Goal: Task Accomplishment & Management: Complete application form

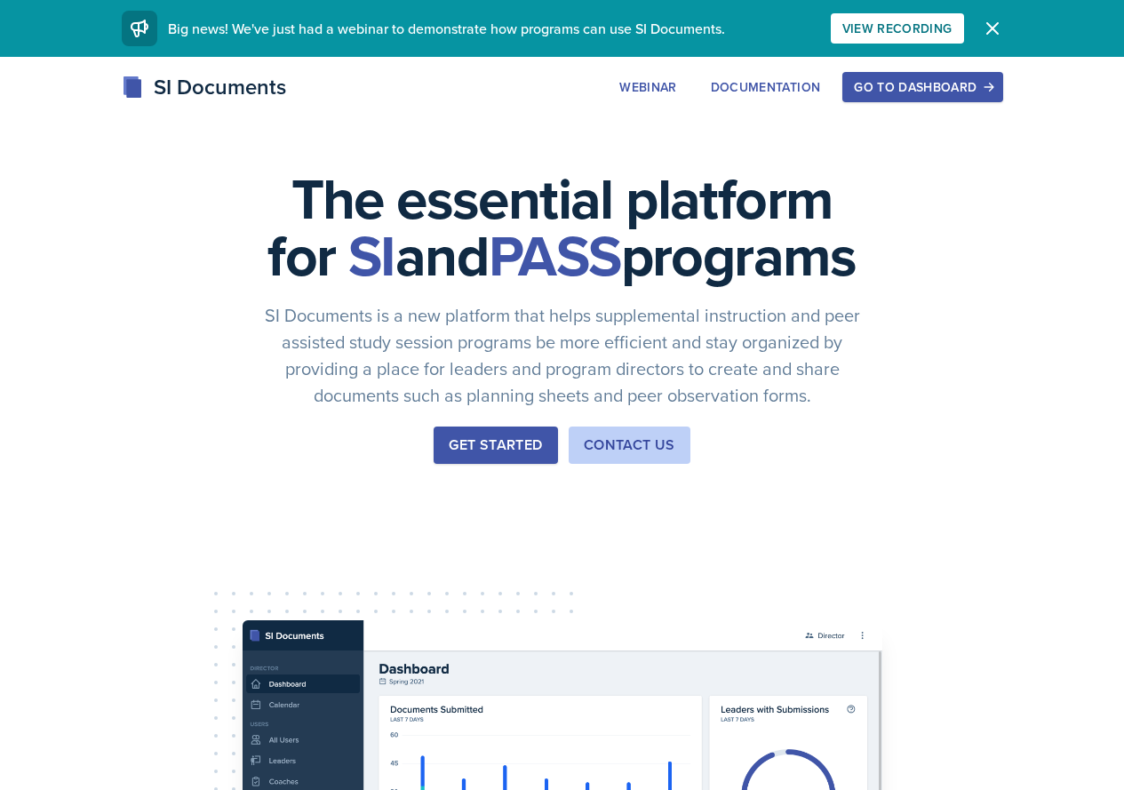
click at [991, 82] on div "Go to Dashboard" at bounding box center [922, 87] width 137 height 14
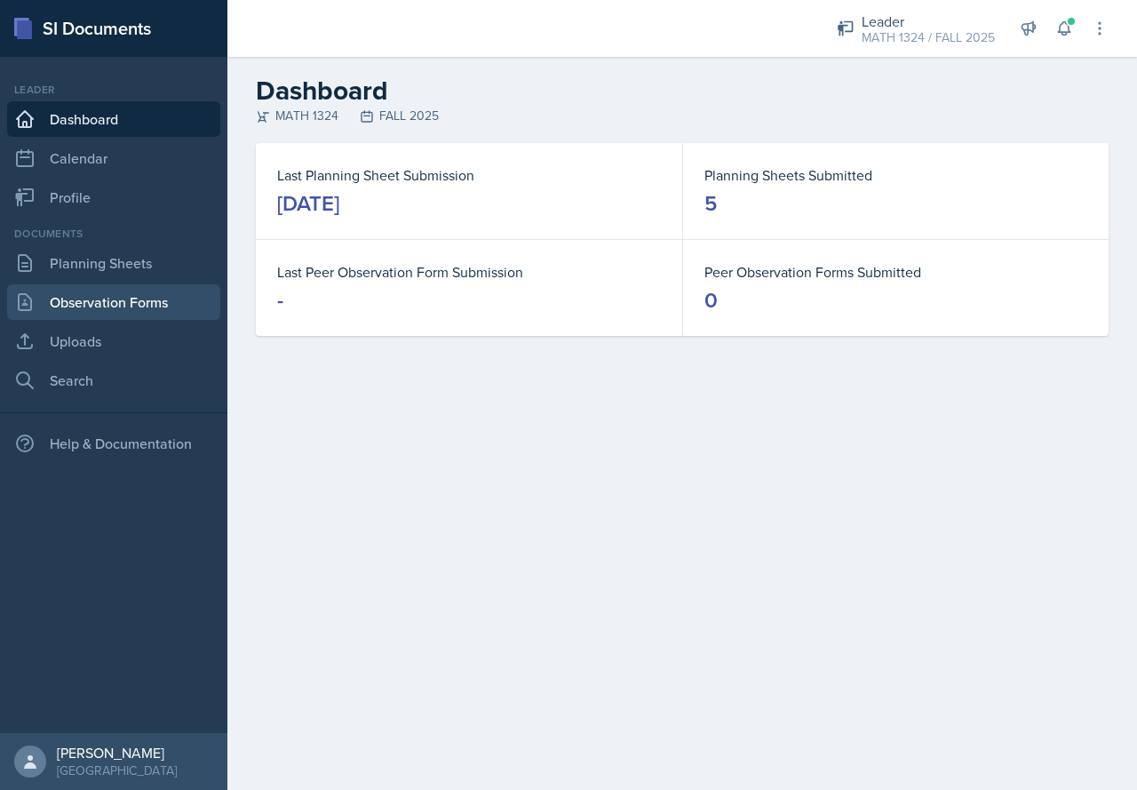
click at [171, 309] on link "Observation Forms" at bounding box center [113, 302] width 213 height 36
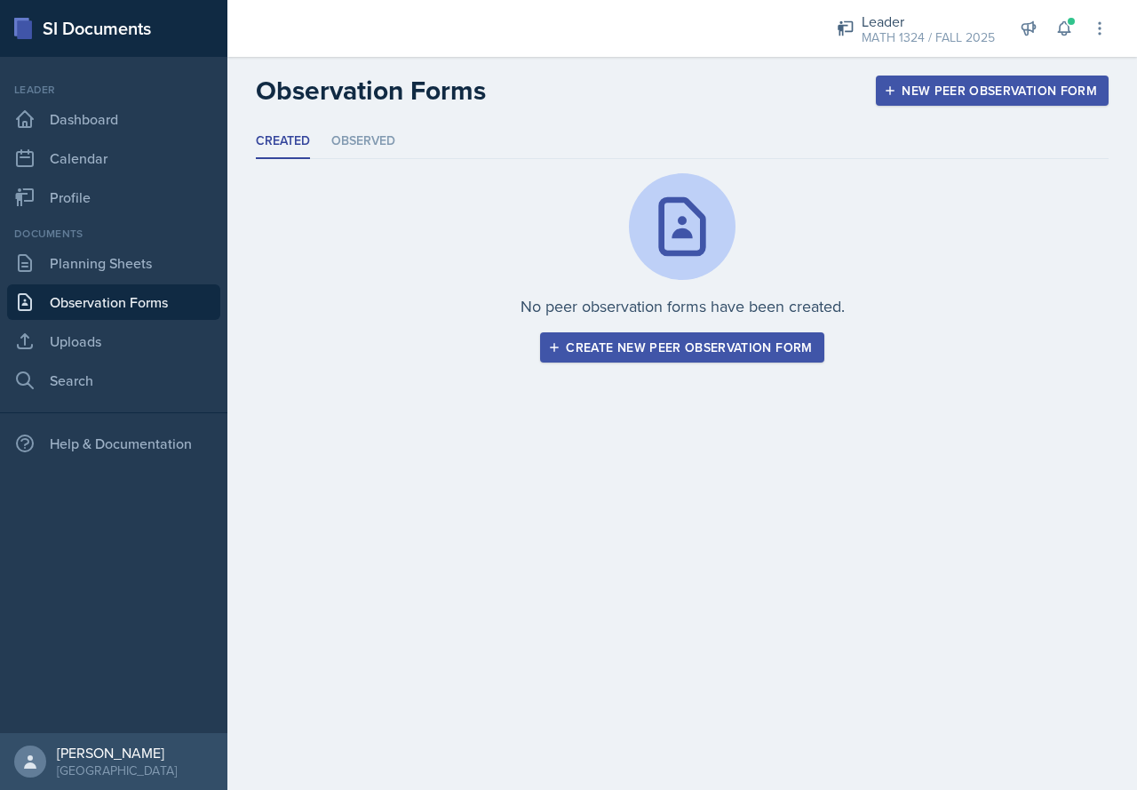
click at [617, 357] on button "Create new peer observation form" at bounding box center [681, 347] width 283 height 30
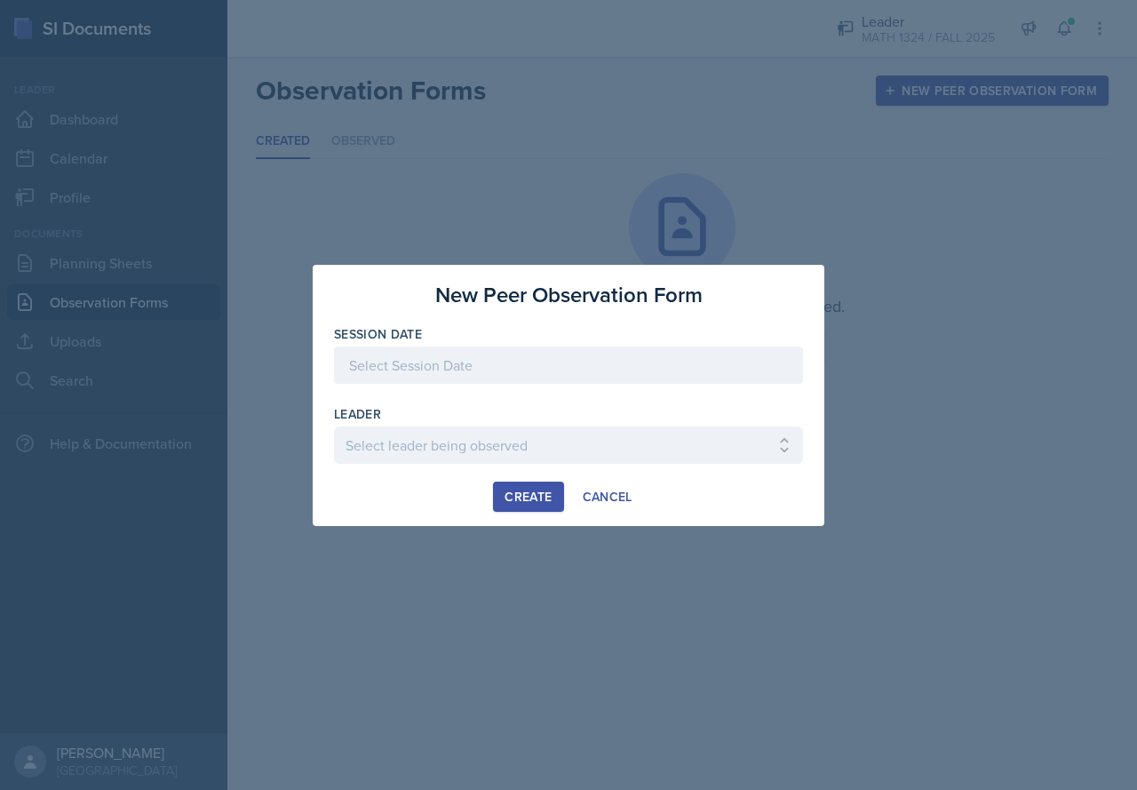
click at [403, 350] on div at bounding box center [568, 364] width 469 height 37
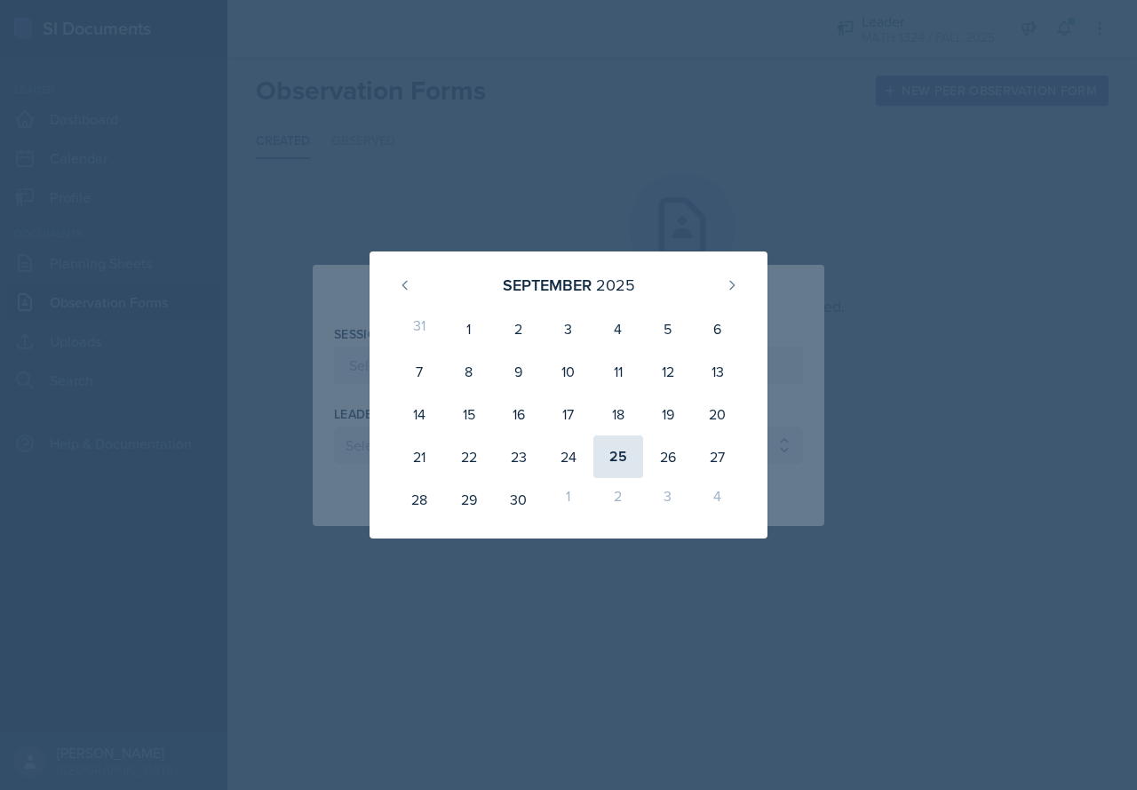
click at [626, 455] on div "25" at bounding box center [618, 456] width 50 height 43
type input "[DATE]"
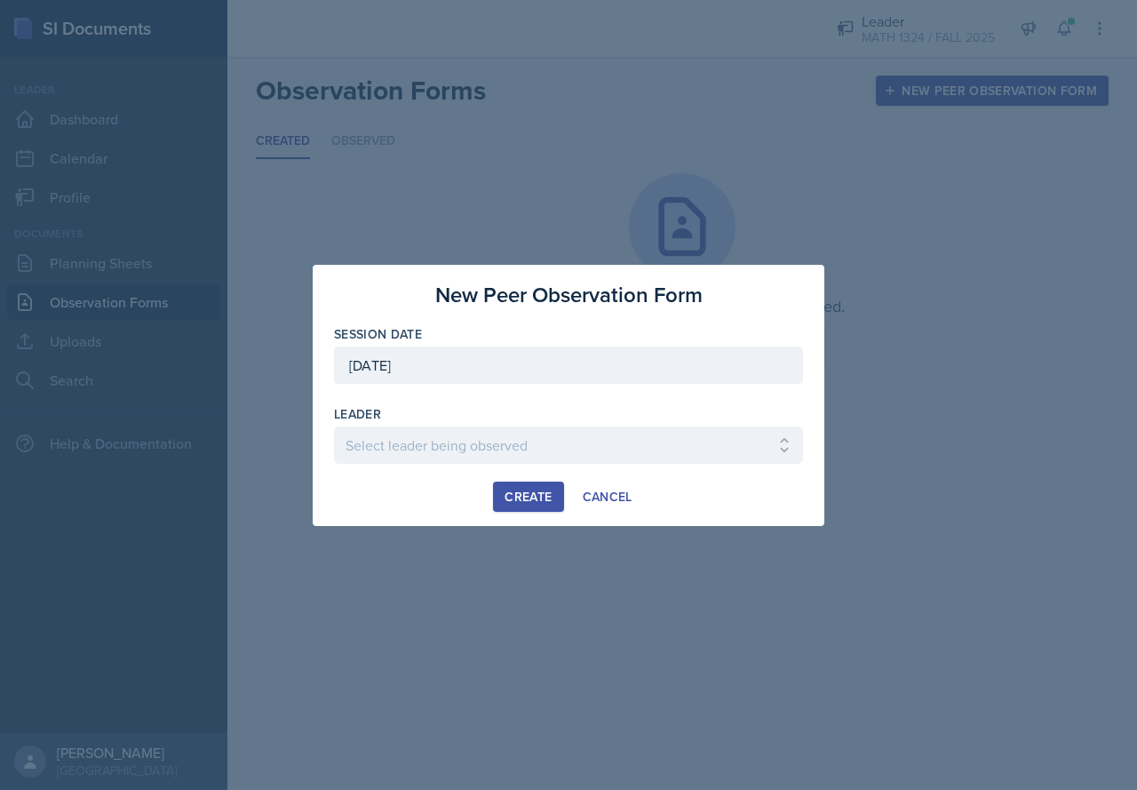
click at [545, 464] on div at bounding box center [568, 473] width 469 height 18
click at [545, 453] on select "Select leader being observed [PERSON_NAME] / BIOL 1301 / COP #5 - Mercury [PERS…" at bounding box center [568, 444] width 469 height 37
select select "26bd58a0-76cb-490c-a30c-532b9fbb748b"
click at [334, 426] on select "Select leader being observed [PERSON_NAME] / BIOL 1301 / COP #5 - Mercury [PERS…" at bounding box center [568, 444] width 469 height 37
click at [537, 490] on div "Create" at bounding box center [528, 497] width 47 height 14
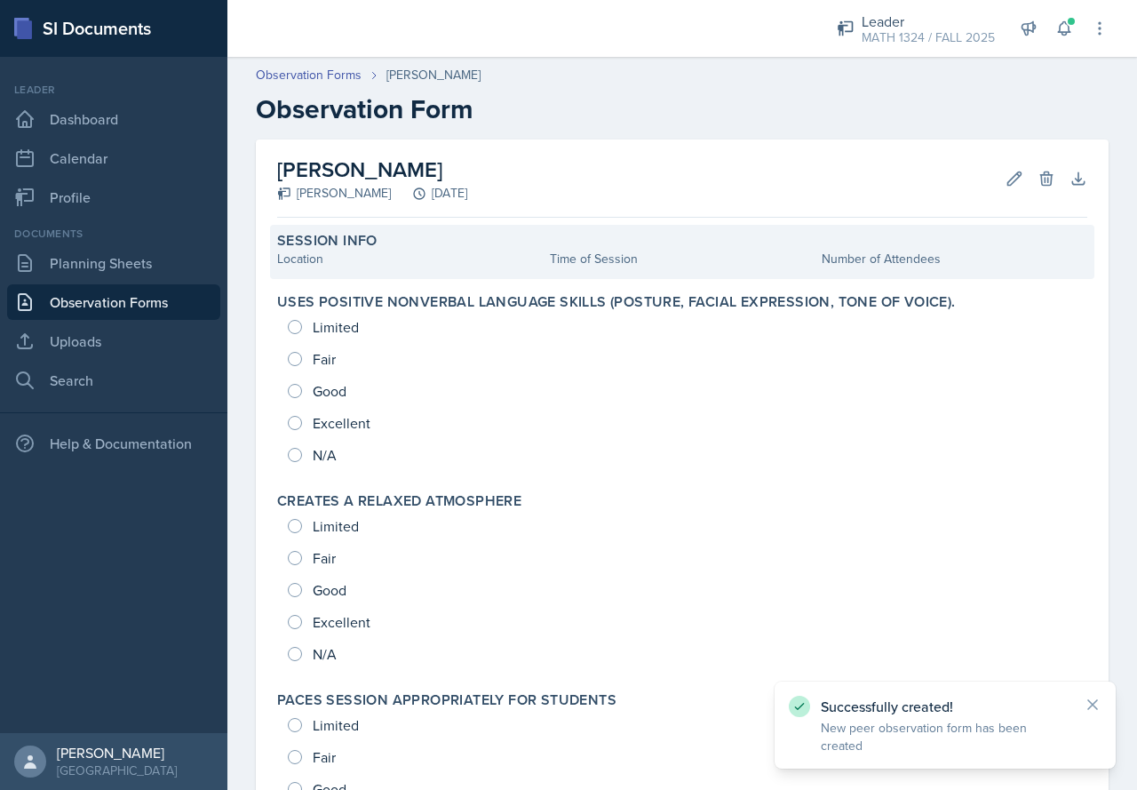
click at [513, 247] on div "Session Info" at bounding box center [682, 241] width 810 height 18
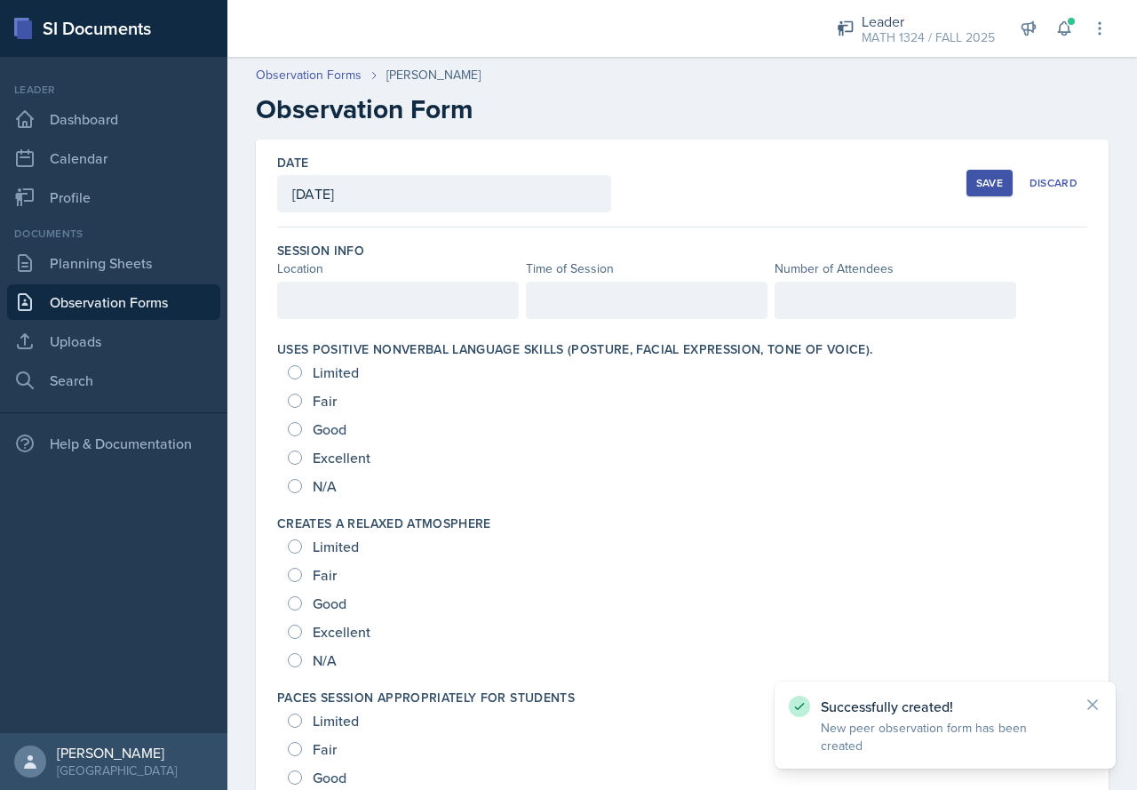
click at [452, 306] on div at bounding box center [398, 300] width 242 height 37
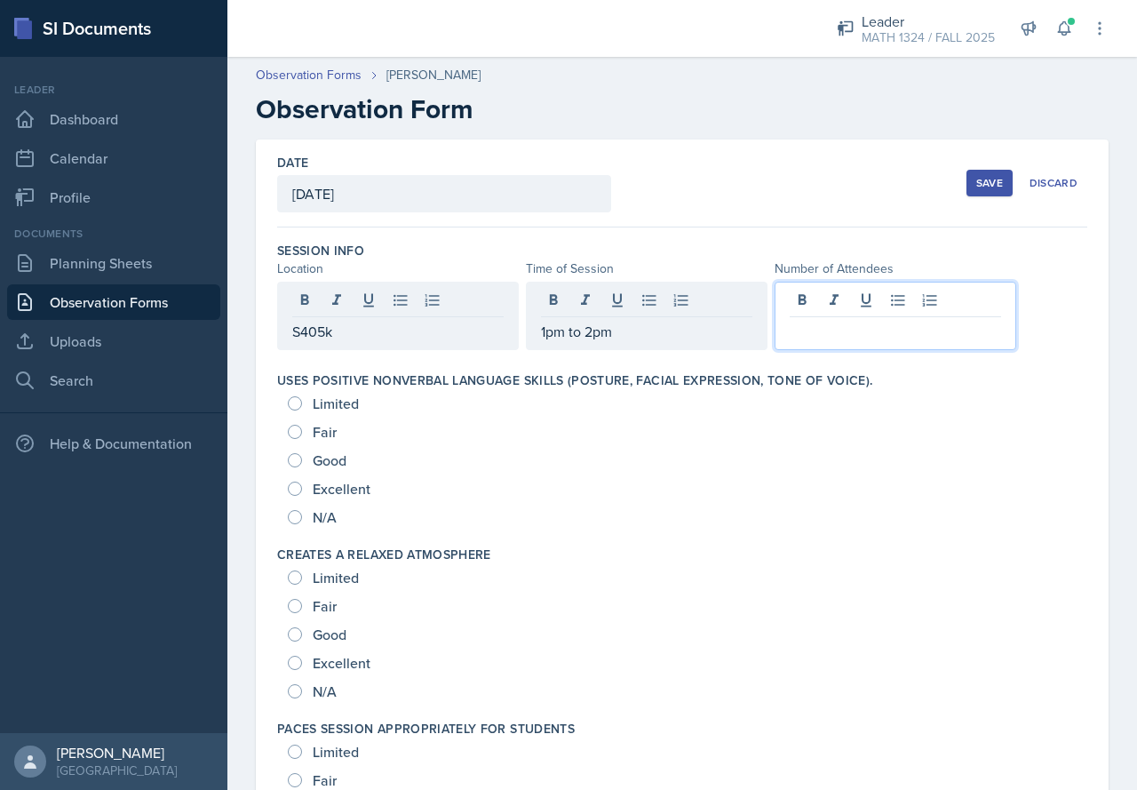
click at [842, 335] on p at bounding box center [895, 331] width 211 height 21
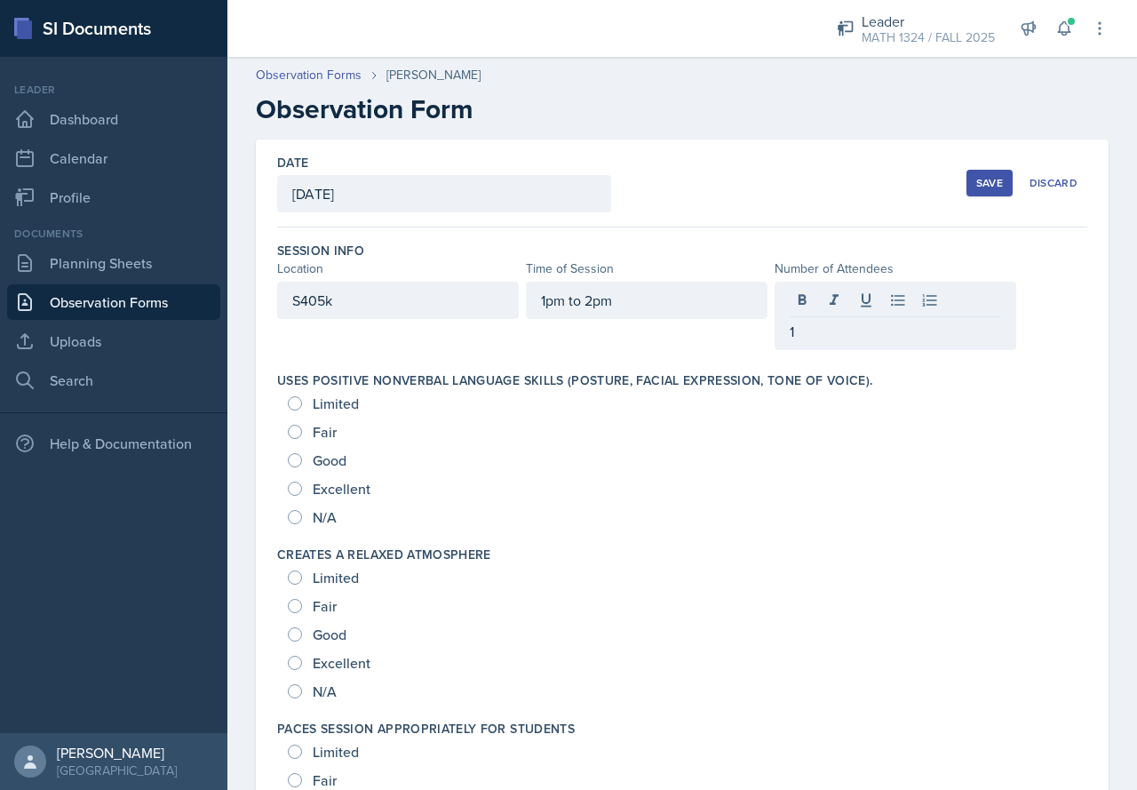
click at [839, 263] on div "Number of Attendees" at bounding box center [896, 268] width 242 height 19
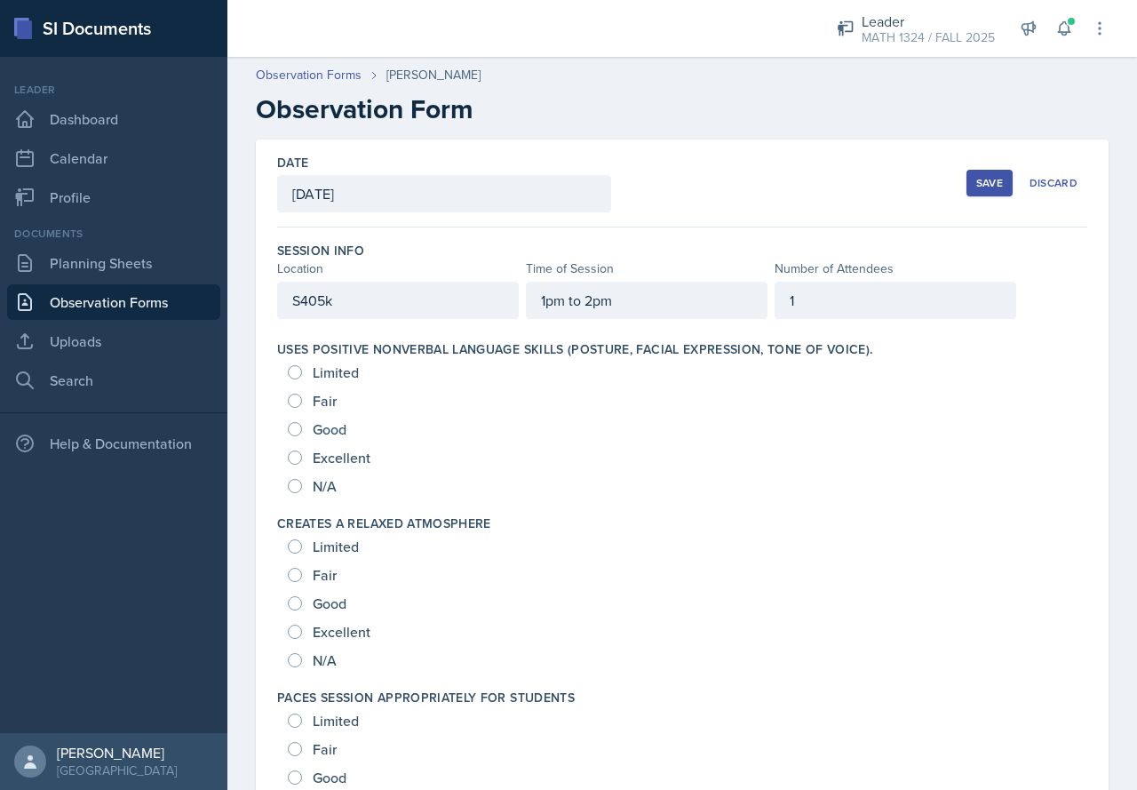
click at [309, 450] on div "Excellent" at bounding box center [331, 457] width 86 height 28
click at [299, 456] on input "Excellent" at bounding box center [295, 457] width 14 height 14
radio input "true"
click at [300, 630] on input "Excellent" at bounding box center [295, 632] width 14 height 14
radio input "true"
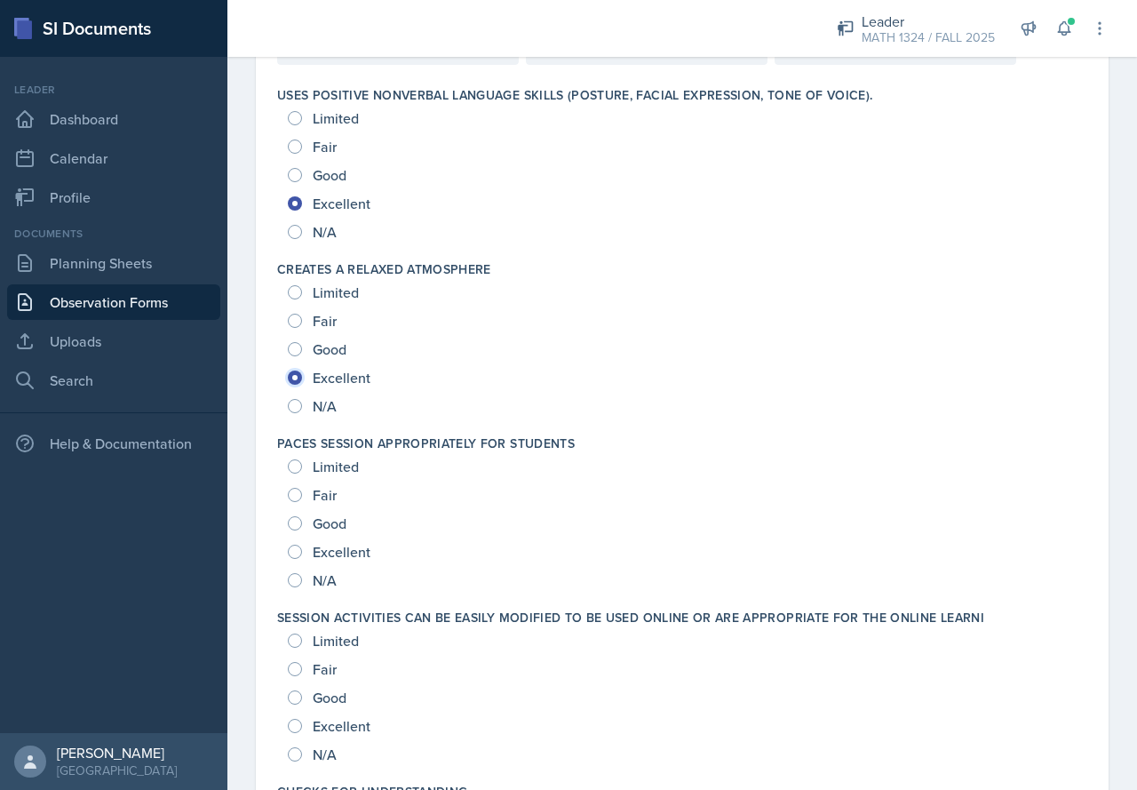
scroll to position [267, 0]
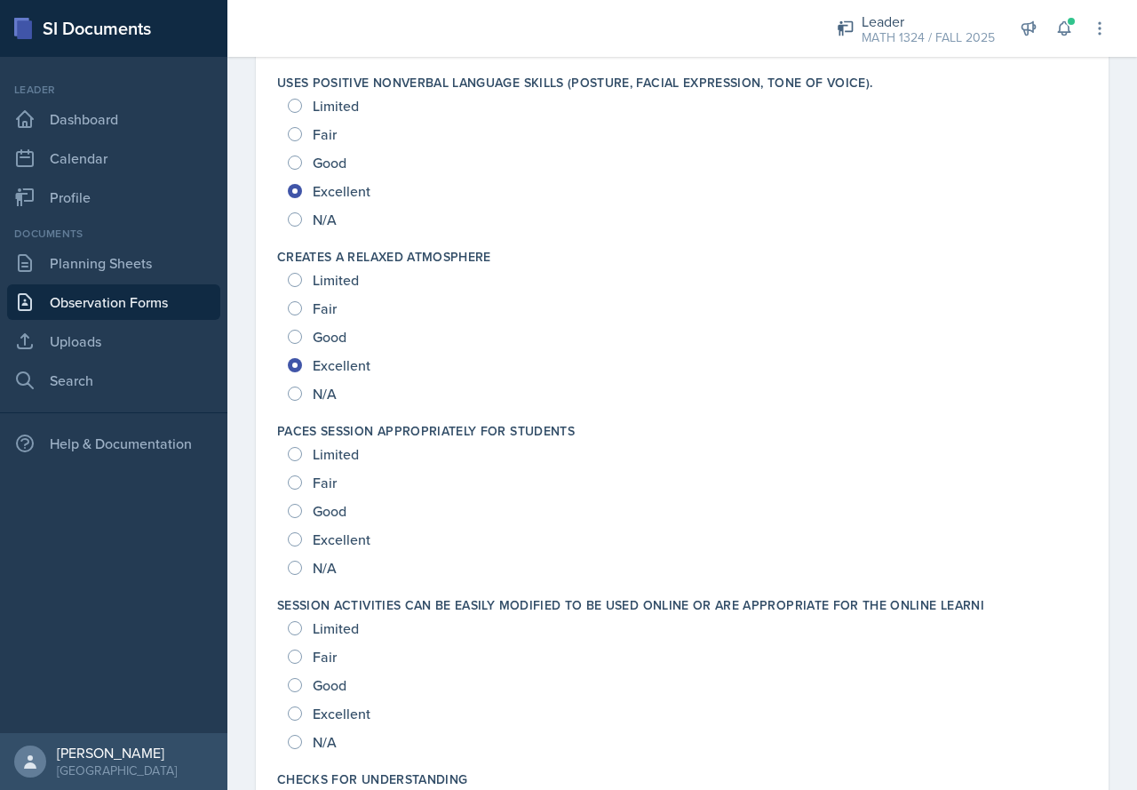
click at [325, 537] on span "Excellent" at bounding box center [342, 539] width 58 height 18
click at [302, 537] on input "Excellent" at bounding box center [295, 539] width 14 height 14
radio input "true"
click at [344, 705] on span "Excellent" at bounding box center [342, 713] width 58 height 18
click at [302, 706] on input "Excellent" at bounding box center [295, 713] width 14 height 14
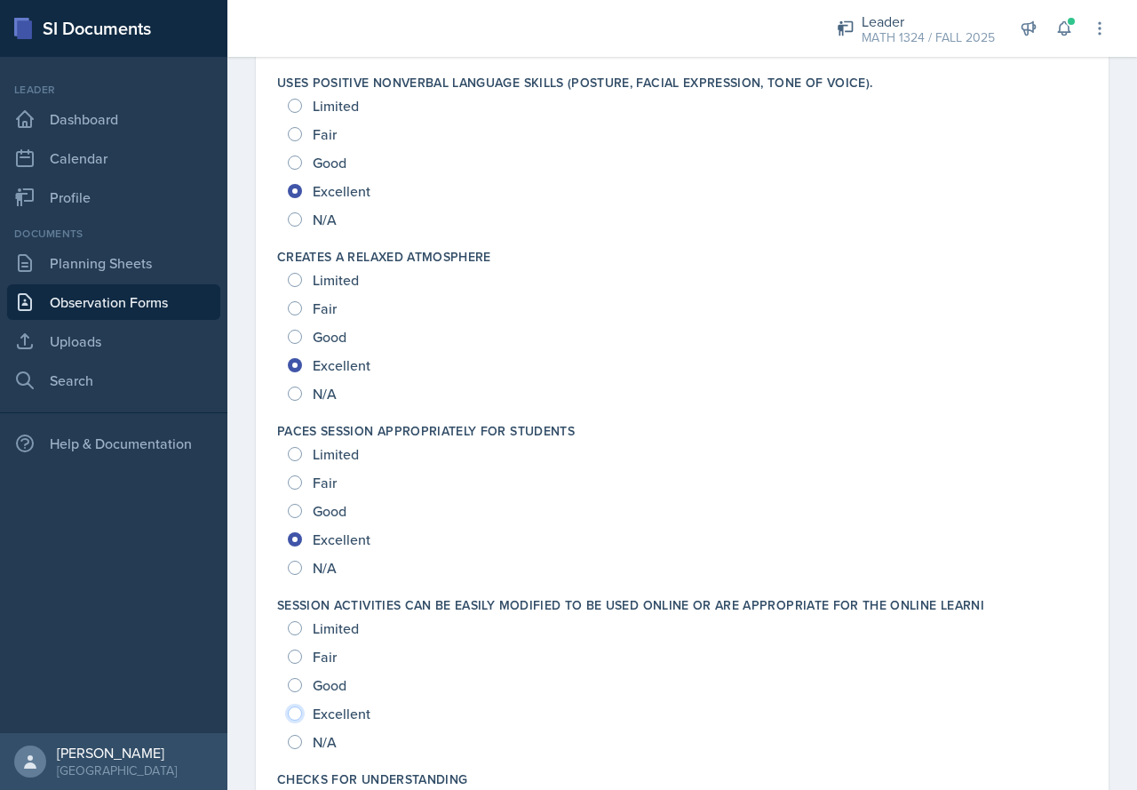
radio input "true"
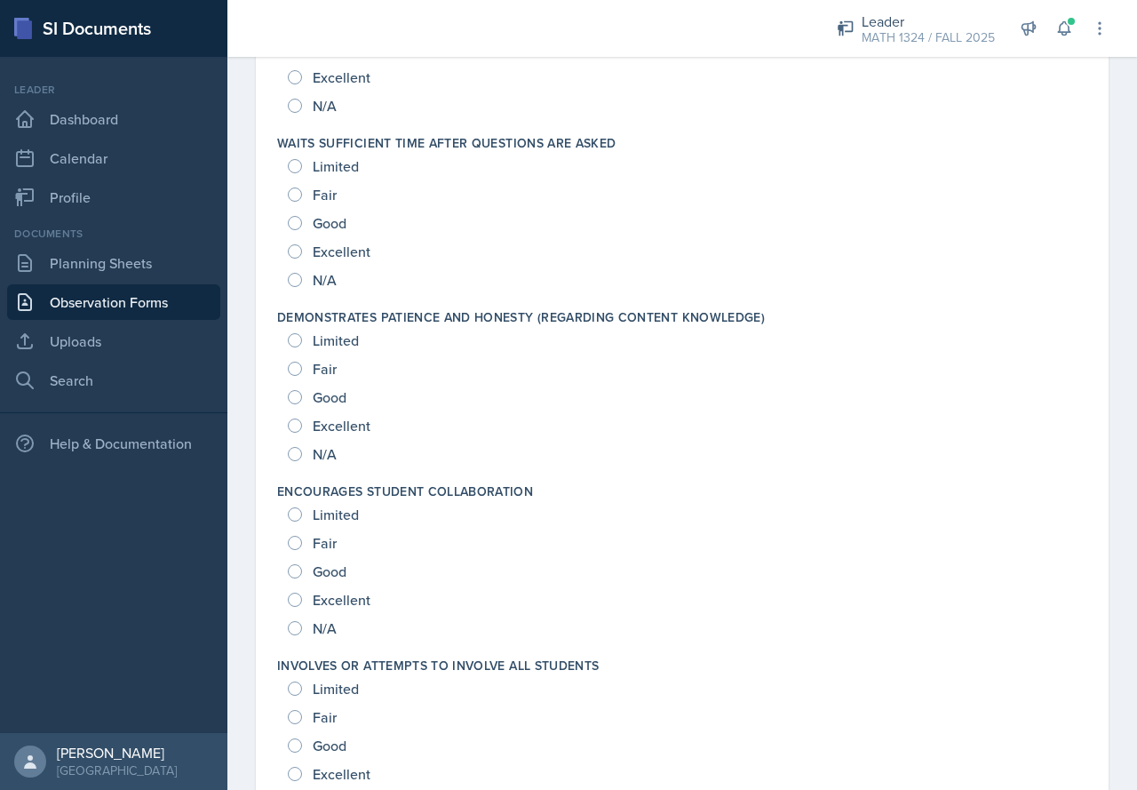
scroll to position [1599, 0]
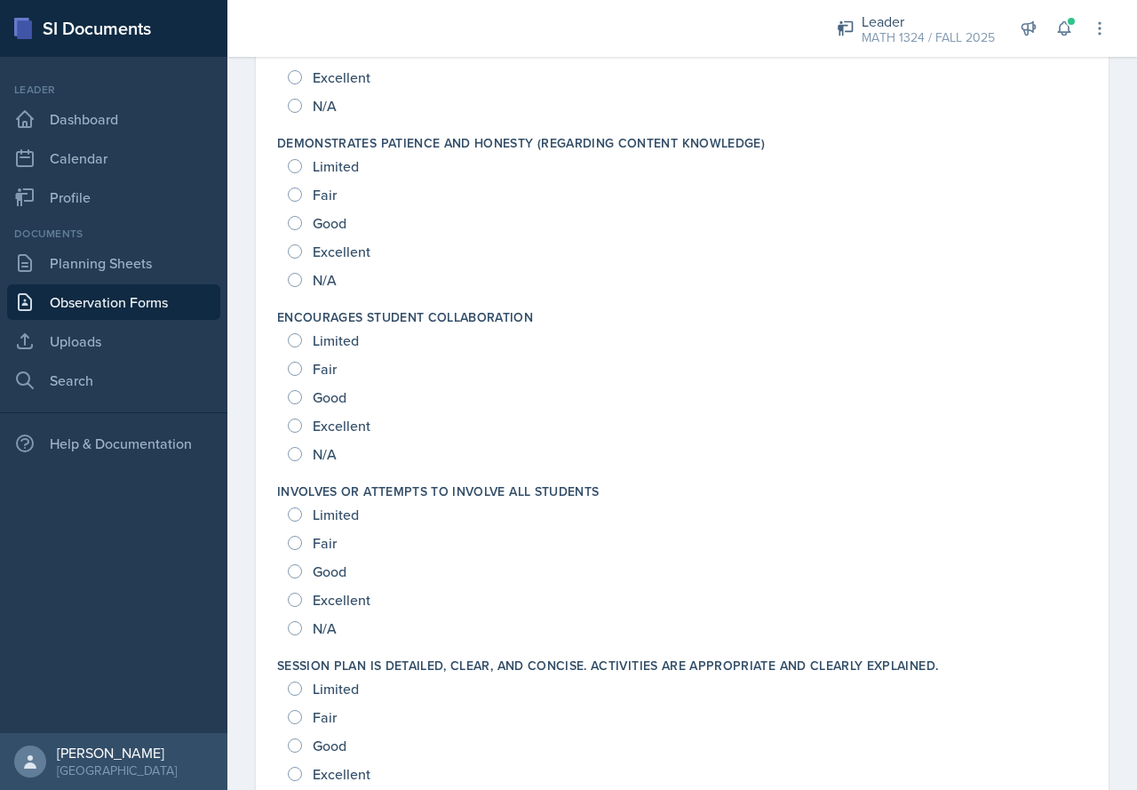
click at [346, 593] on span "Excellent" at bounding box center [342, 600] width 58 height 18
click at [302, 593] on input "Excellent" at bounding box center [295, 600] width 14 height 14
radio input "true"
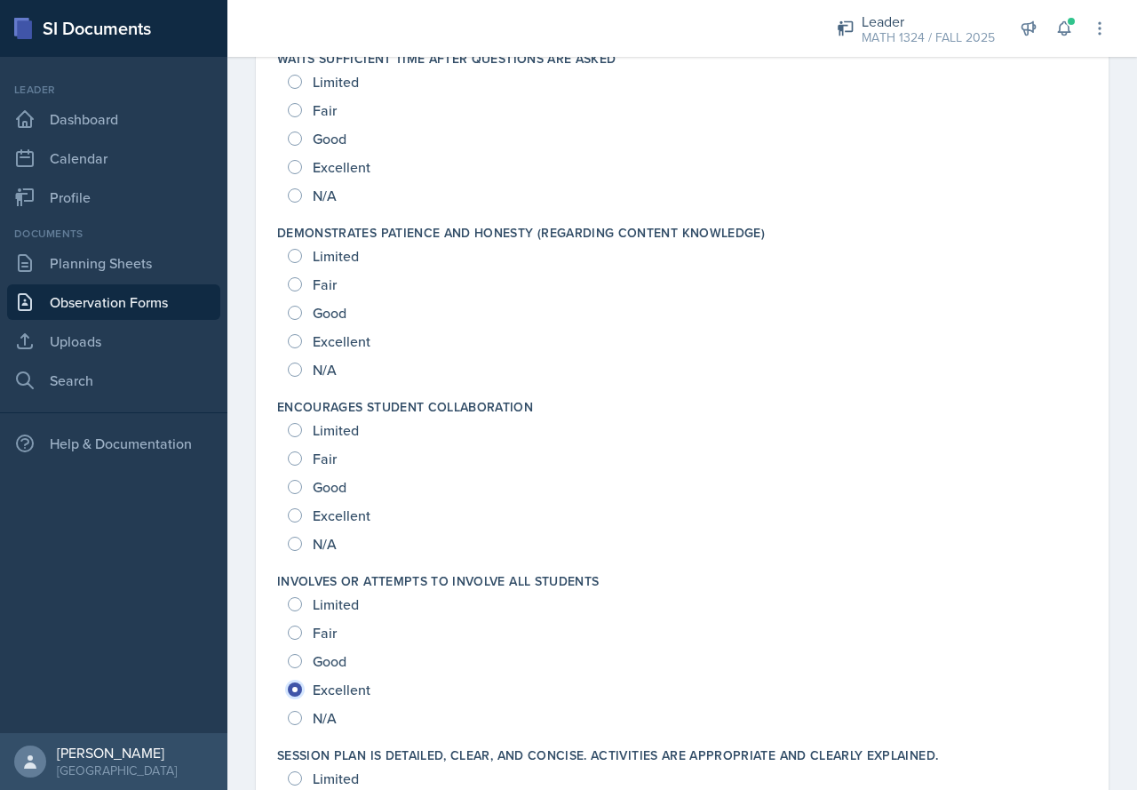
scroll to position [1421, 0]
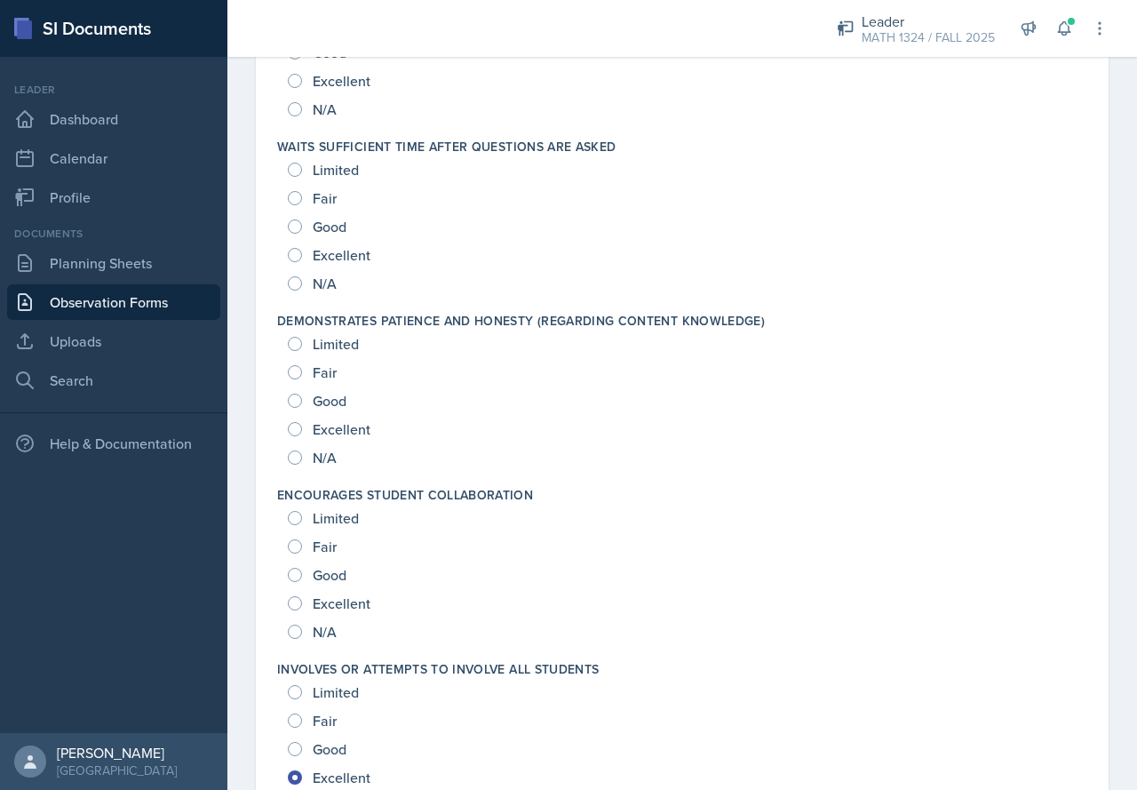
click at [307, 423] on div "Excellent" at bounding box center [331, 429] width 86 height 28
click at [338, 424] on span "Excellent" at bounding box center [342, 429] width 58 height 18
click at [302, 424] on input "Excellent" at bounding box center [295, 429] width 14 height 14
radio input "true"
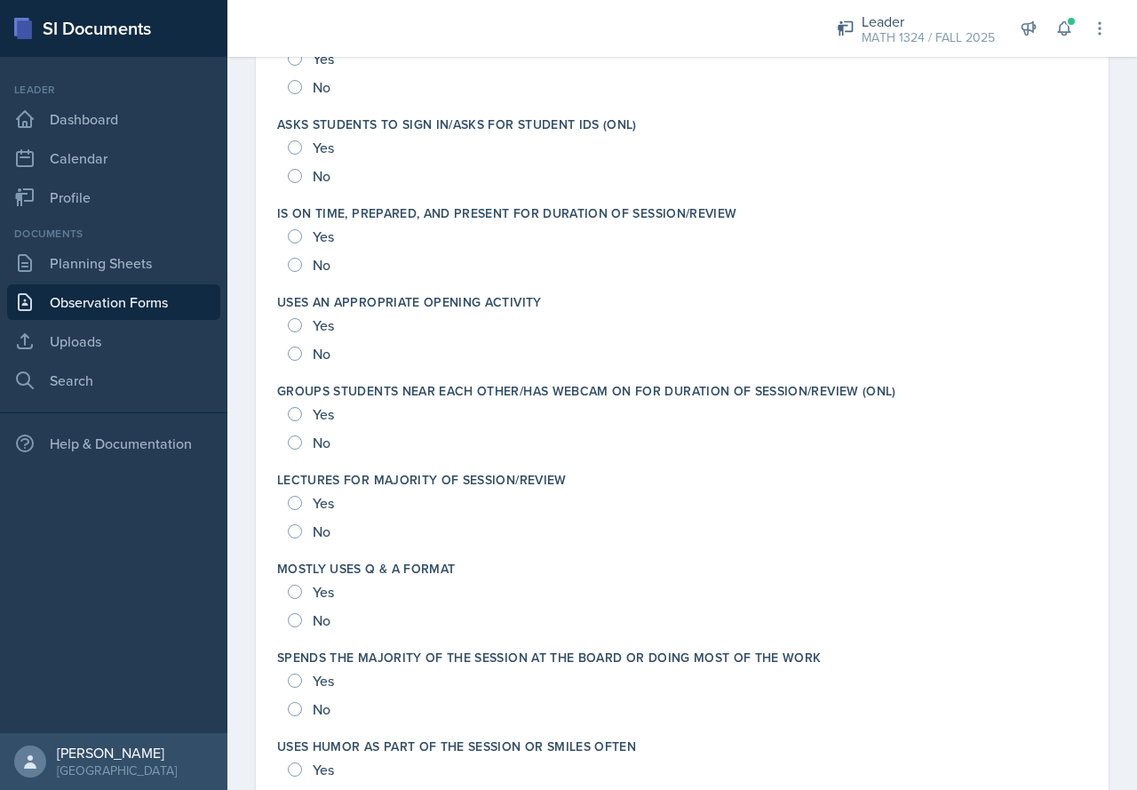
scroll to position [2843, 0]
click at [309, 406] on div "Yes" at bounding box center [313, 415] width 50 height 28
click at [297, 412] on input "Yes" at bounding box center [295, 415] width 14 height 14
radio input "true"
click at [298, 159] on div "Yes" at bounding box center [313, 148] width 50 height 28
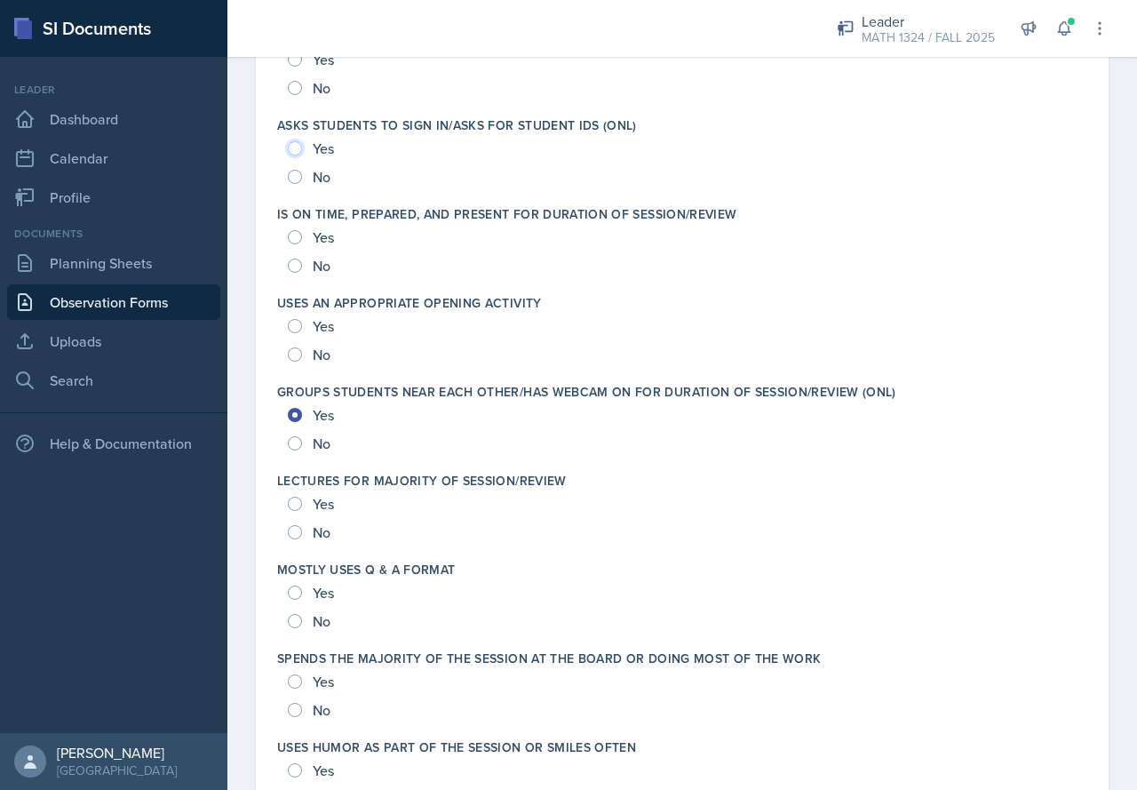
click at [299, 150] on input "Yes" at bounding box center [295, 148] width 14 height 14
radio input "true"
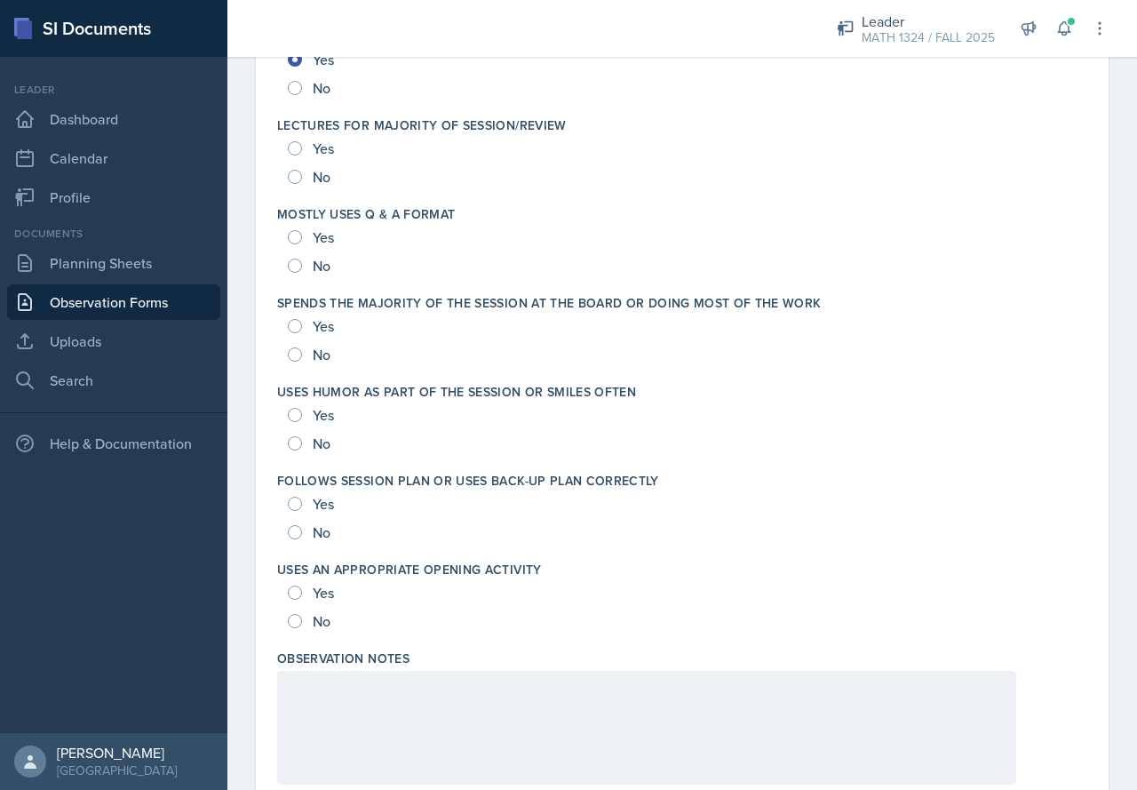
scroll to position [3264, 0]
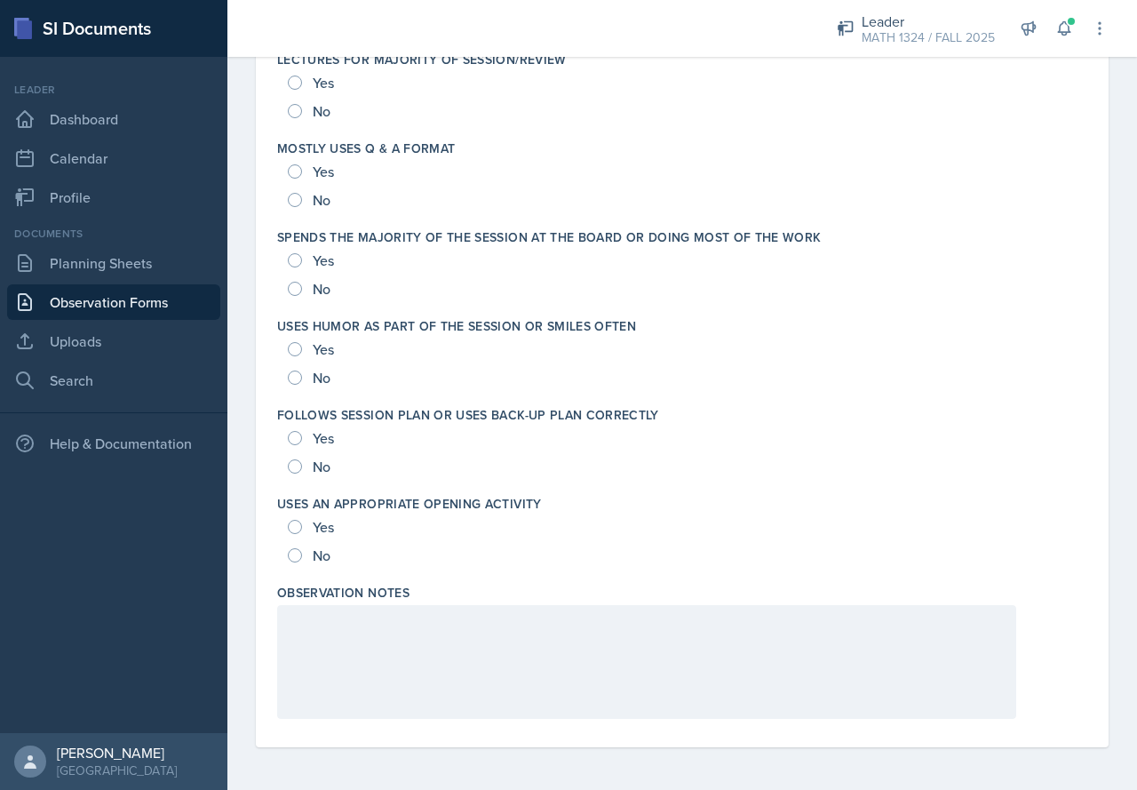
click at [299, 539] on div "Yes" at bounding box center [313, 527] width 50 height 28
click at [298, 533] on input "Yes" at bounding box center [295, 527] width 14 height 14
radio input "true"
click at [297, 438] on input "Yes" at bounding box center [295, 438] width 14 height 14
radio input "true"
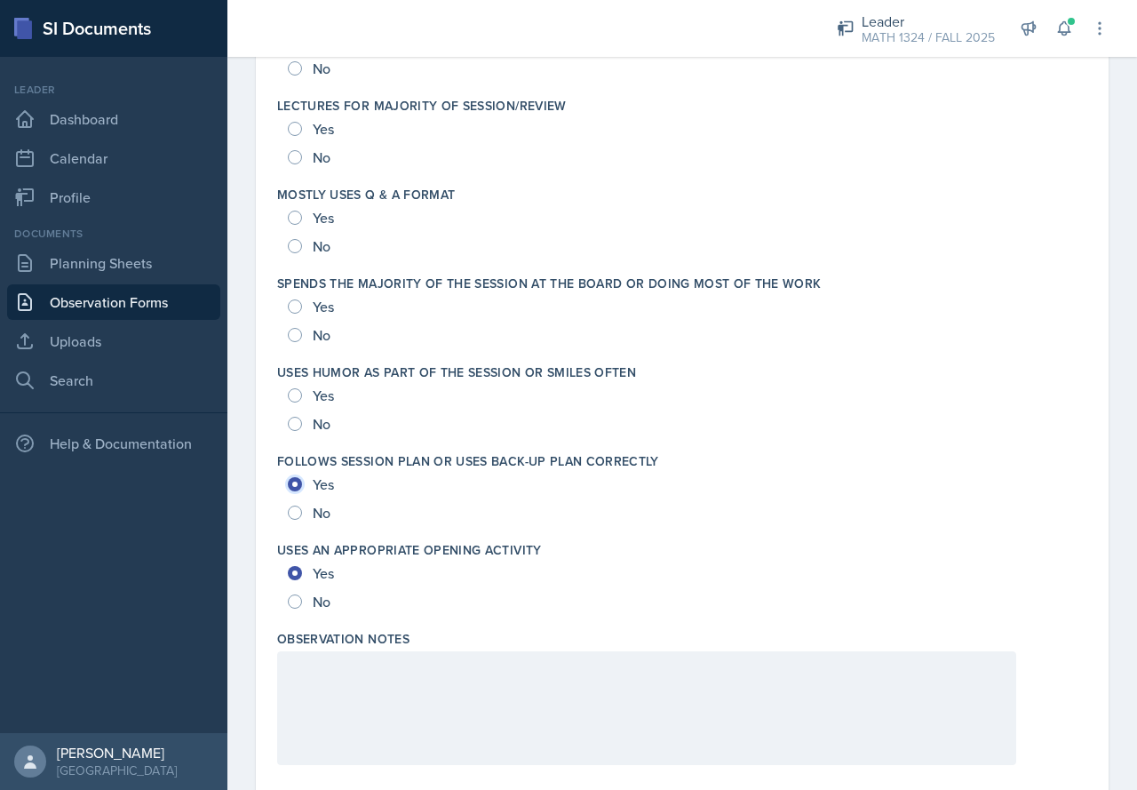
scroll to position [3175, 0]
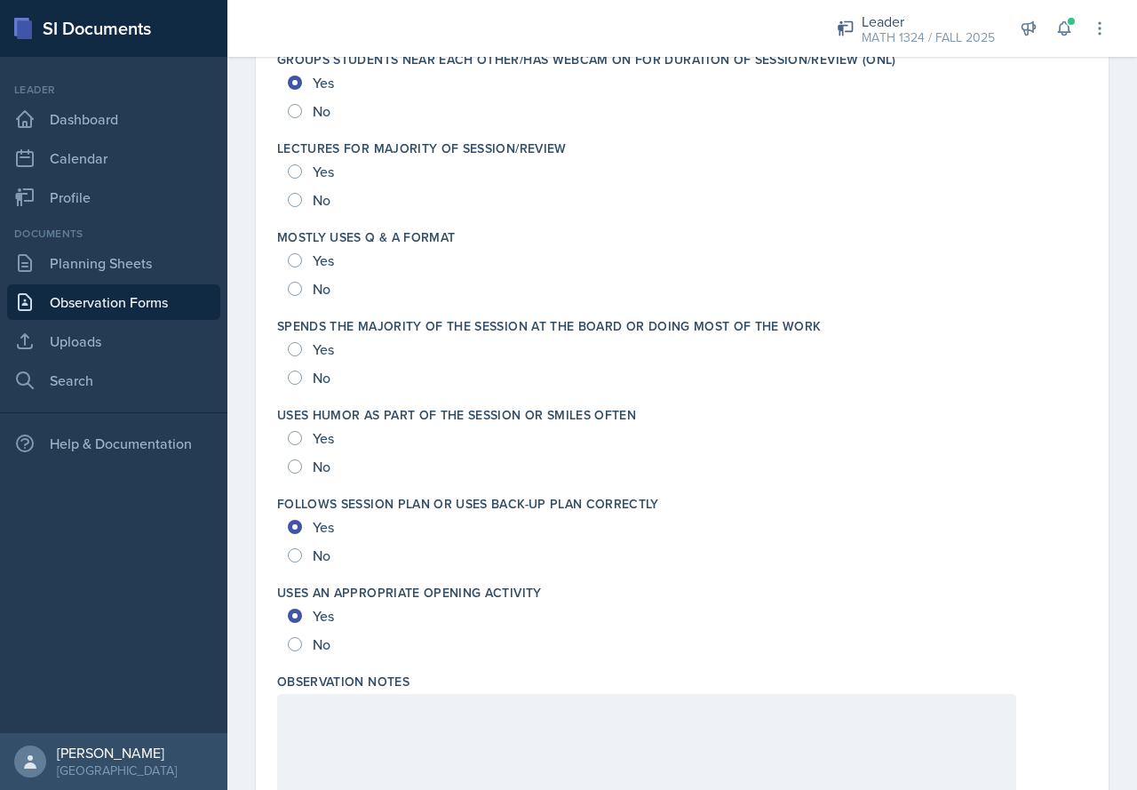
click at [306, 442] on div "Yes" at bounding box center [313, 438] width 50 height 28
click at [296, 440] on input "Yes" at bounding box center [295, 438] width 14 height 14
radio input "true"
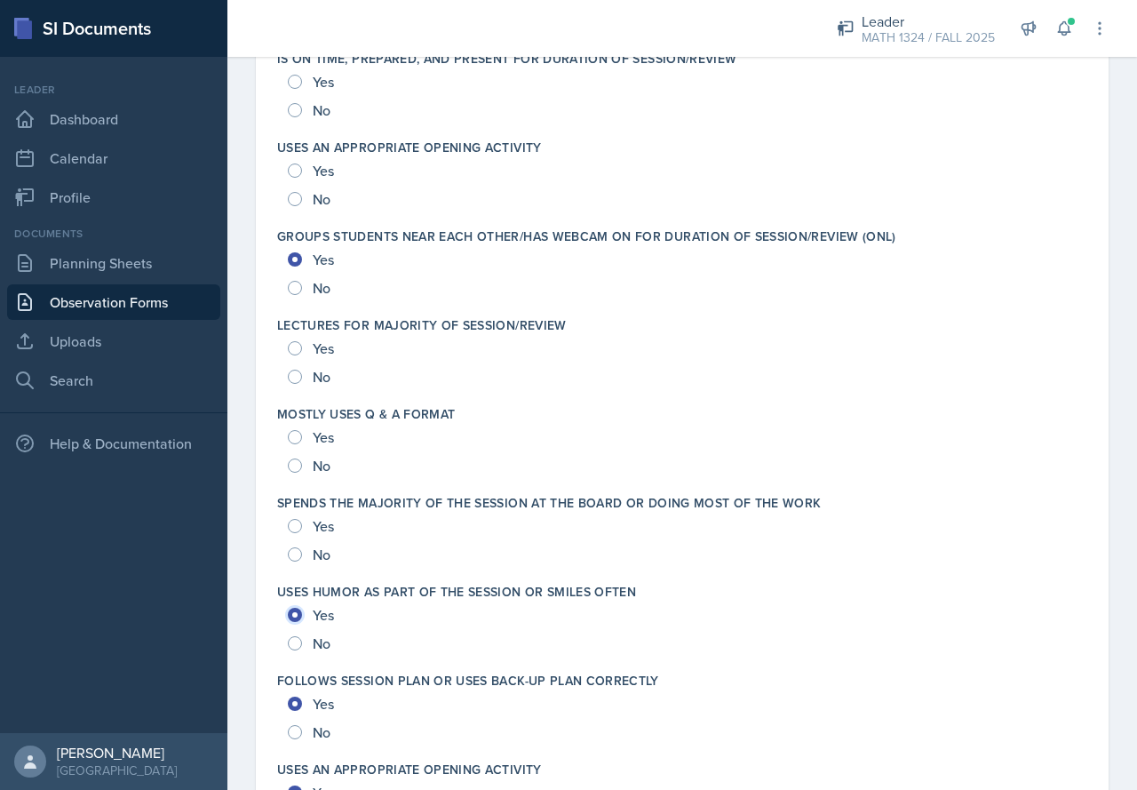
scroll to position [2997, 0]
click at [329, 439] on span "Yes" at bounding box center [323, 438] width 21 height 18
click at [302, 439] on input "Yes" at bounding box center [295, 438] width 14 height 14
radio input "true"
click at [302, 555] on div "No" at bounding box center [311, 555] width 46 height 28
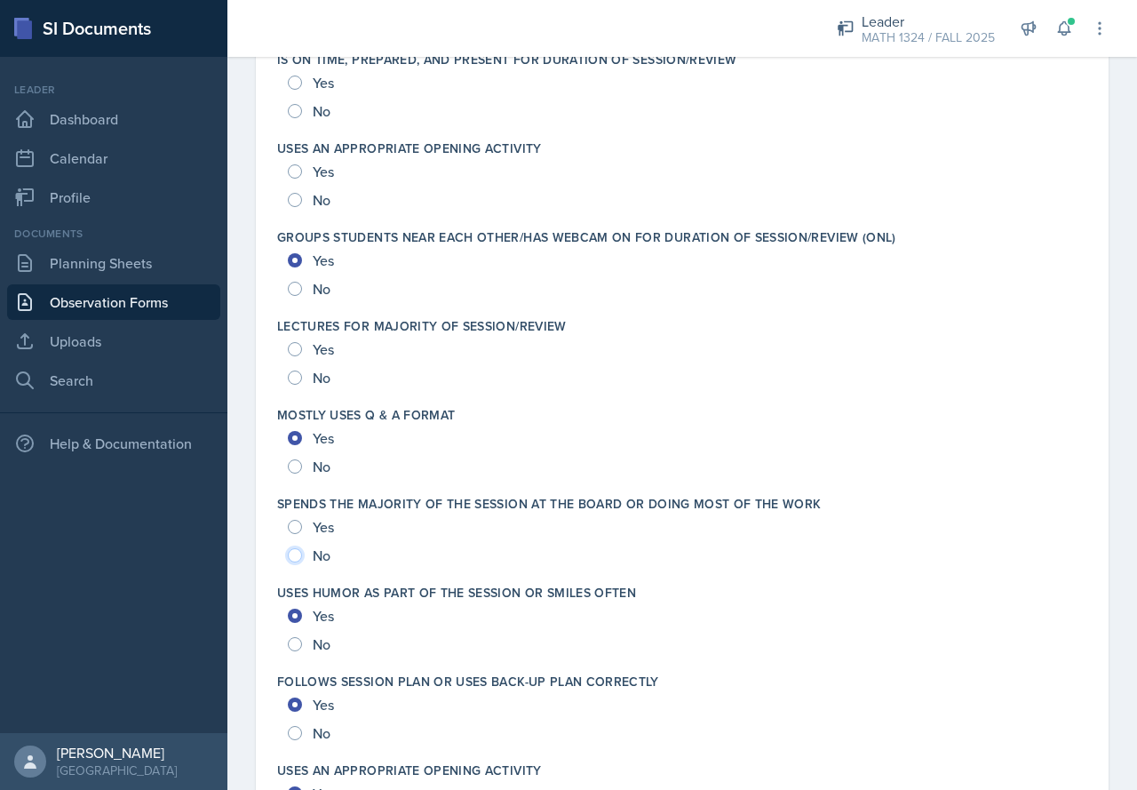
click at [297, 553] on input "No" at bounding box center [295, 555] width 14 height 14
radio input "true"
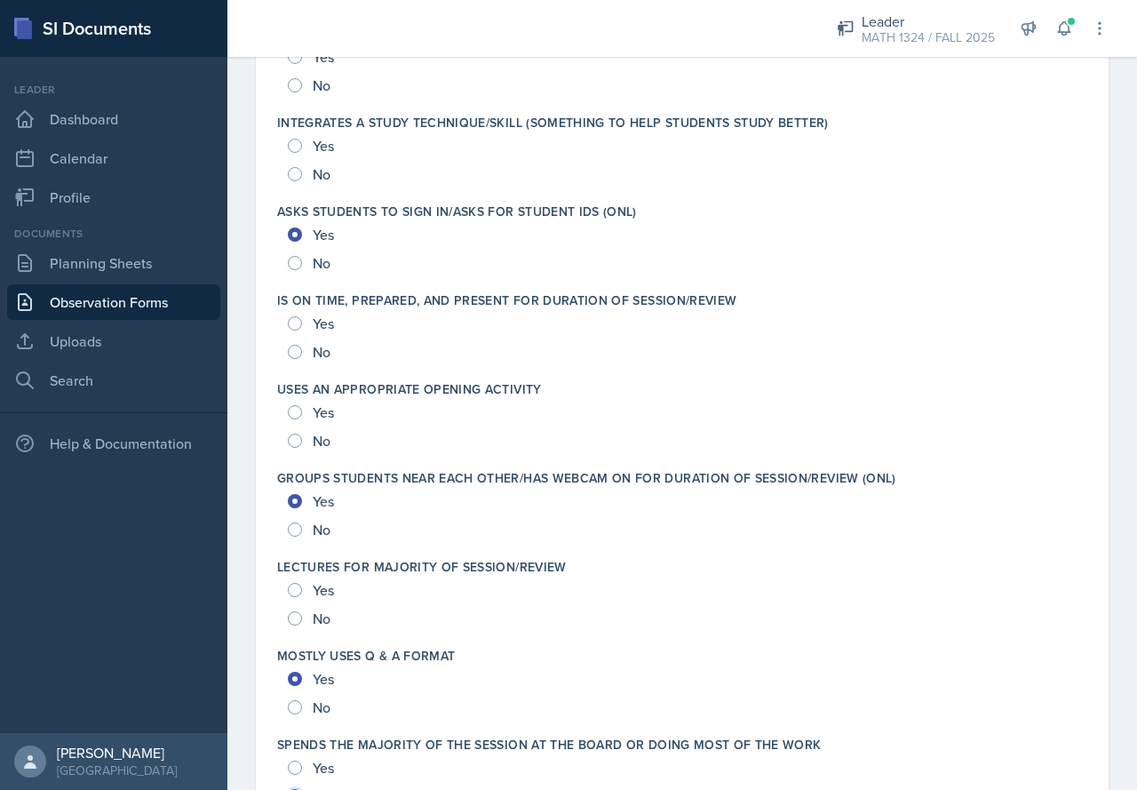
scroll to position [2731, 0]
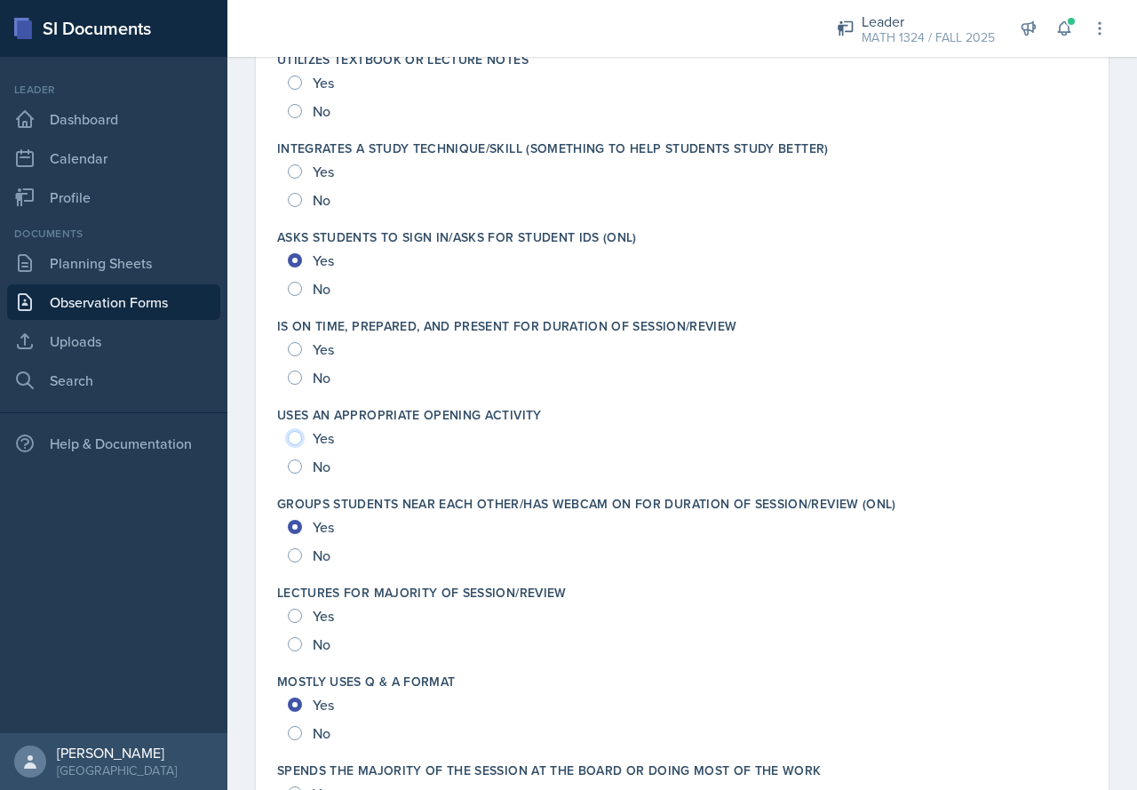
click at [301, 441] on input "Yes" at bounding box center [295, 438] width 14 height 14
radio input "true"
click at [291, 352] on input "Yes" at bounding box center [295, 349] width 14 height 14
radio input "true"
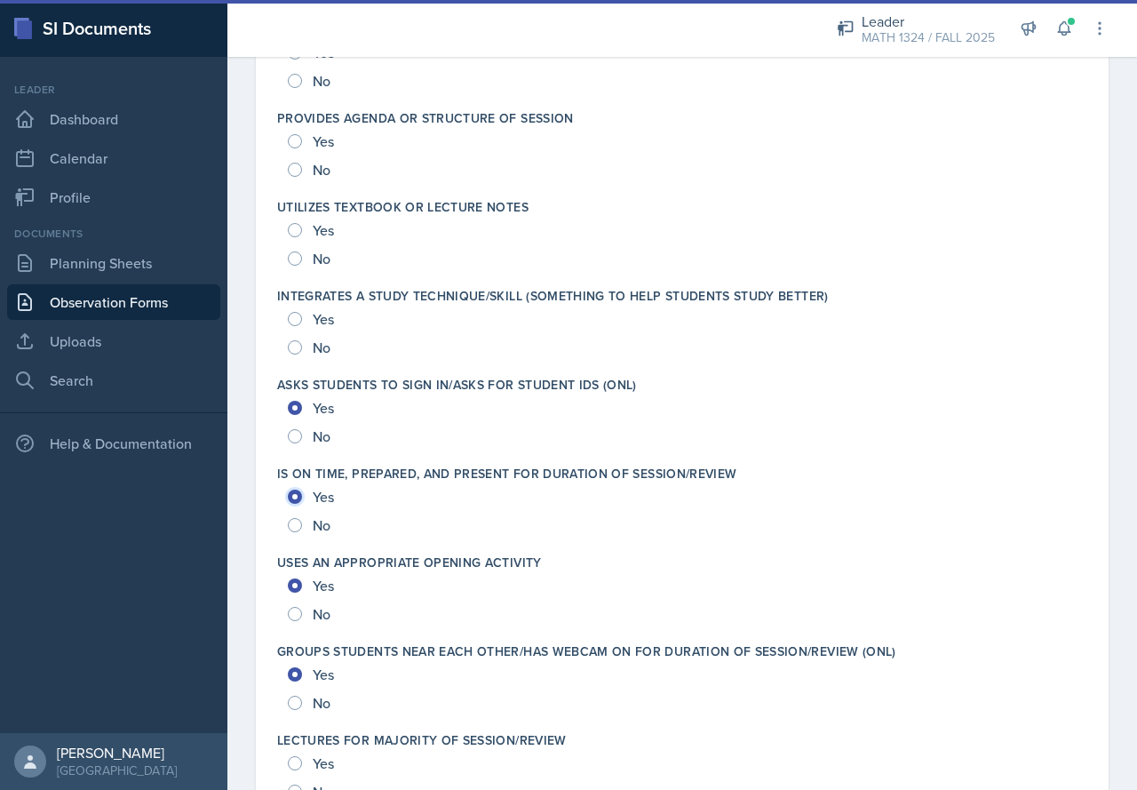
scroll to position [2464, 0]
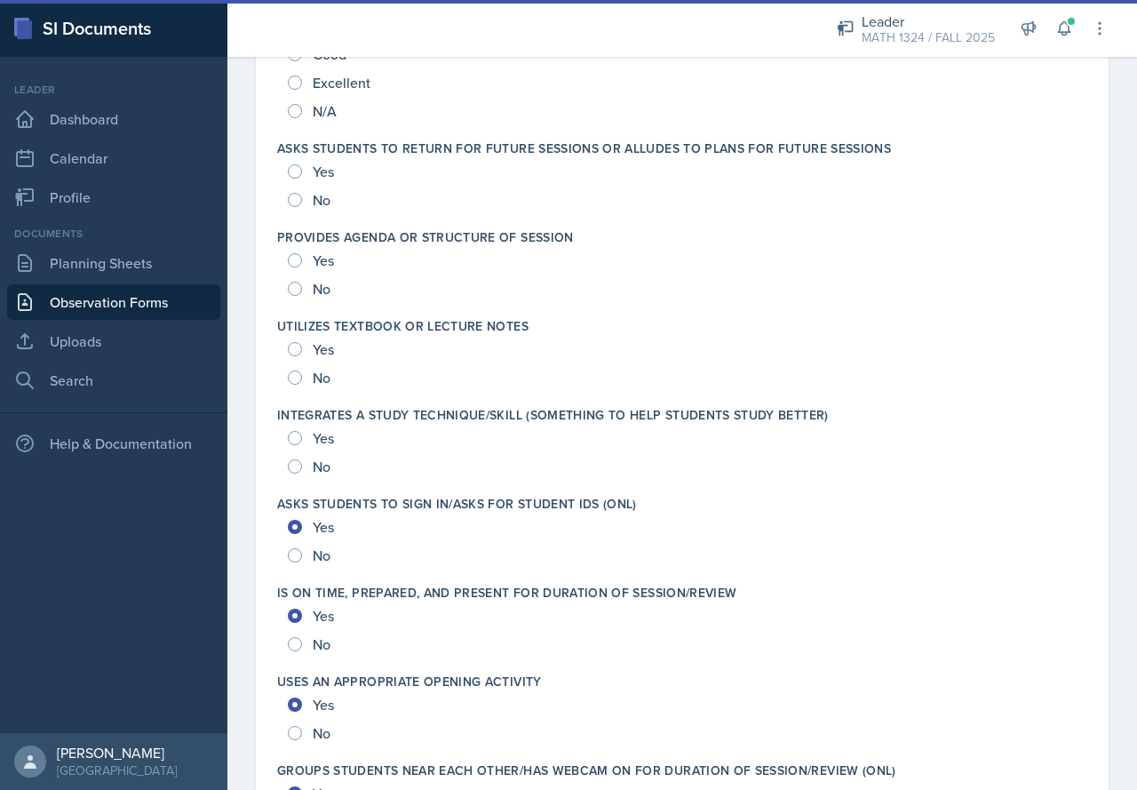
click at [318, 445] on span "Yes" at bounding box center [323, 438] width 21 height 18
click at [302, 445] on input "Yes" at bounding box center [295, 438] width 14 height 14
radio input "true"
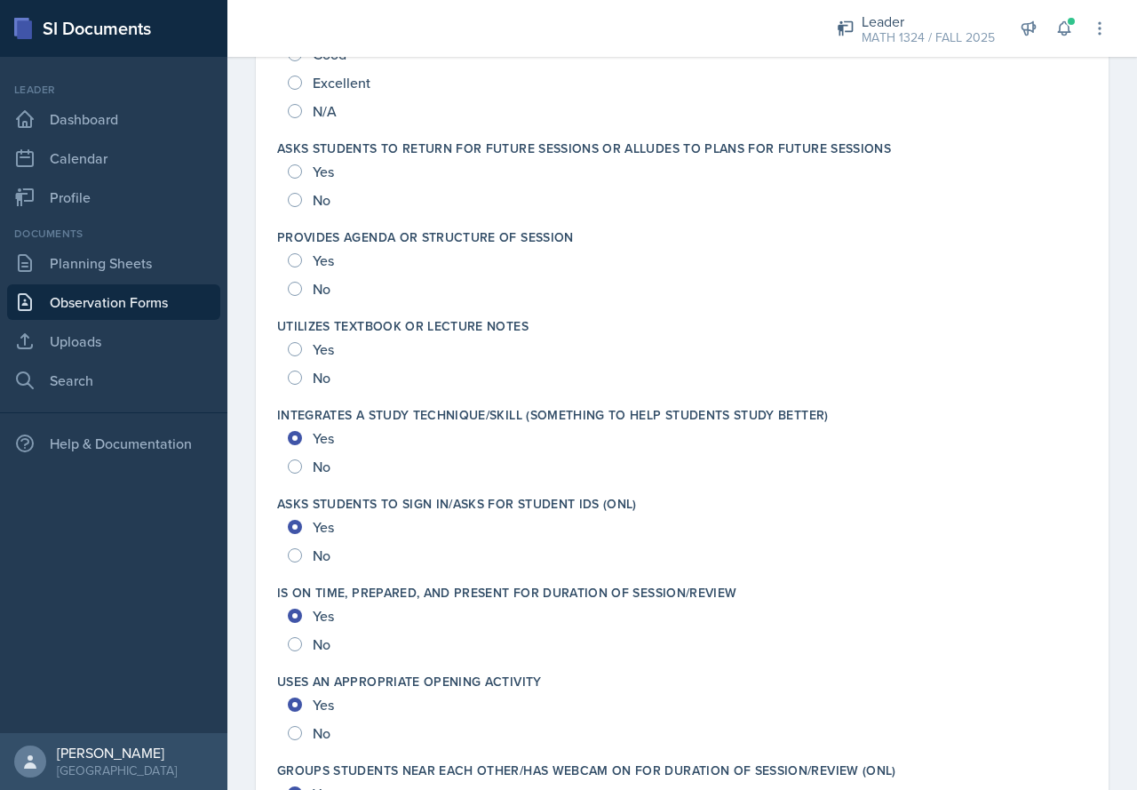
click at [304, 343] on div "Yes" at bounding box center [313, 349] width 50 height 28
click at [304, 352] on div "Yes" at bounding box center [313, 349] width 50 height 28
click at [288, 349] on input "Yes" at bounding box center [295, 349] width 14 height 14
radio input "true"
click at [301, 259] on input "Yes" at bounding box center [295, 260] width 14 height 14
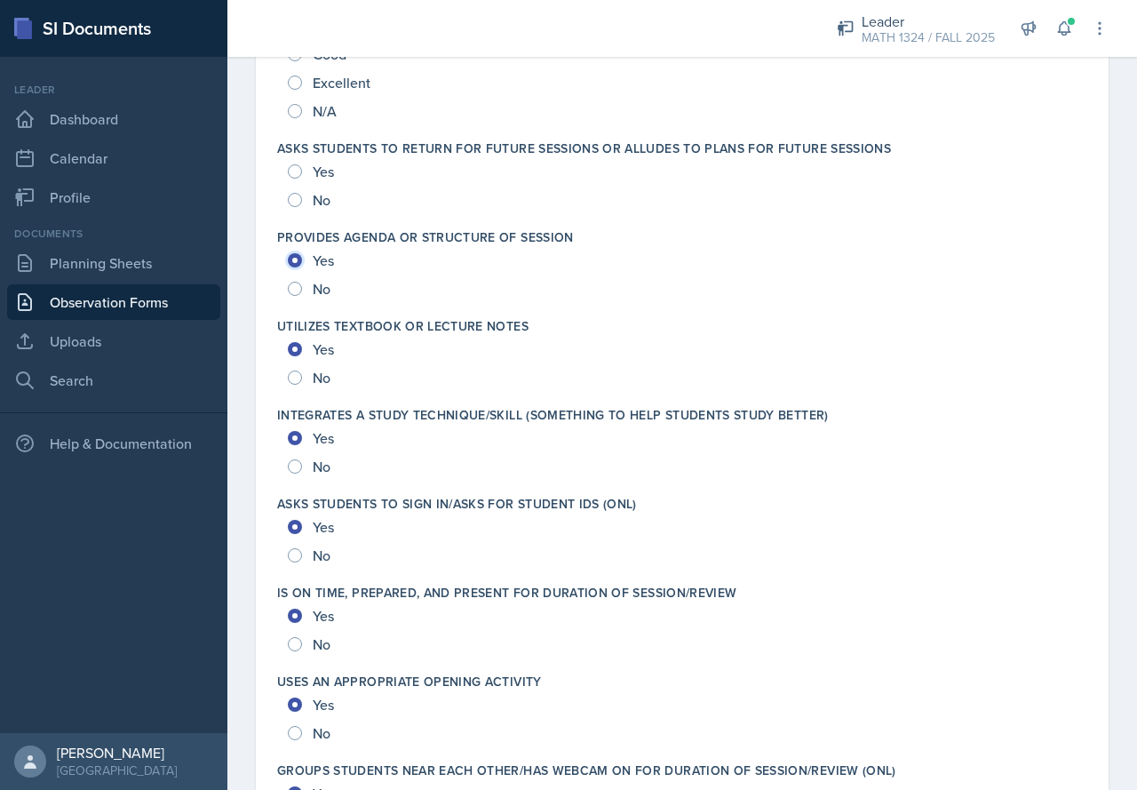
radio input "true"
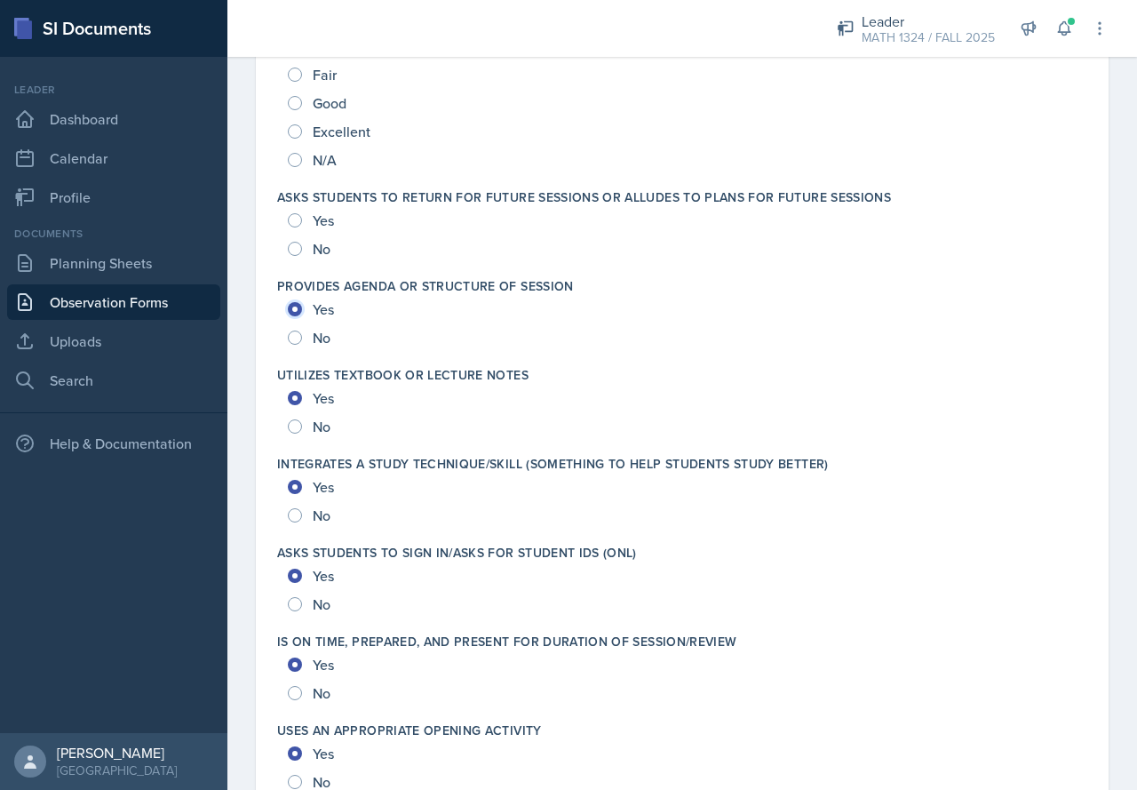
scroll to position [2376, 0]
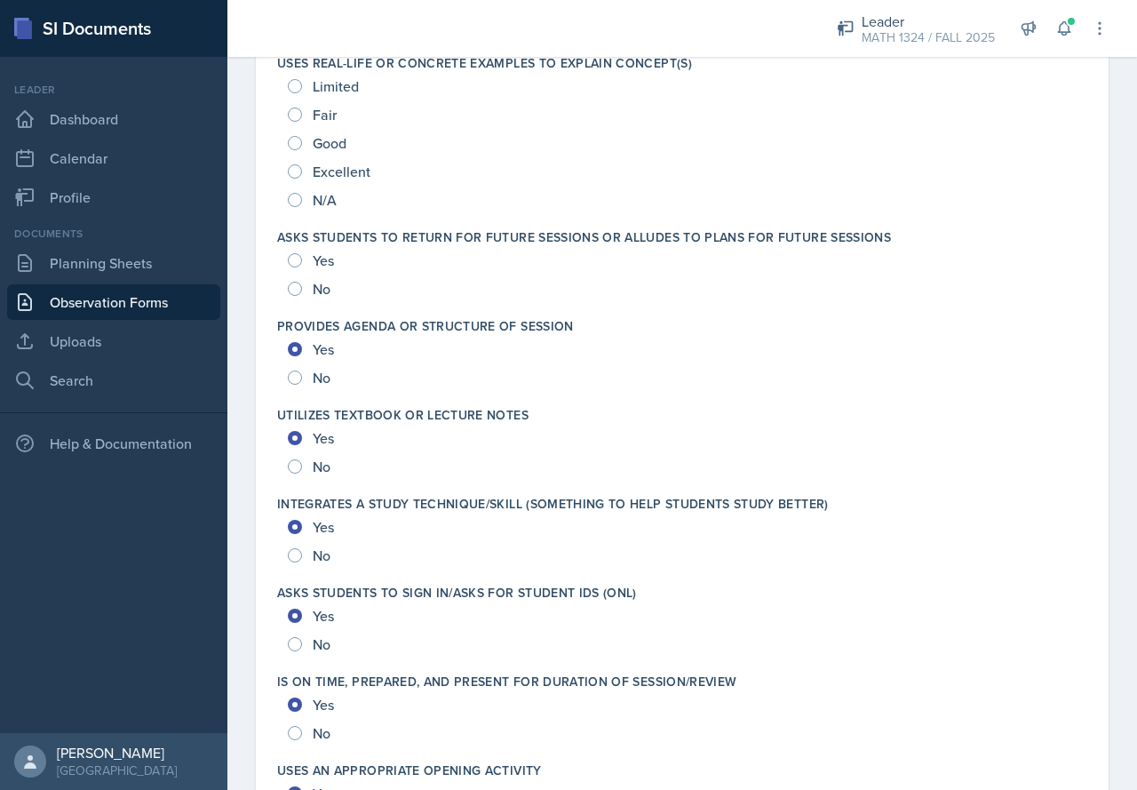
click at [318, 259] on span "Yes" at bounding box center [323, 260] width 21 height 18
click at [302, 259] on input "Yes" at bounding box center [295, 260] width 14 height 14
radio input "true"
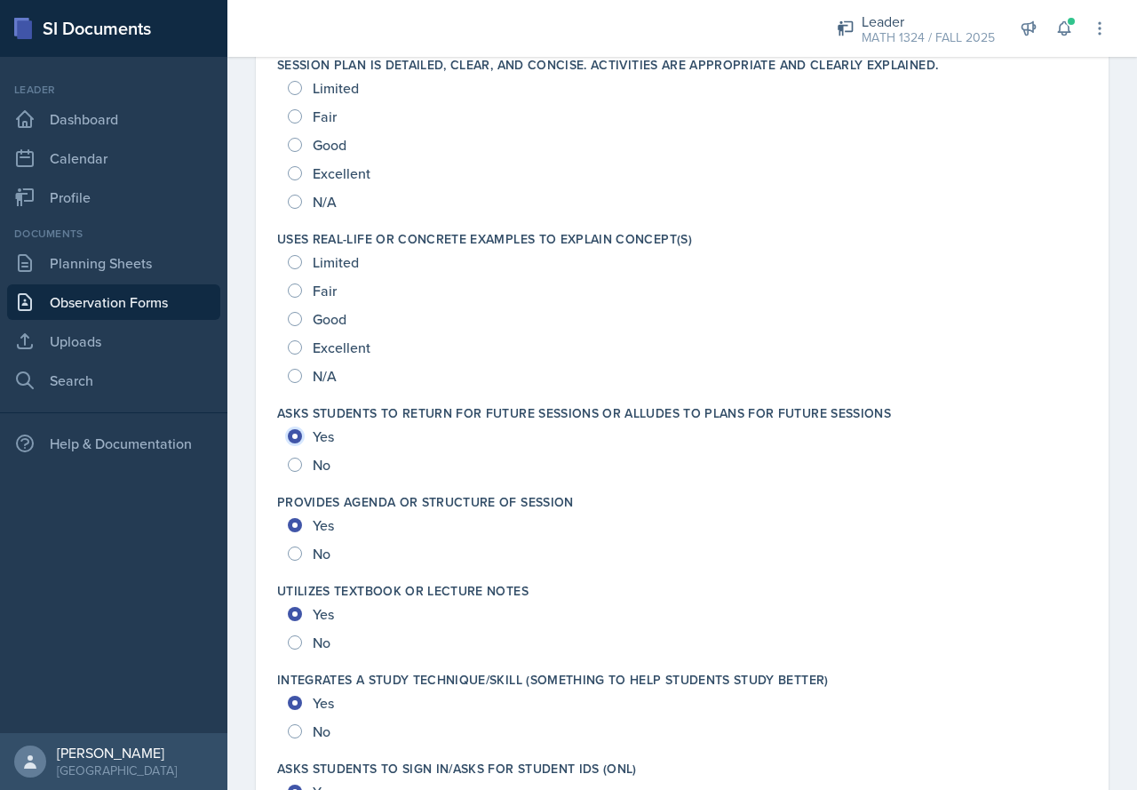
scroll to position [2198, 0]
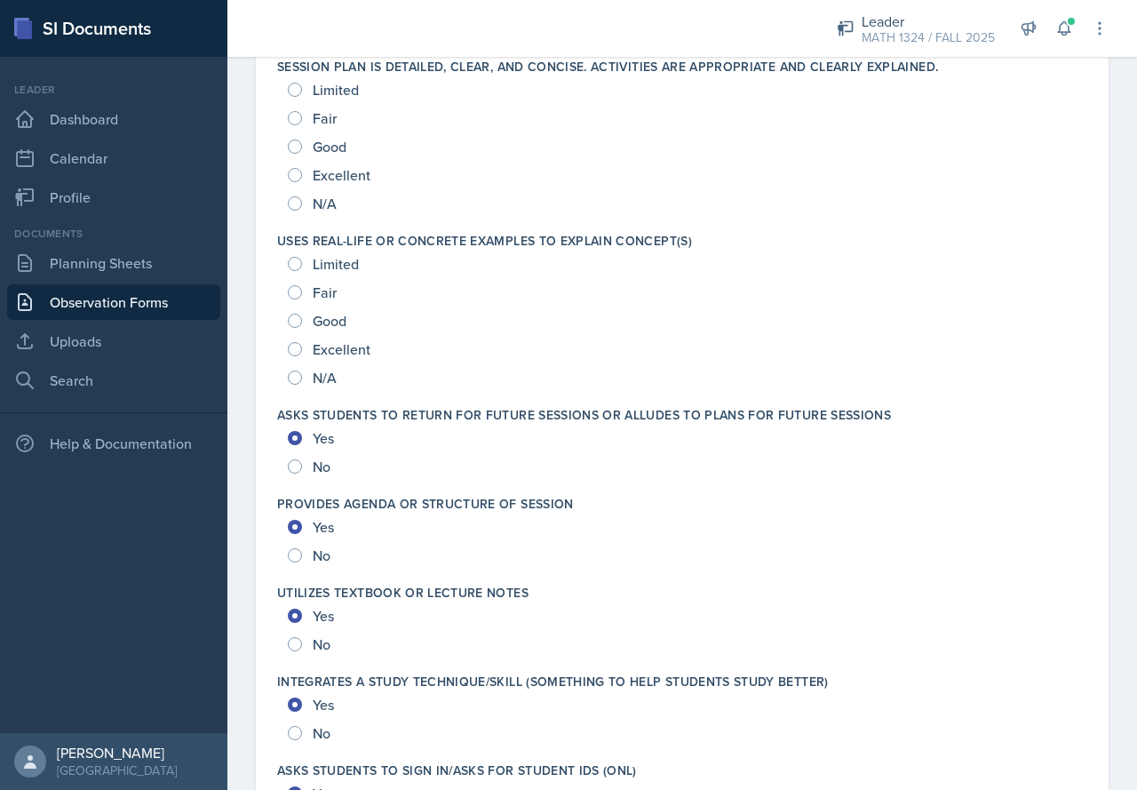
click at [329, 320] on span "Good" at bounding box center [330, 321] width 34 height 18
click at [302, 320] on input "Good" at bounding box center [295, 321] width 14 height 14
radio input "true"
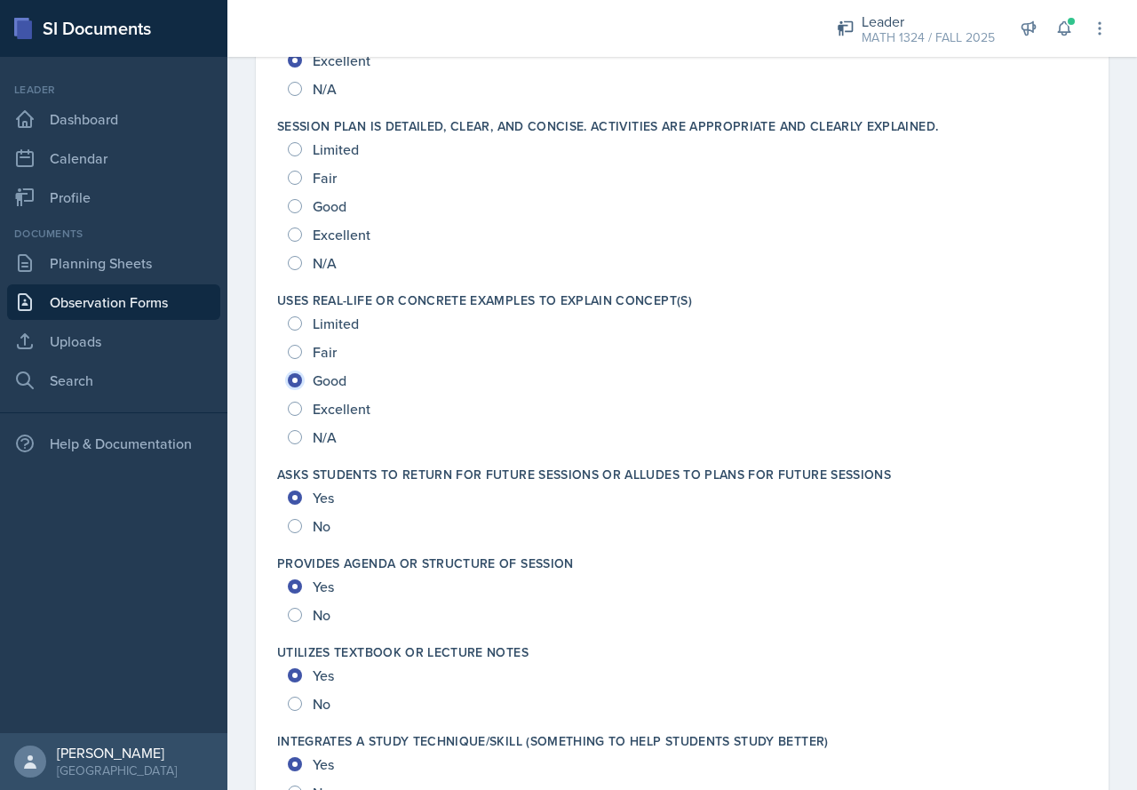
scroll to position [2109, 0]
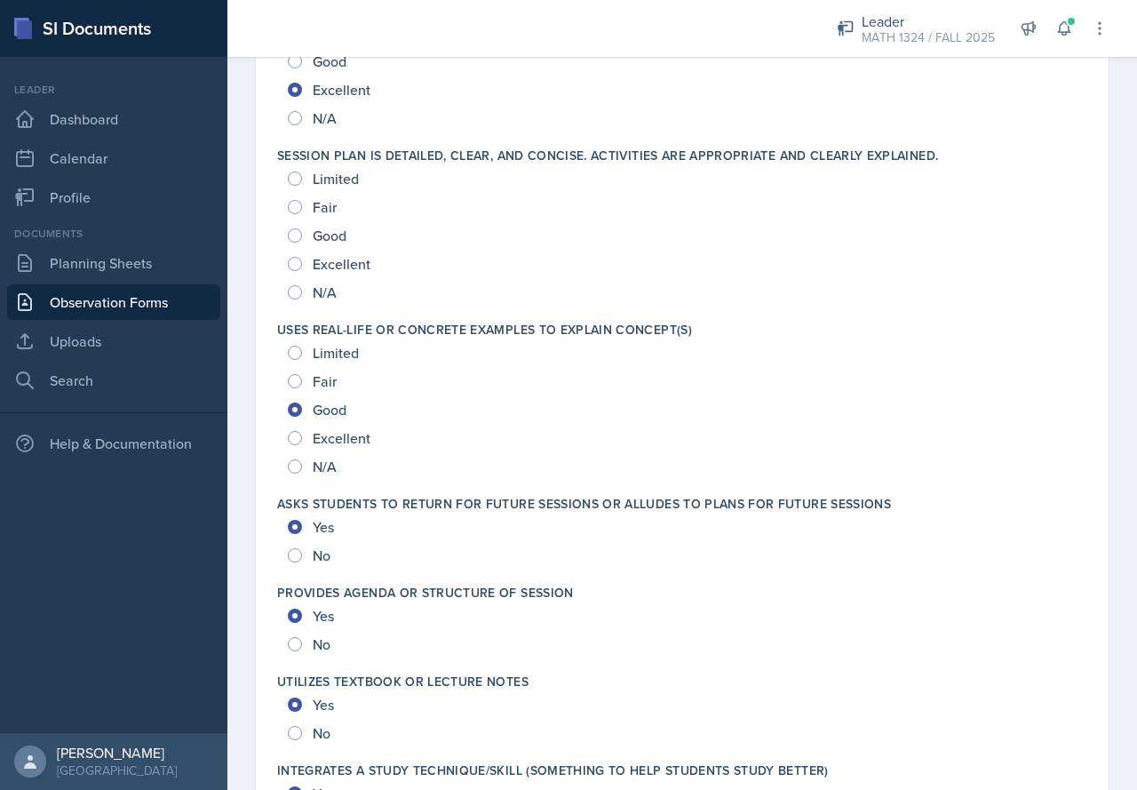
click at [325, 245] on div "Good" at bounding box center [319, 235] width 62 height 28
click at [320, 236] on span "Good" at bounding box center [330, 236] width 34 height 18
click at [302, 236] on input "Good" at bounding box center [295, 235] width 14 height 14
radio input "true"
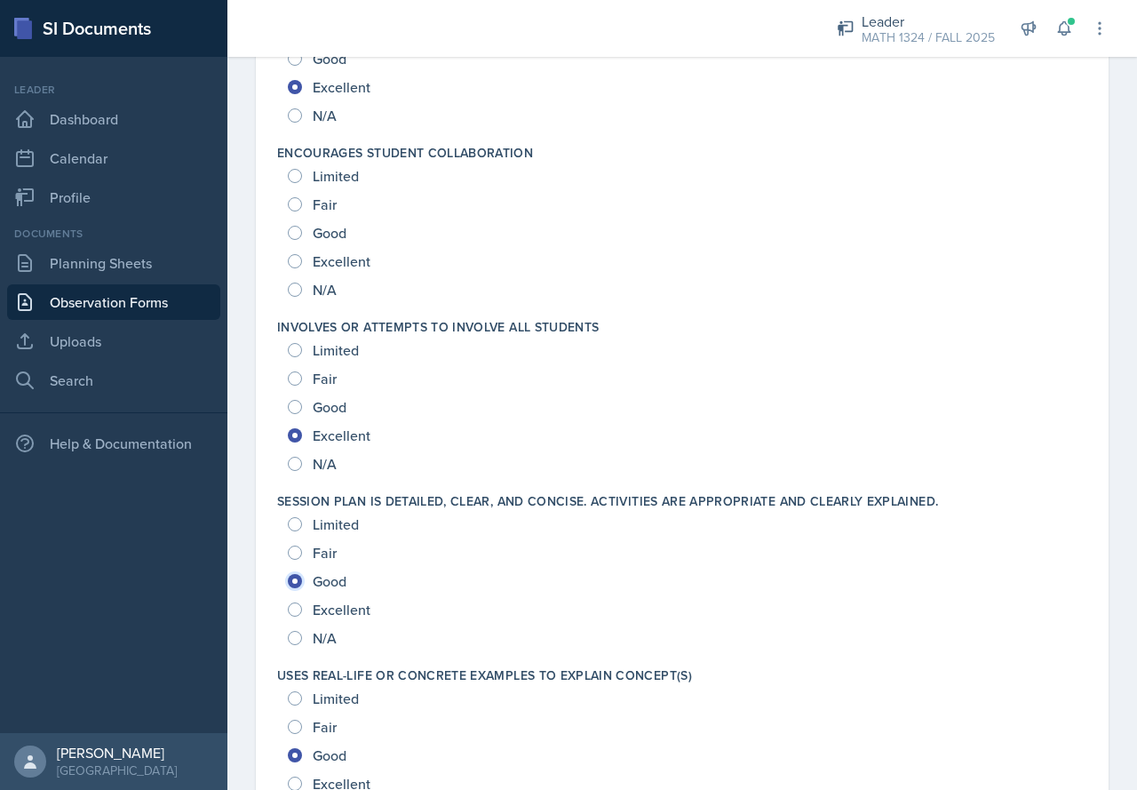
scroll to position [1754, 0]
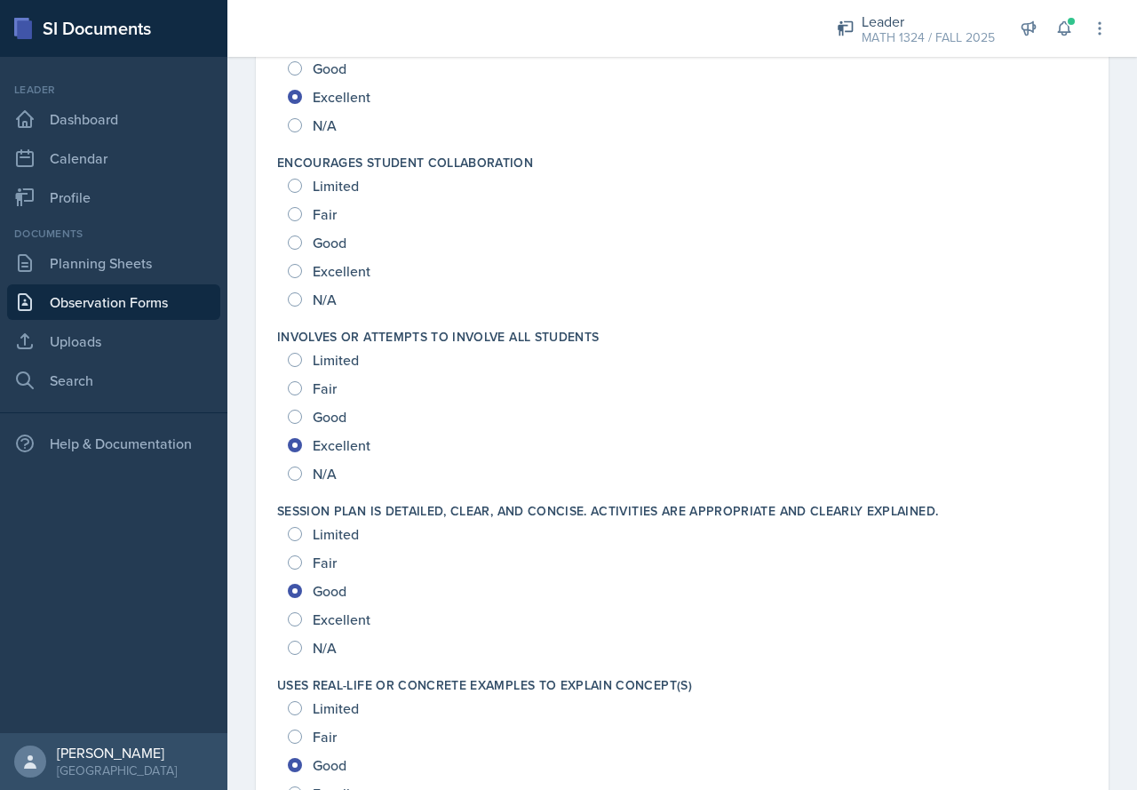
click at [319, 268] on span "Excellent" at bounding box center [342, 271] width 58 height 18
click at [302, 268] on input "Excellent" at bounding box center [295, 271] width 14 height 14
radio input "true"
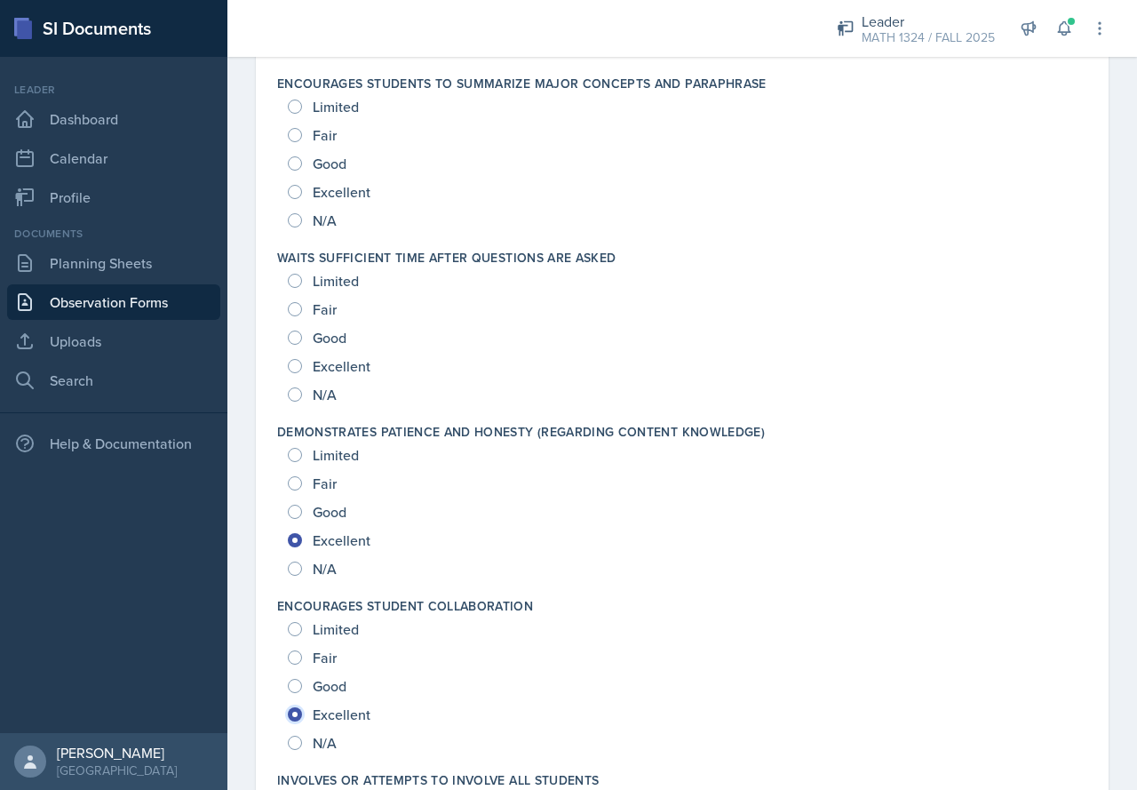
scroll to position [1309, 0]
click at [338, 346] on span "Good" at bounding box center [330, 339] width 34 height 18
click at [302, 346] on input "Good" at bounding box center [295, 338] width 14 height 14
radio input "true"
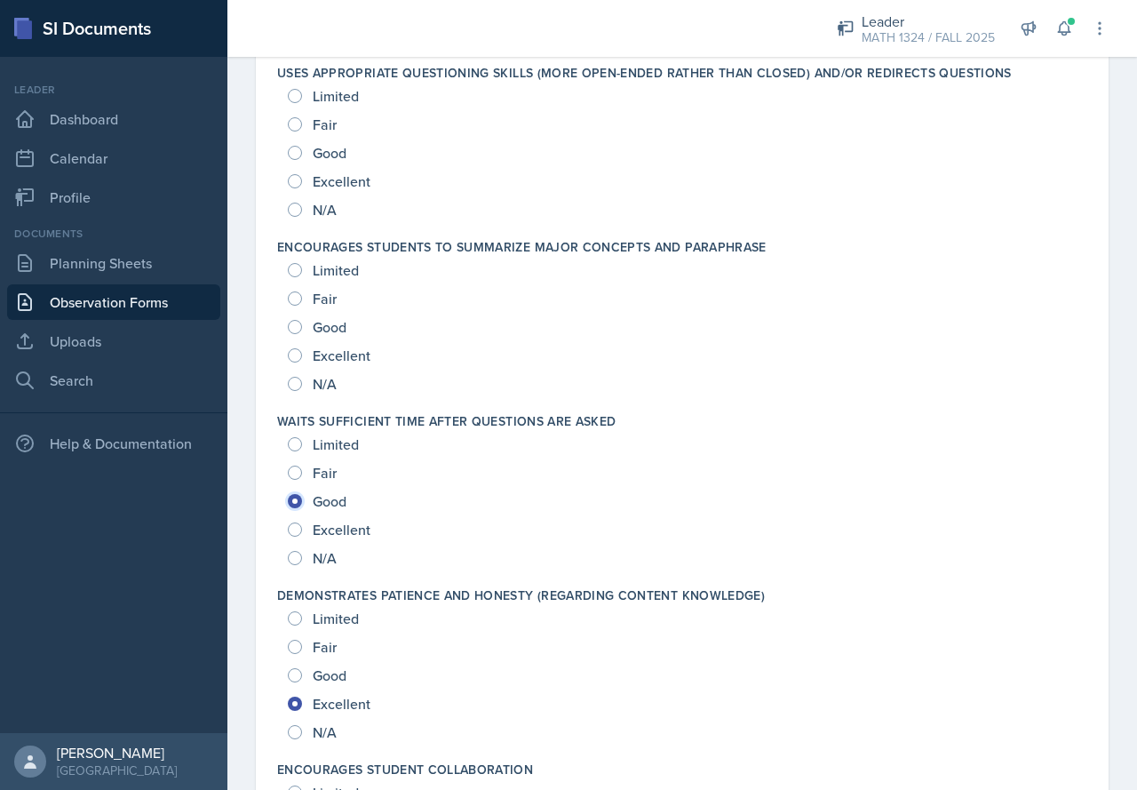
scroll to position [1132, 0]
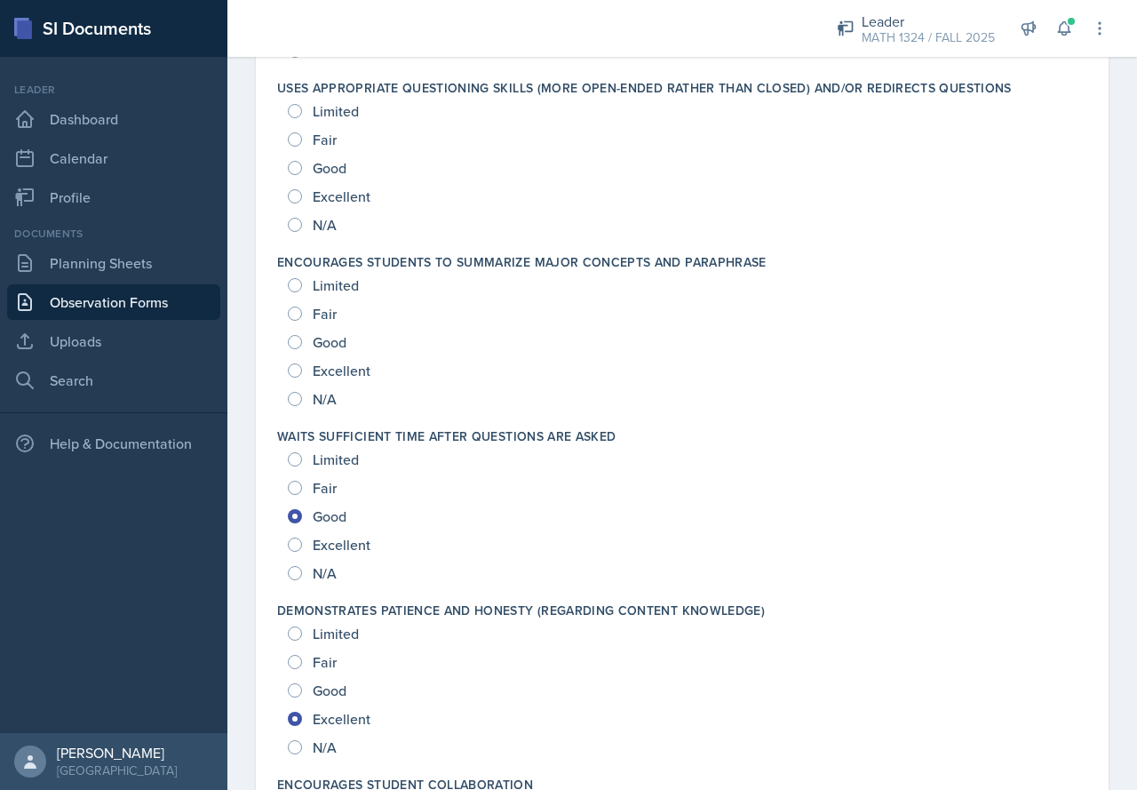
click at [311, 357] on div "Excellent" at bounding box center [331, 370] width 86 height 28
click at [311, 366] on div "Excellent" at bounding box center [331, 370] width 86 height 28
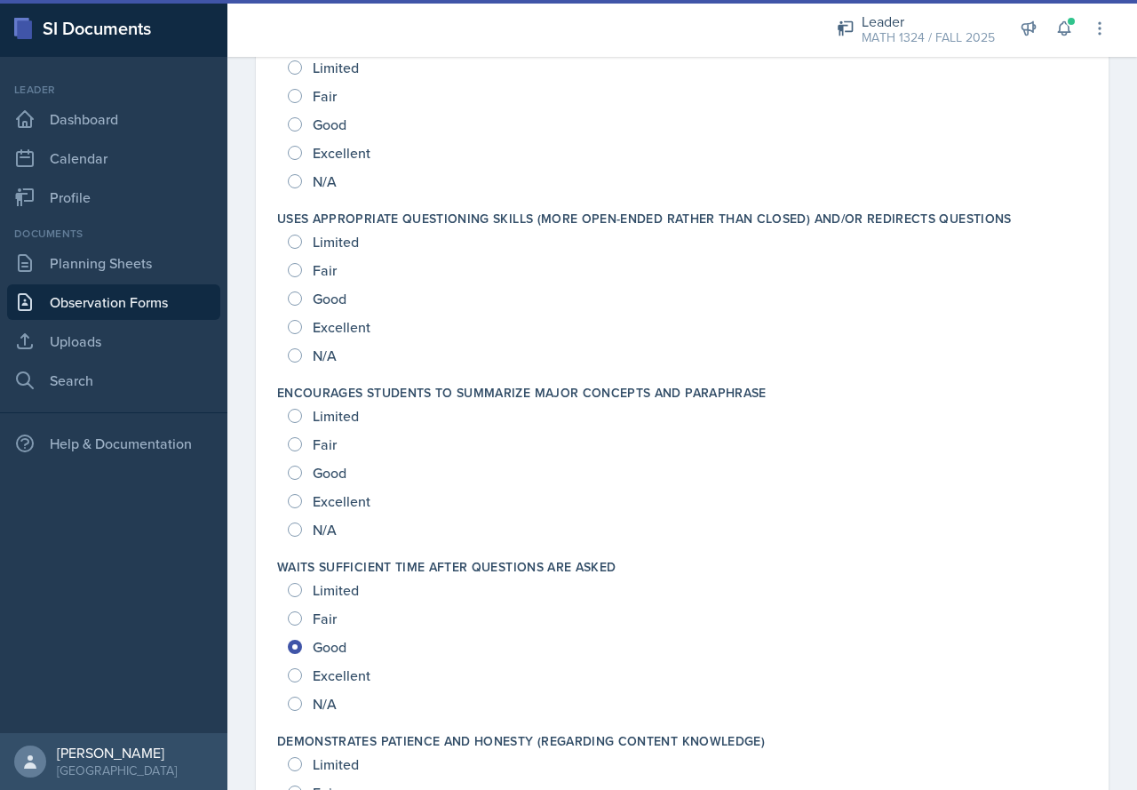
scroll to position [954, 0]
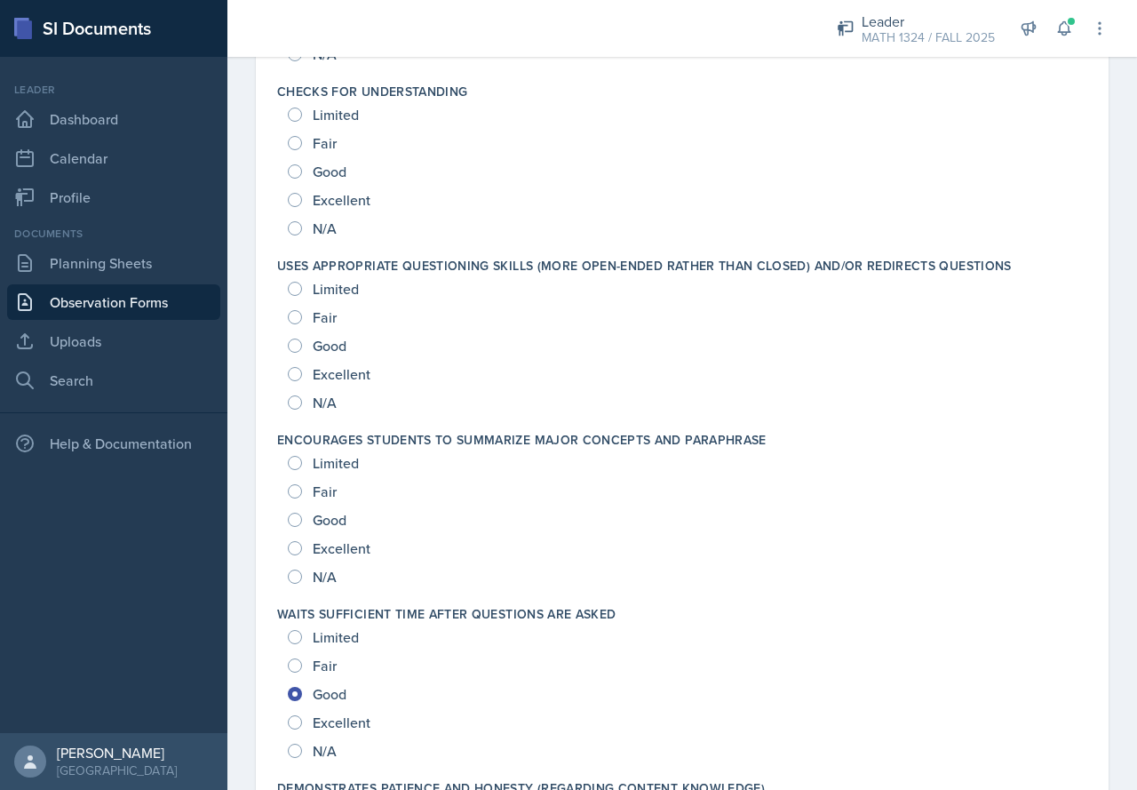
click at [348, 367] on span "Excellent" at bounding box center [342, 374] width 58 height 18
click at [302, 367] on input "Excellent" at bounding box center [295, 374] width 14 height 14
radio input "true"
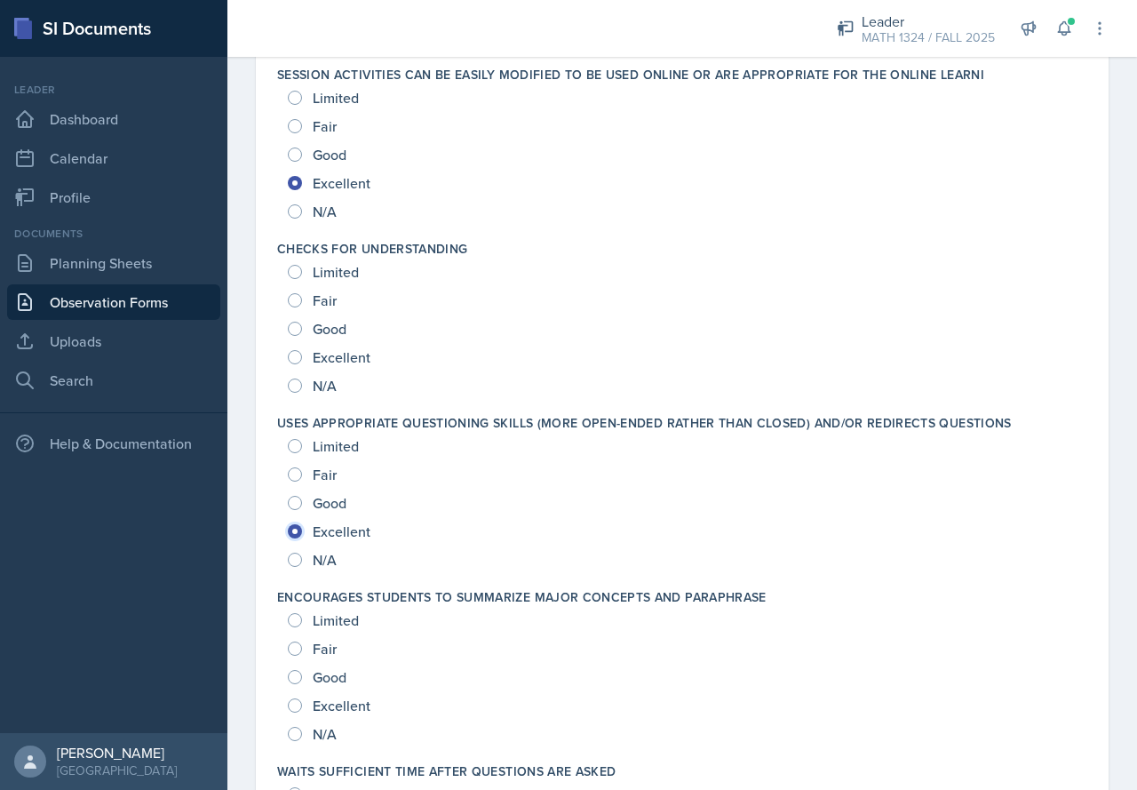
scroll to position [776, 0]
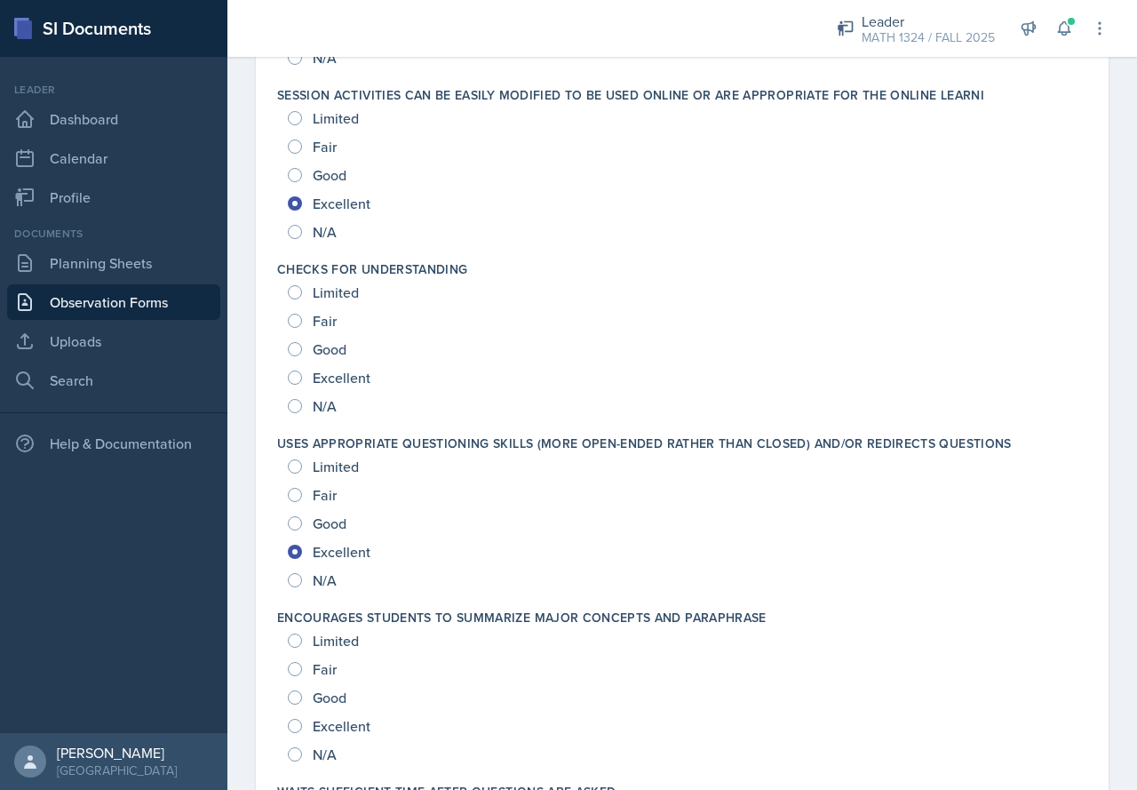
click at [354, 386] on span "Excellent" at bounding box center [342, 378] width 58 height 18
click at [302, 385] on input "Excellent" at bounding box center [295, 377] width 14 height 14
radio input "true"
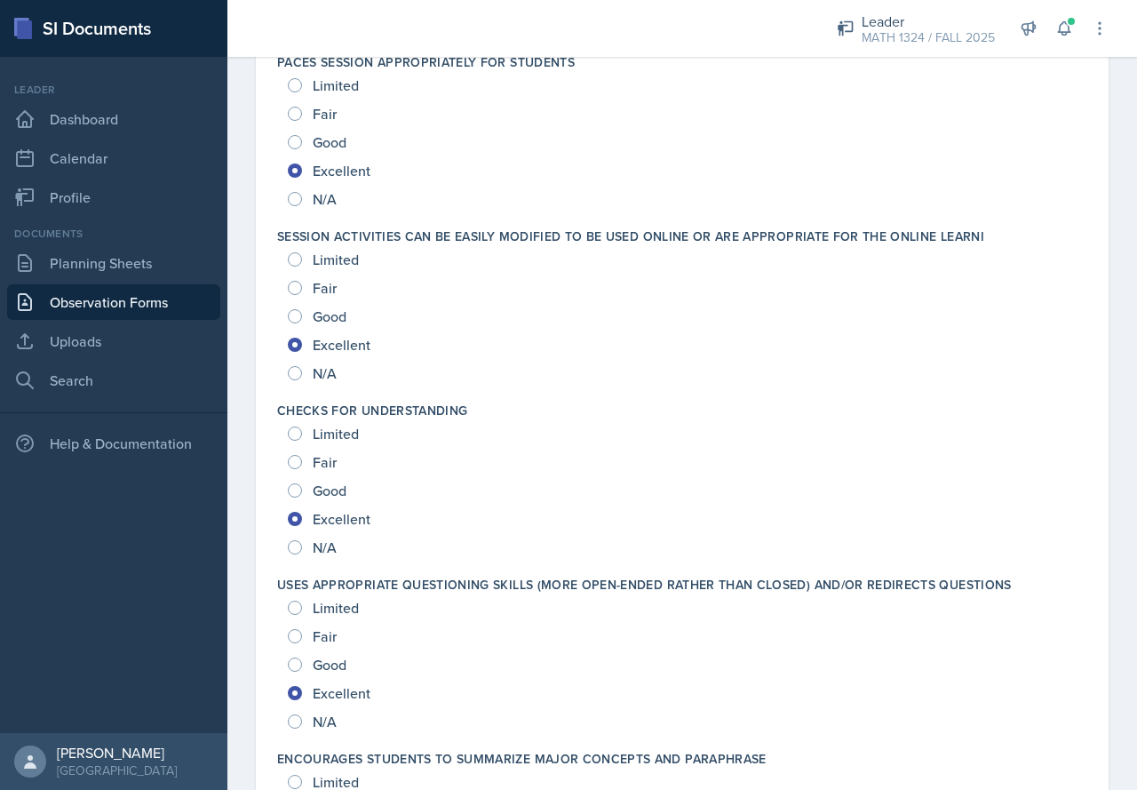
scroll to position [977, 0]
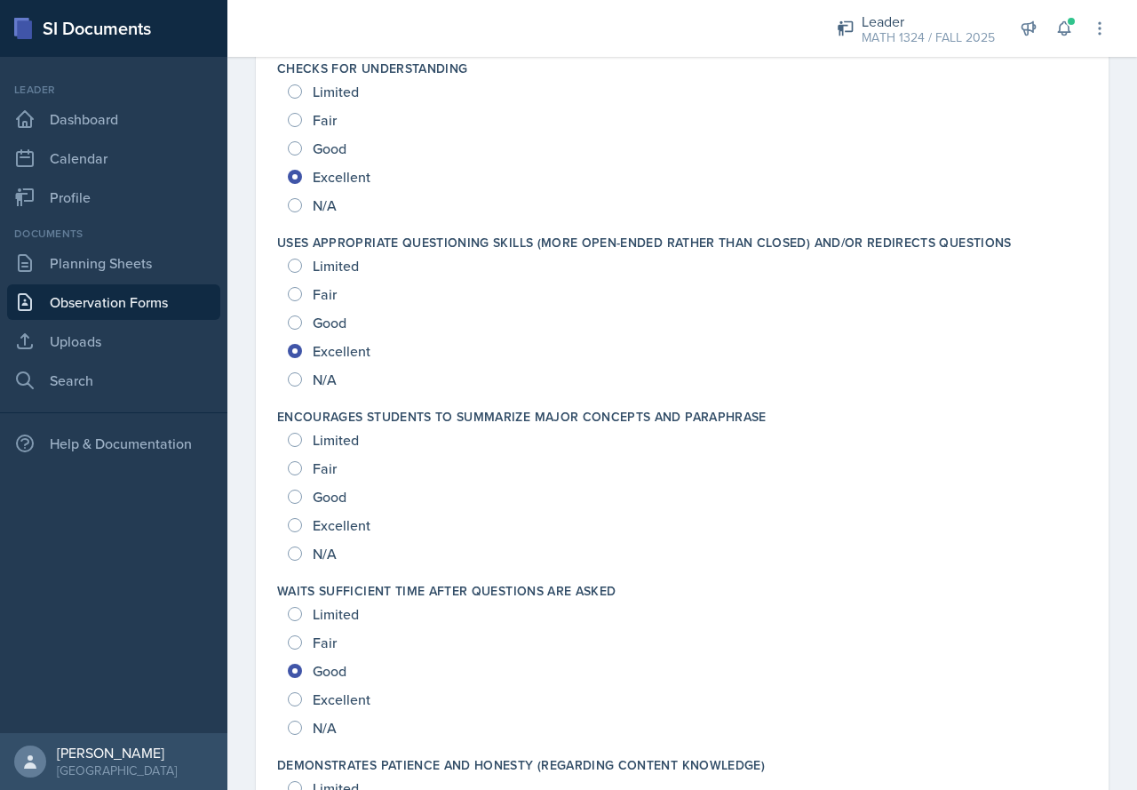
click at [321, 488] on span "Good" at bounding box center [330, 497] width 34 height 18
click at [302, 490] on input "Good" at bounding box center [295, 497] width 14 height 14
radio input "true"
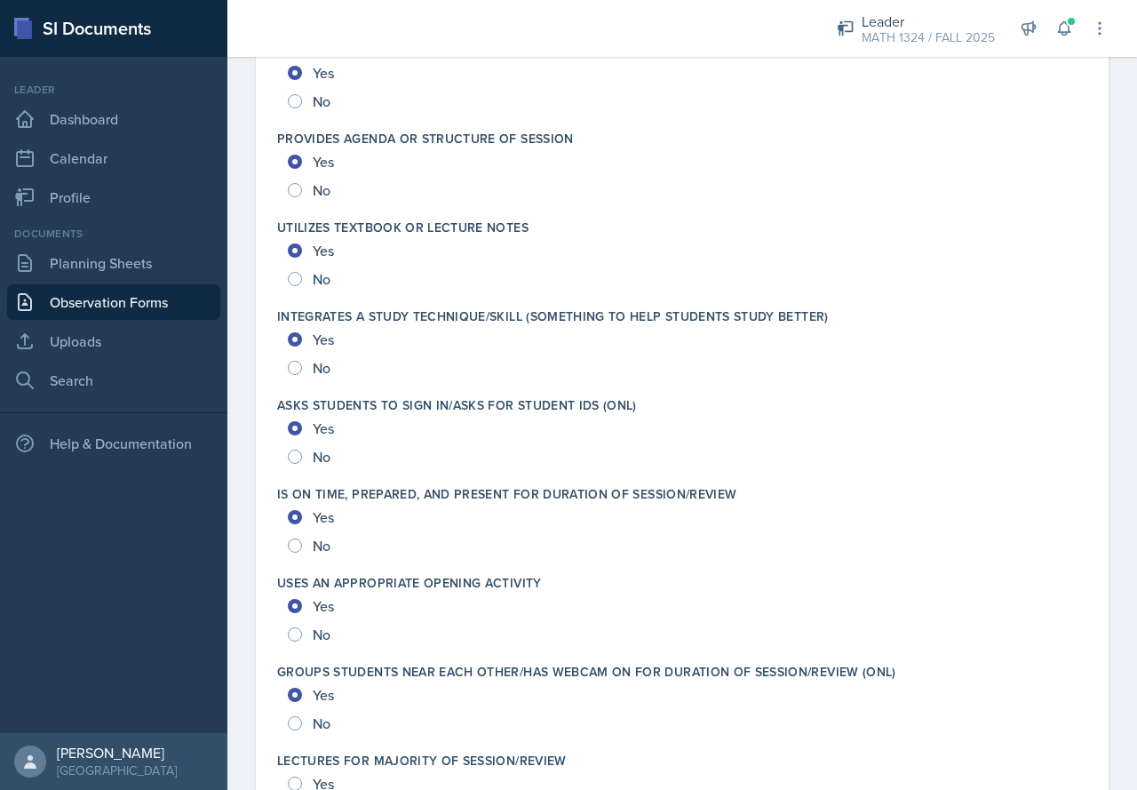
scroll to position [2576, 0]
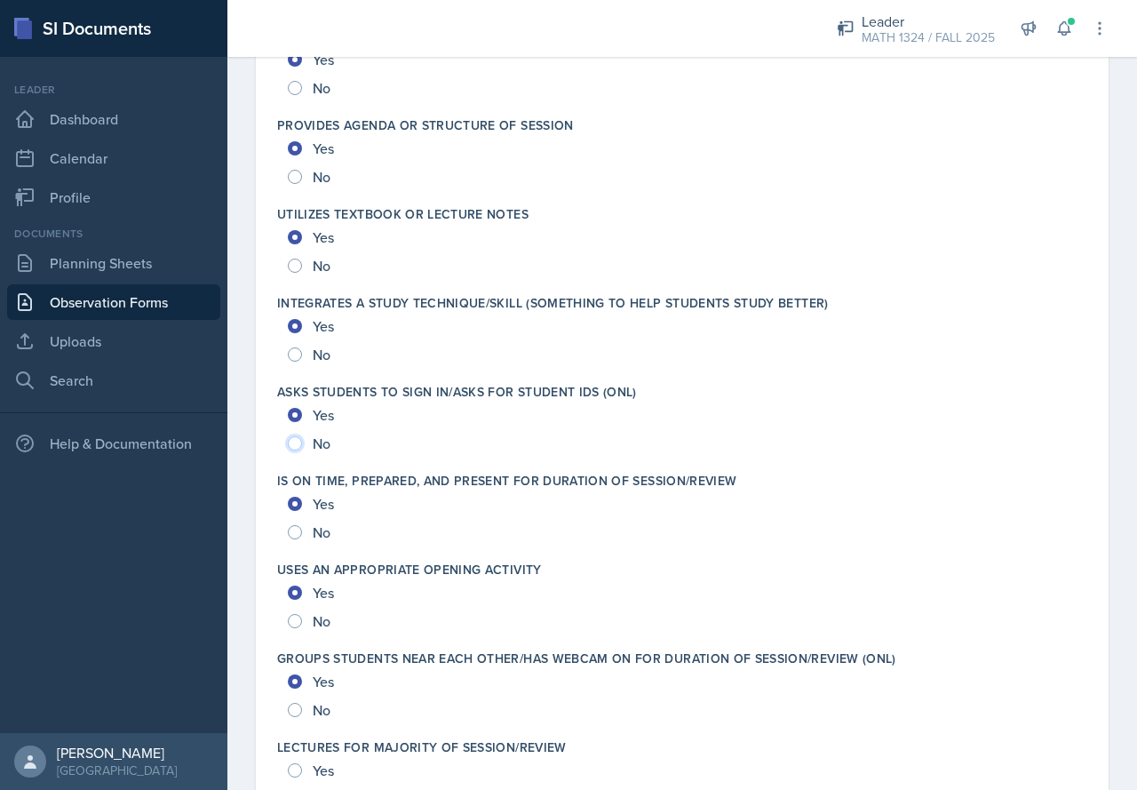
click at [294, 443] on input "No" at bounding box center [295, 443] width 14 height 14
radio input "true"
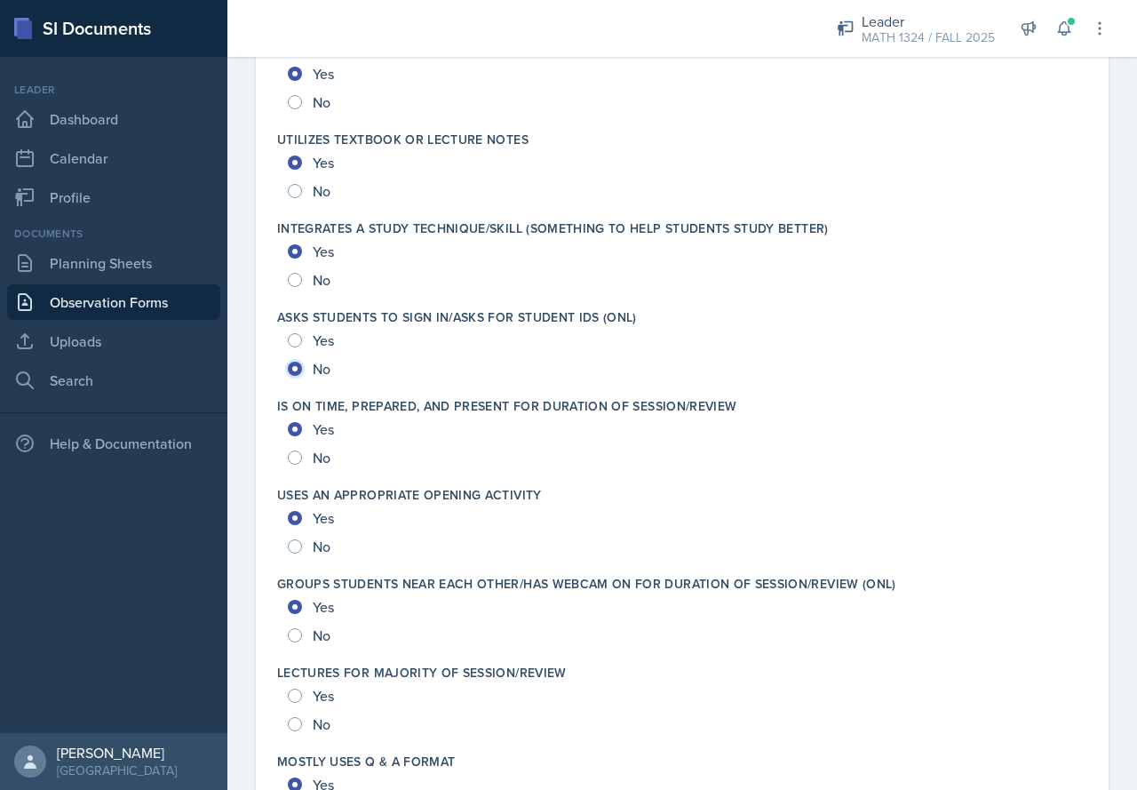
scroll to position [2843, 0]
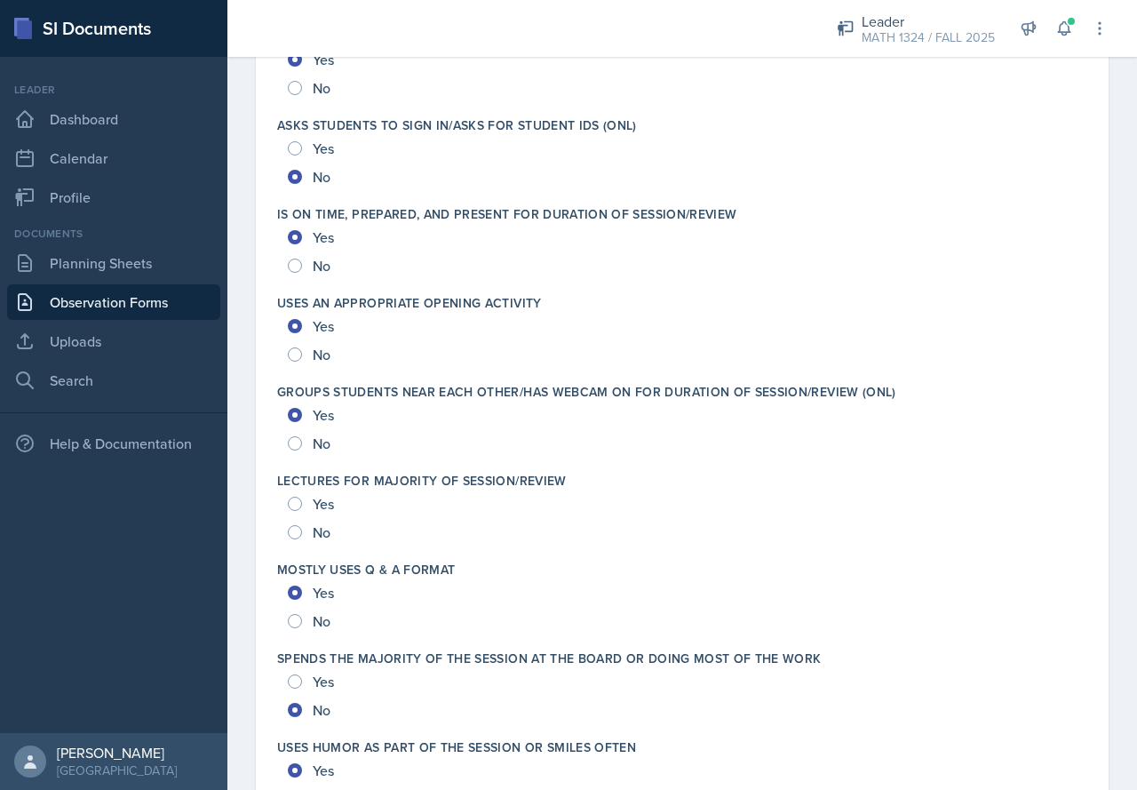
click at [305, 496] on div "Yes" at bounding box center [313, 504] width 50 height 28
click at [284, 500] on div "Yes No" at bounding box center [682, 518] width 810 height 57
click at [293, 503] on input "Yes" at bounding box center [295, 504] width 14 height 14
radio input "true"
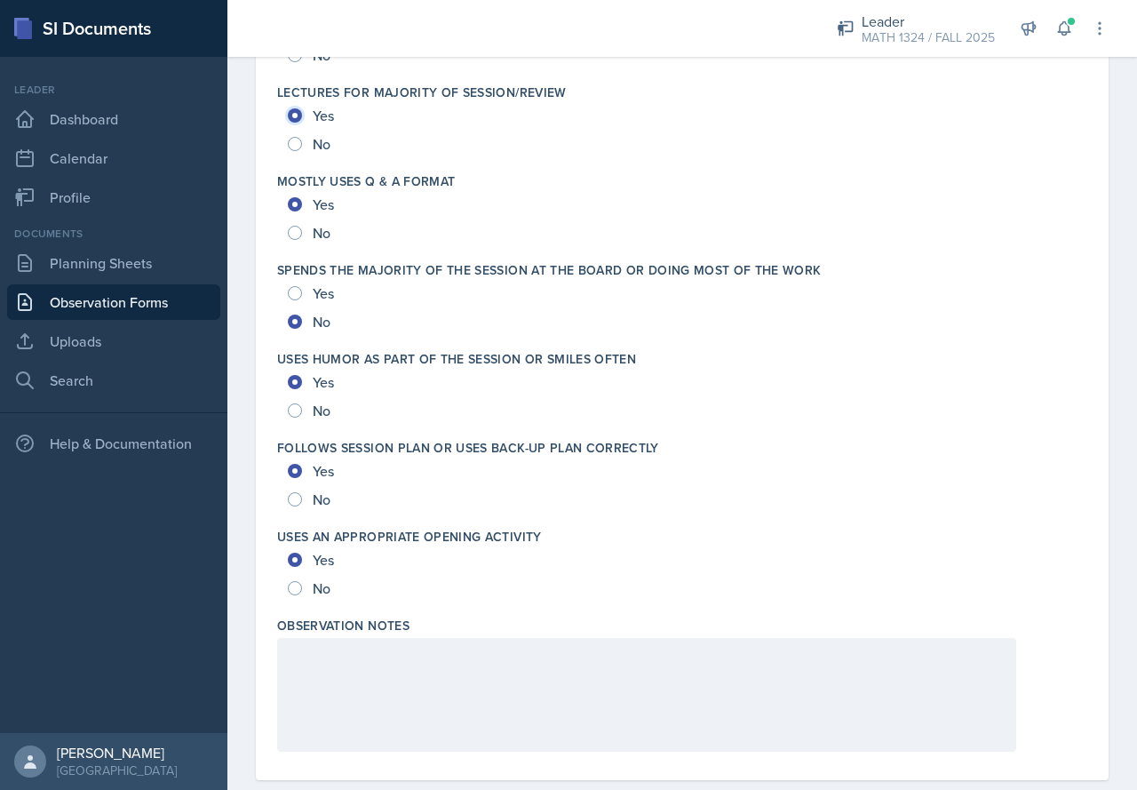
scroll to position [3264, 0]
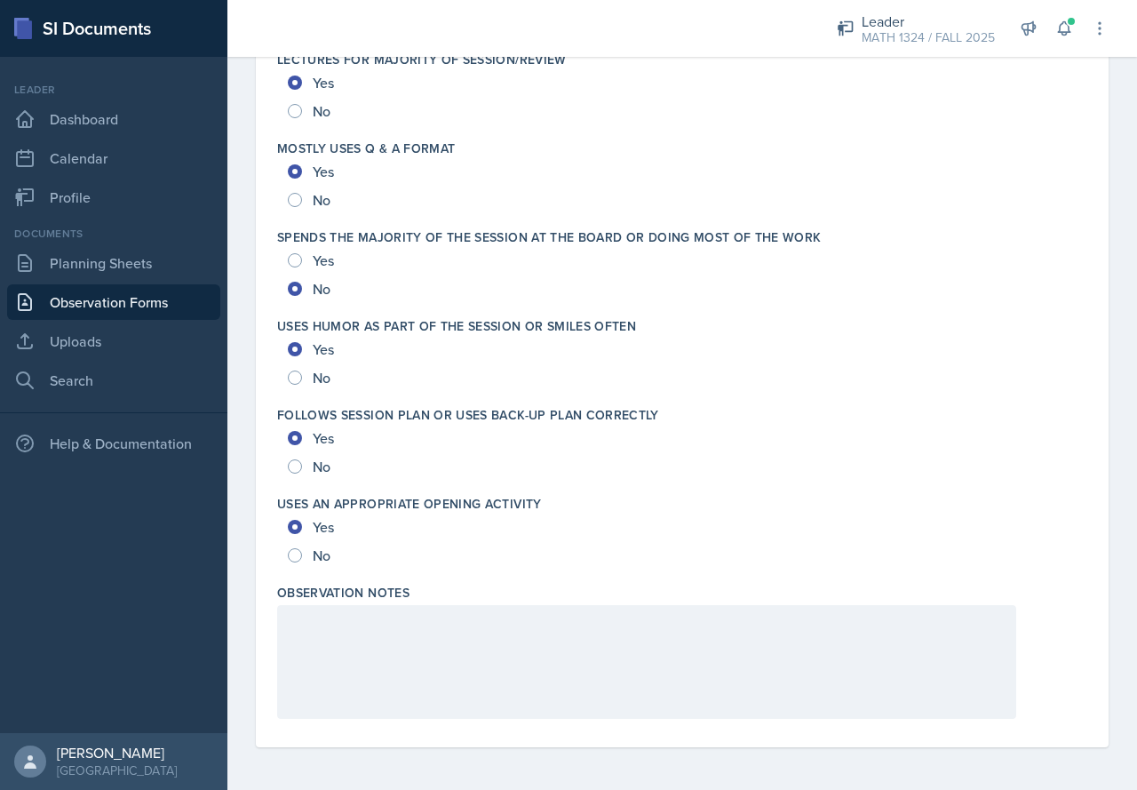
click at [445, 616] on div at bounding box center [646, 662] width 739 height 114
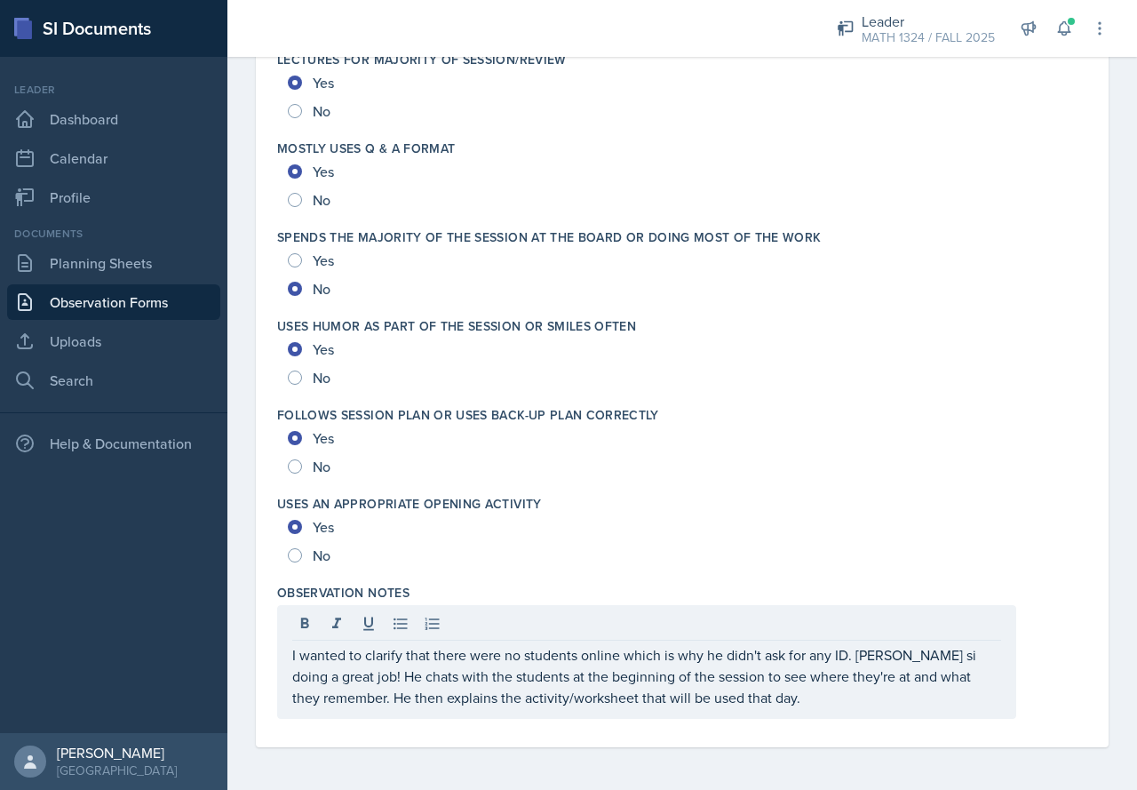
click at [805, 701] on p "I wanted to clarify that there were no students online which is why he didn't a…" at bounding box center [646, 676] width 709 height 64
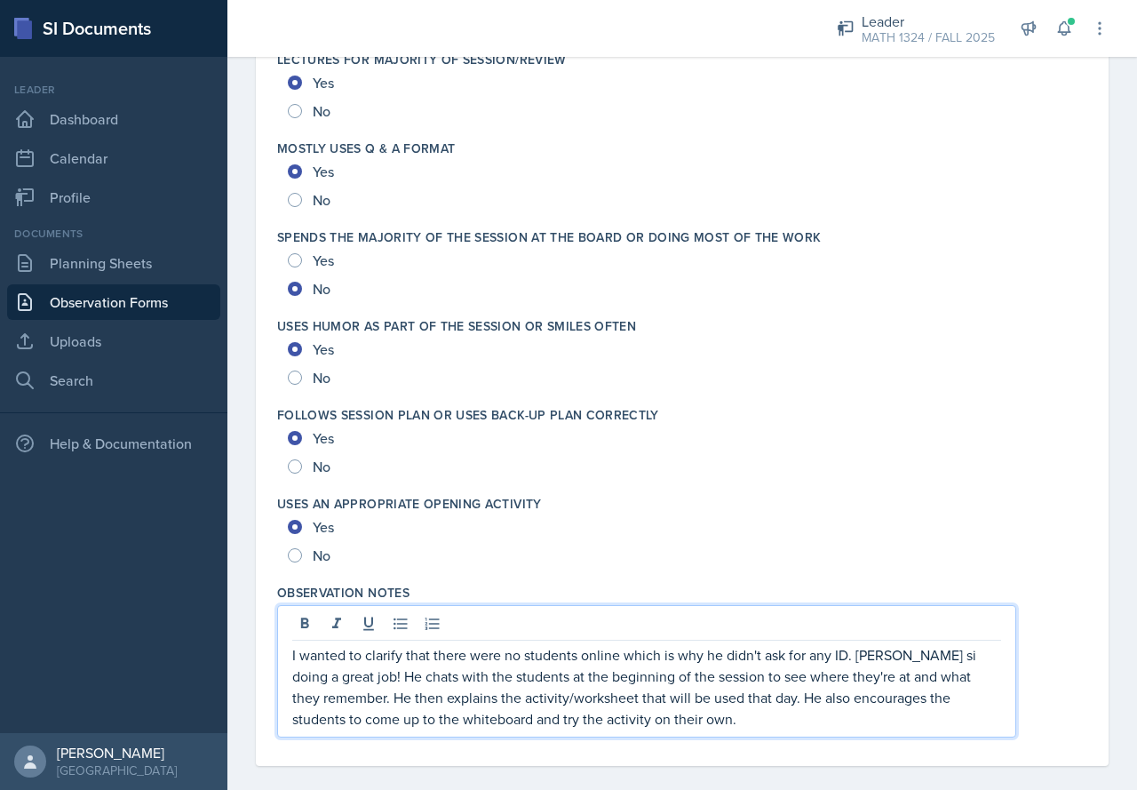
click at [689, 717] on p "I wanted to clarify that there were no students online which is why he didn't a…" at bounding box center [646, 686] width 709 height 85
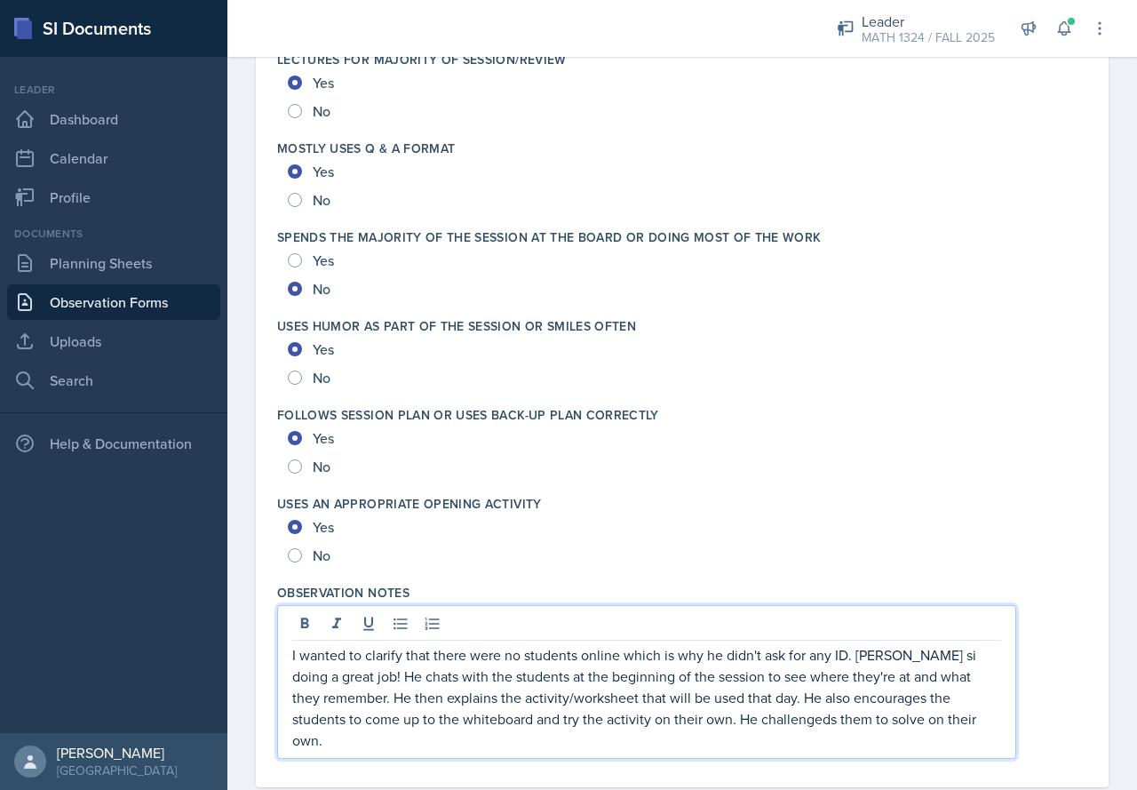
click at [773, 723] on p "I wanted to clarify that there were no students online which is why he didn't a…" at bounding box center [646, 697] width 709 height 107
click at [910, 651] on p "I wanted to clarify that there were no students online which is why he didn't a…" at bounding box center [646, 697] width 709 height 107
click at [970, 716] on p "I wanted to clarify that there were no students online which is why he didn't a…" at bounding box center [646, 697] width 709 height 107
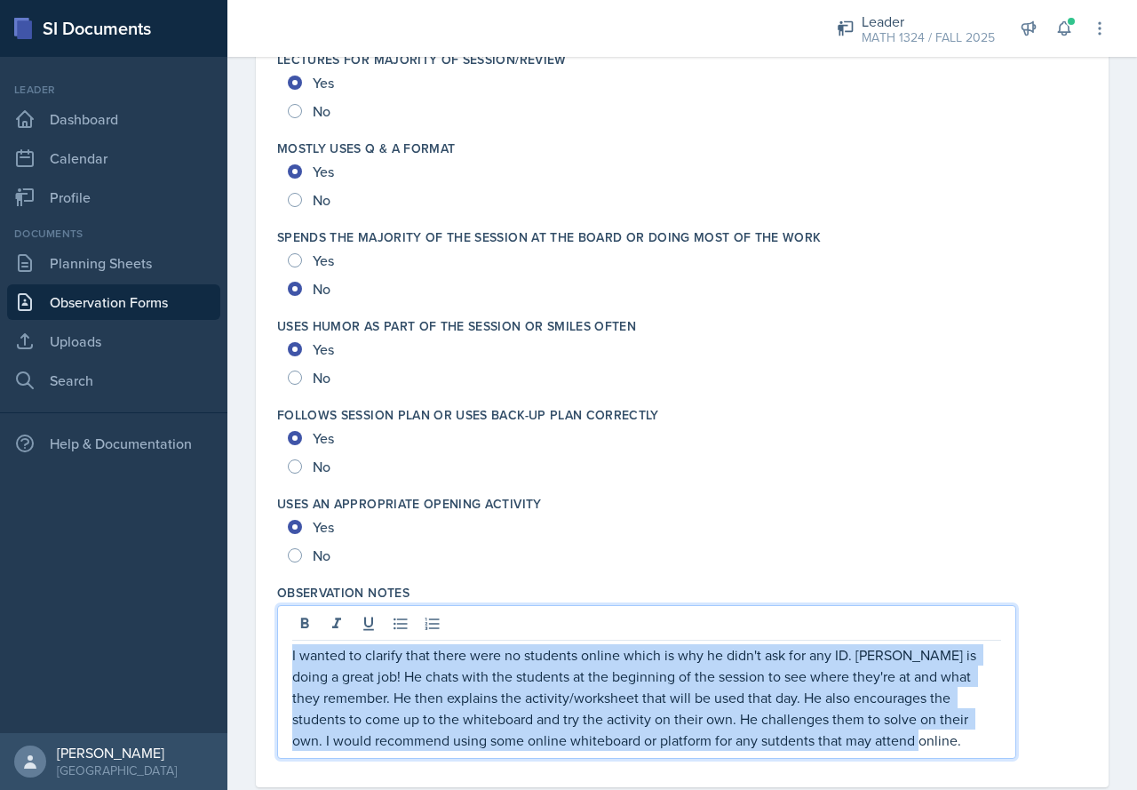
copy p "I wanted to clarify that there were no students online which is why he didn't a…"
click at [751, 726] on p "I wanted to clarify that there were no students online which is why he didn't a…" at bounding box center [646, 697] width 709 height 107
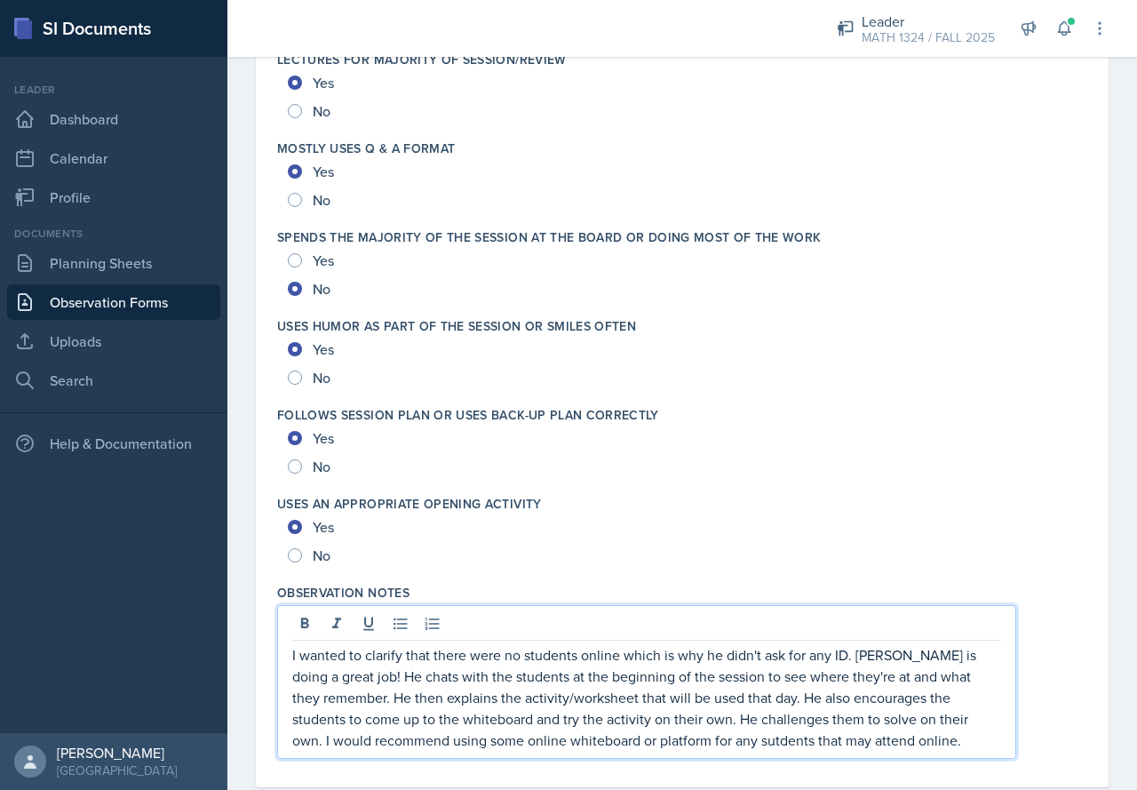
click at [740, 748] on p "I wanted to clarify that there were no students online which is why he didn't a…" at bounding box center [646, 697] width 709 height 107
click at [737, 707] on p "I wanted to clarify that there were no students online which is why he didn't a…" at bounding box center [646, 697] width 709 height 107
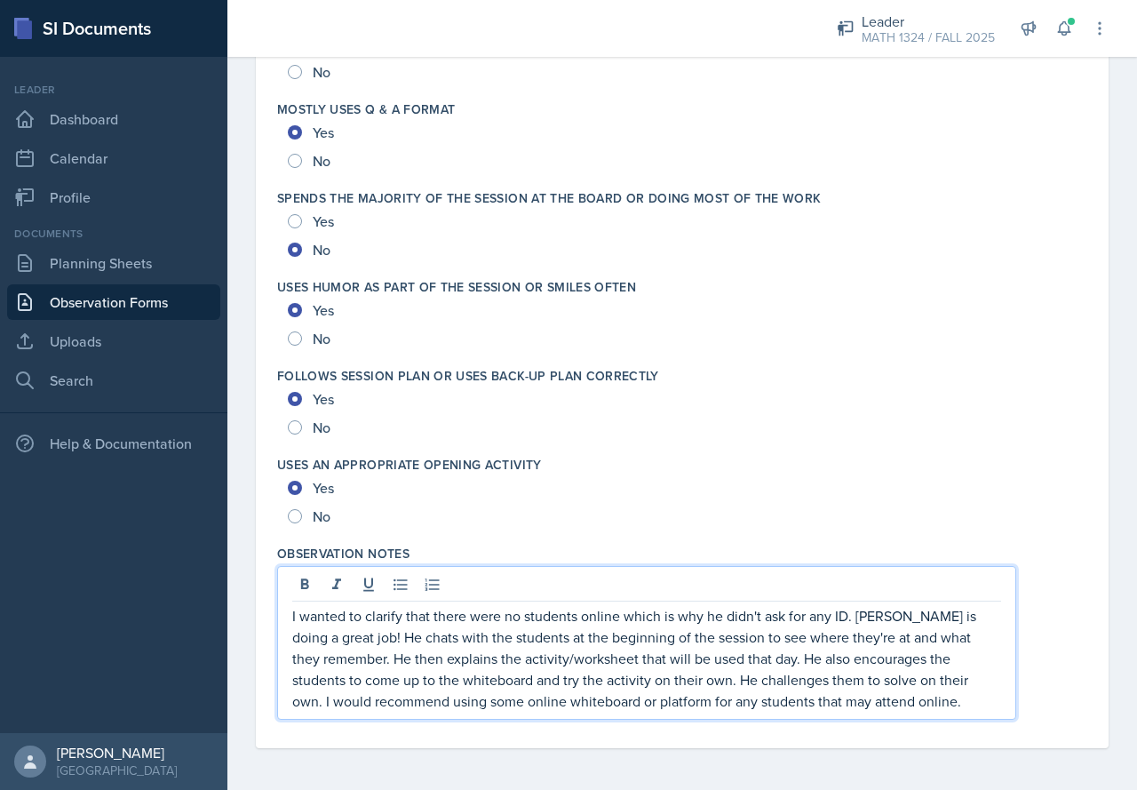
scroll to position [3304, 0]
click at [955, 680] on p "I wanted to clarify that there were no students online which is why he didn't a…" at bounding box center [646, 657] width 709 height 107
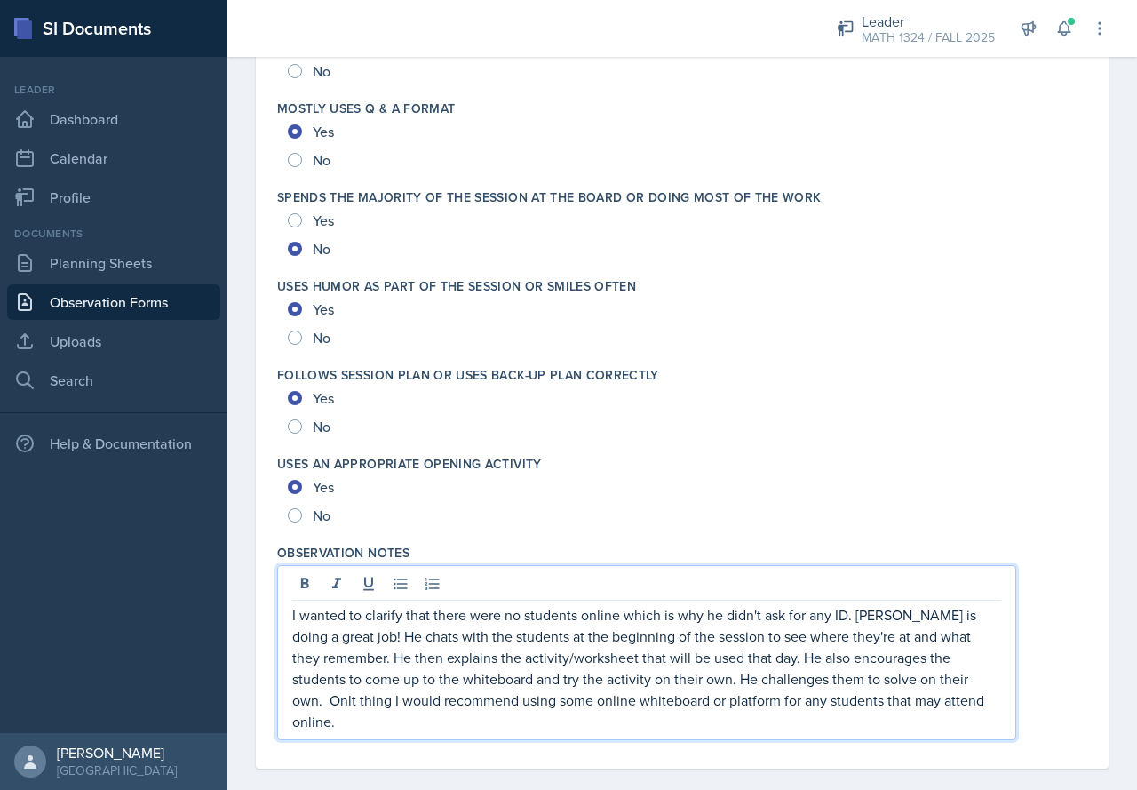
click at [454, 704] on p "I wanted to clarify that there were no students online which is why he didn't a…" at bounding box center [646, 668] width 709 height 128
click at [969, 702] on p "I wanted to clarify that there were no students online which is why he didn't a…" at bounding box center [646, 668] width 709 height 128
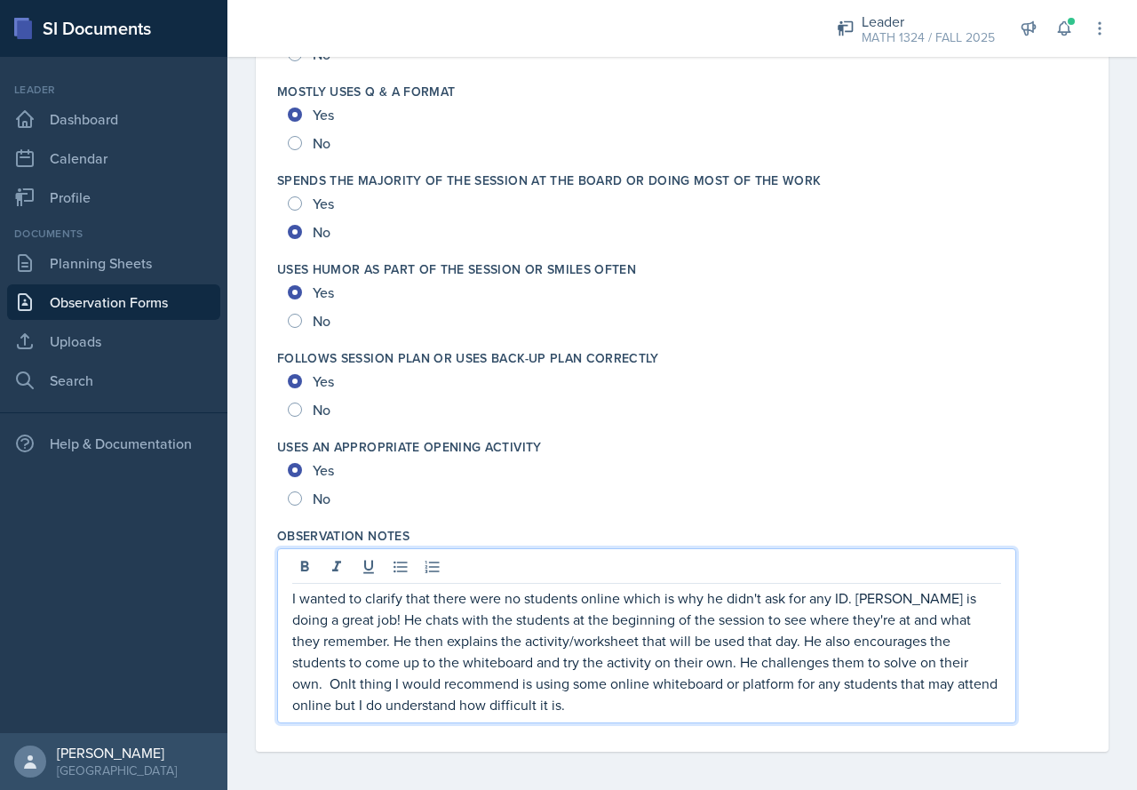
scroll to position [3325, 0]
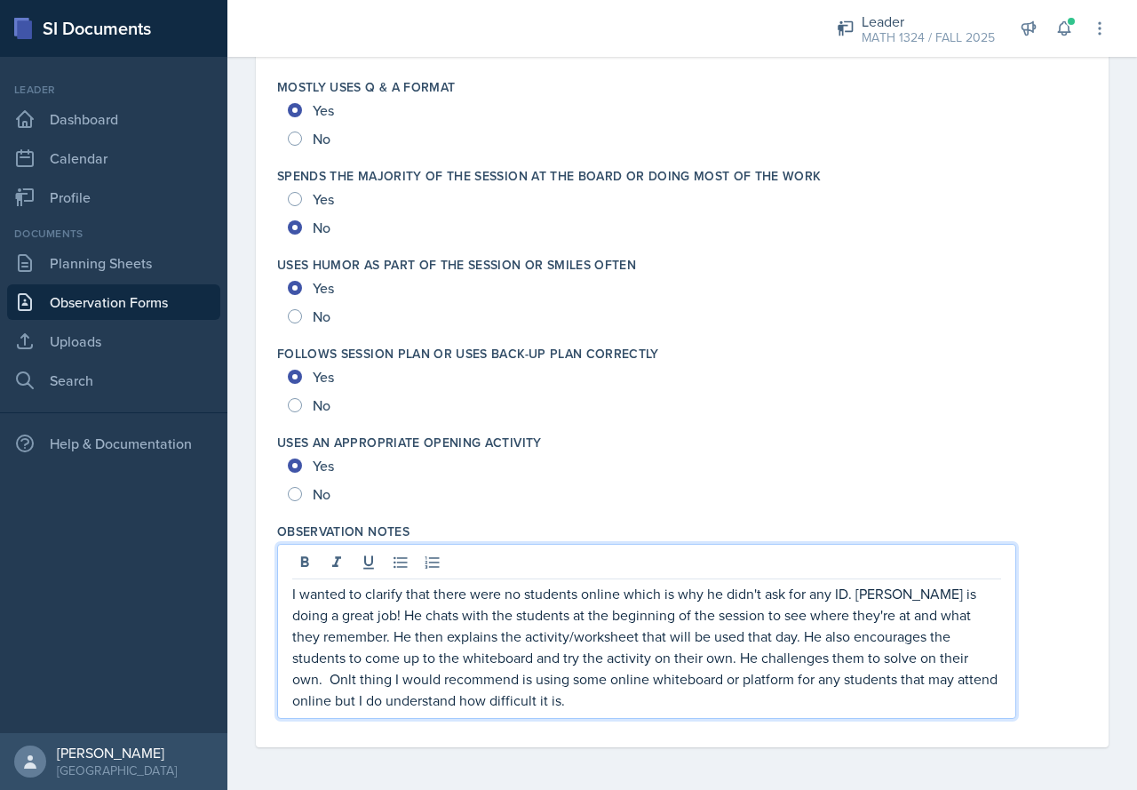
click at [543, 708] on p "I wanted to clarify that there were no students online which is why he didn't a…" at bounding box center [646, 647] width 709 height 128
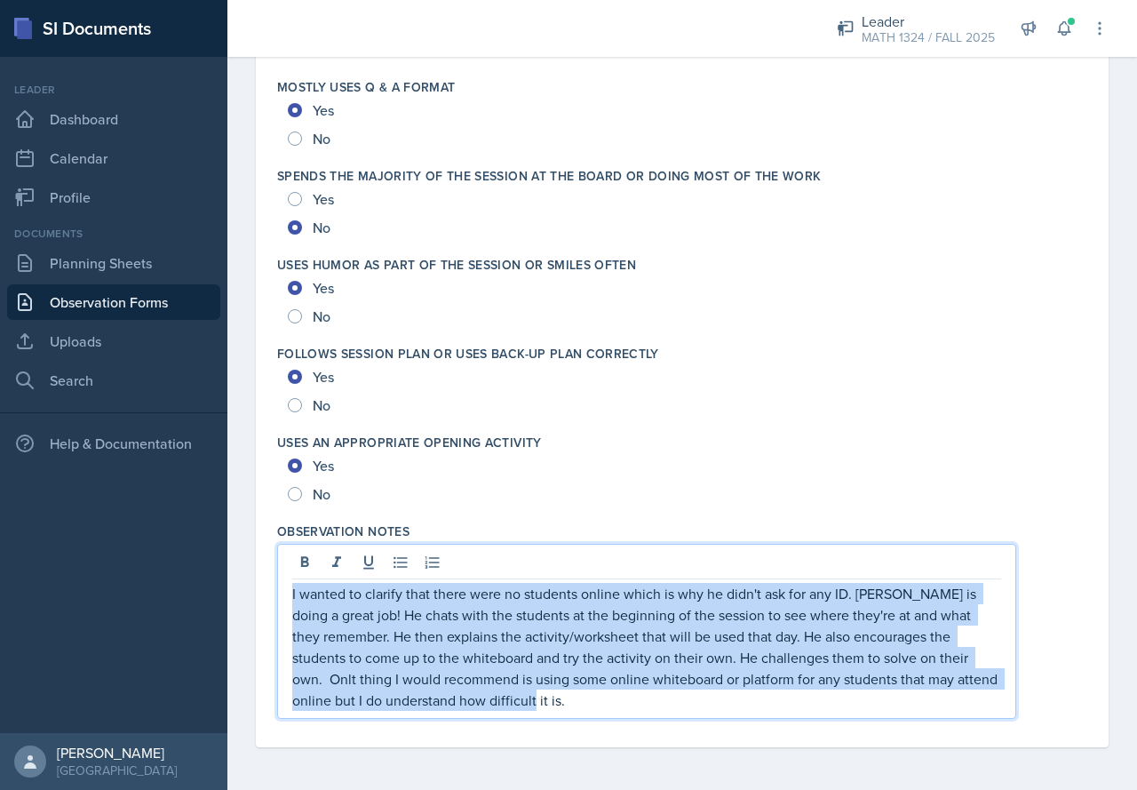
drag, startPoint x: 543, startPoint y: 708, endPoint x: 283, endPoint y: 581, distance: 288.8
click at [283, 581] on div "I wanted to clarify that there were no students online which is why he didn't a…" at bounding box center [646, 631] width 739 height 175
copy p "I wanted to clarify that there were no students online which is why he didn't a…"
click at [501, 701] on p "I wanted to clarify that there were no students online which is why he didn't a…" at bounding box center [646, 647] width 709 height 128
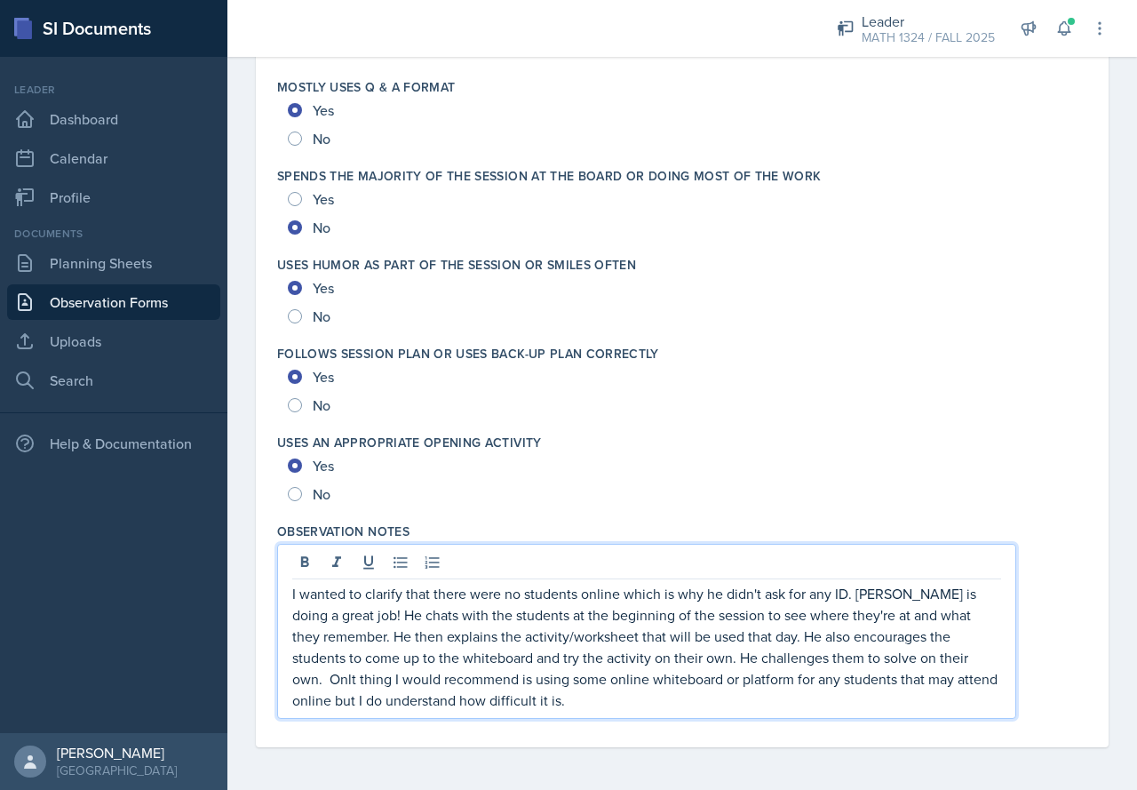
click at [501, 701] on p "I wanted to clarify that there were no students online which is why he didn't a…" at bounding box center [646, 647] width 709 height 128
click at [687, 374] on div "Yes" at bounding box center [682, 376] width 789 height 28
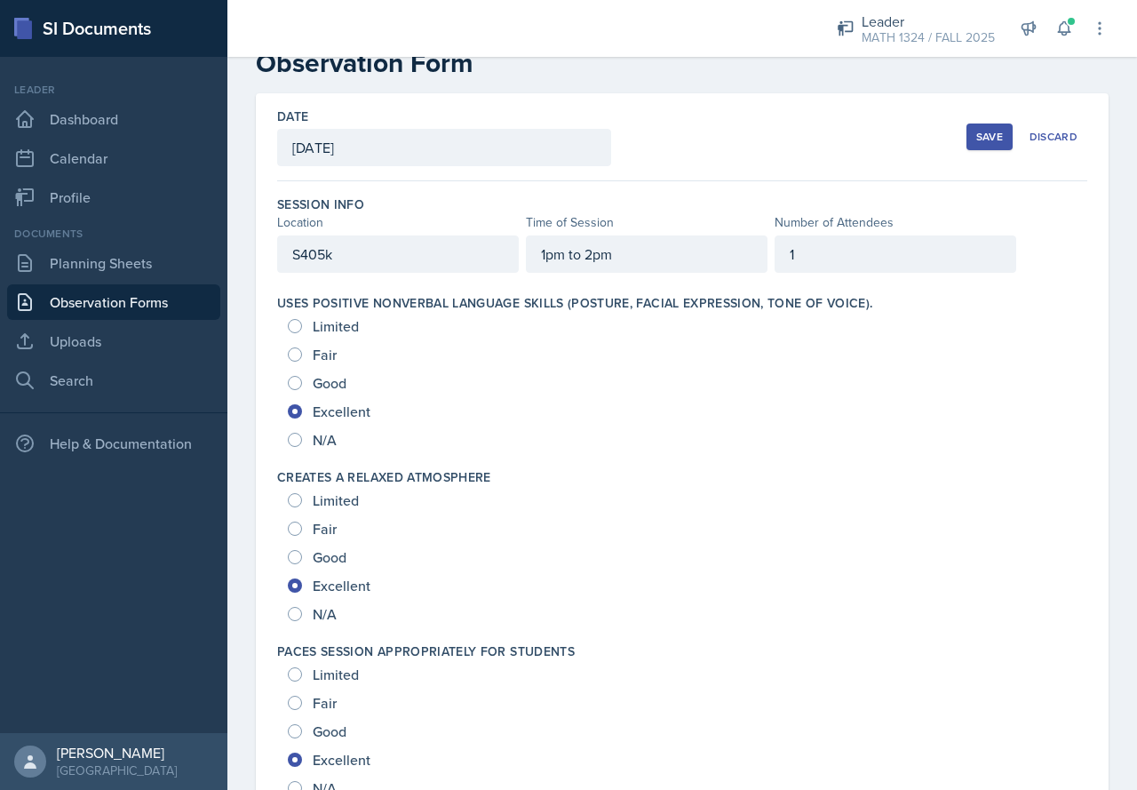
scroll to position [0, 0]
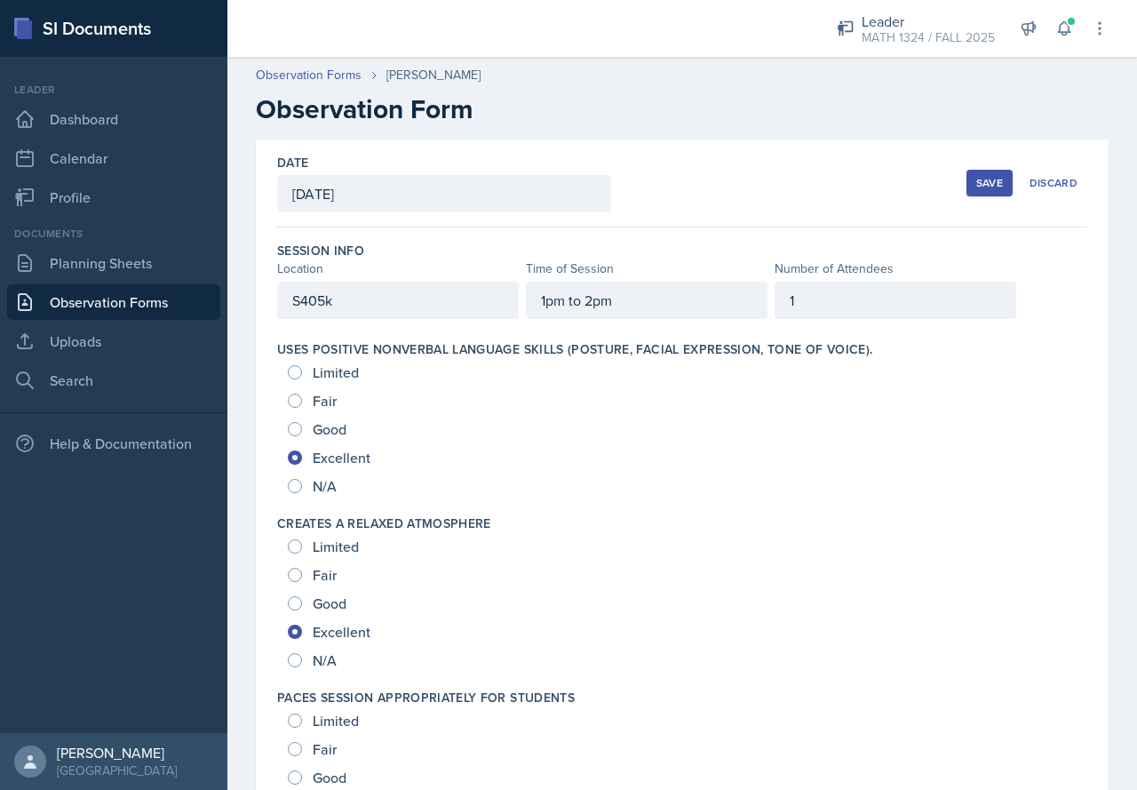
click at [373, 297] on div "S405k" at bounding box center [398, 300] width 242 height 37
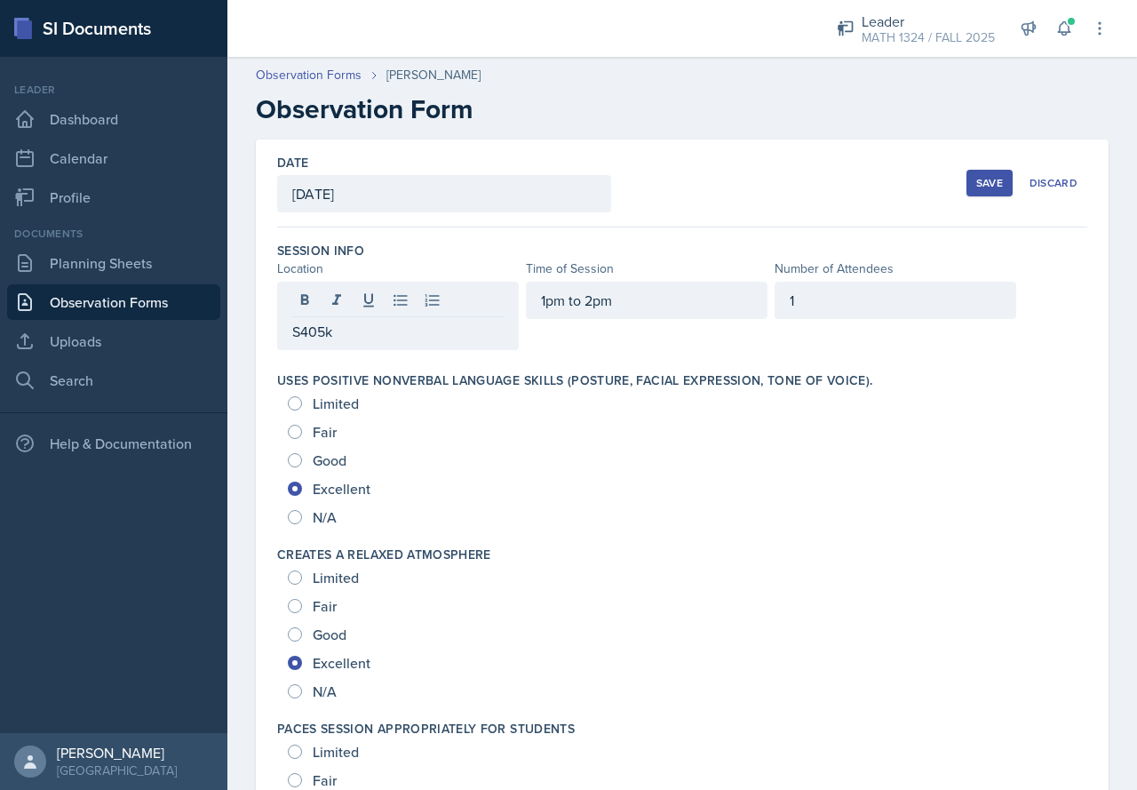
click at [609, 246] on div "Session Info" at bounding box center [682, 251] width 810 height 18
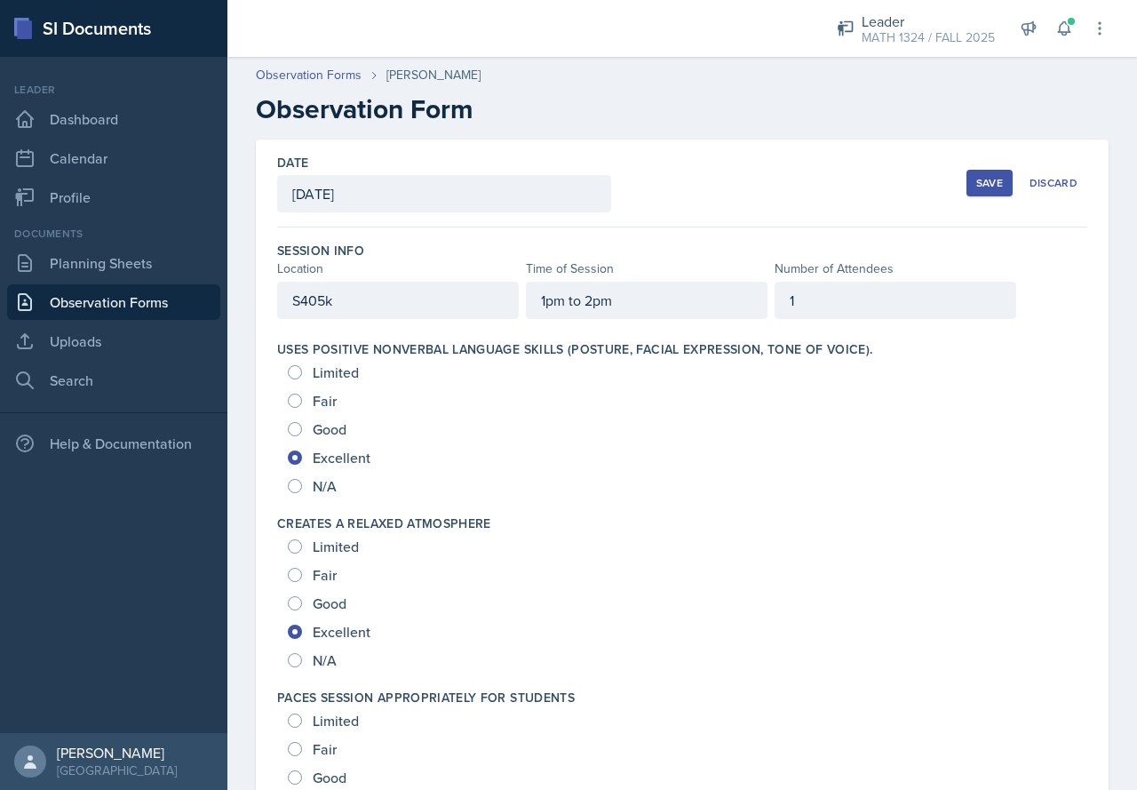
click at [987, 179] on div "Save" at bounding box center [989, 183] width 27 height 14
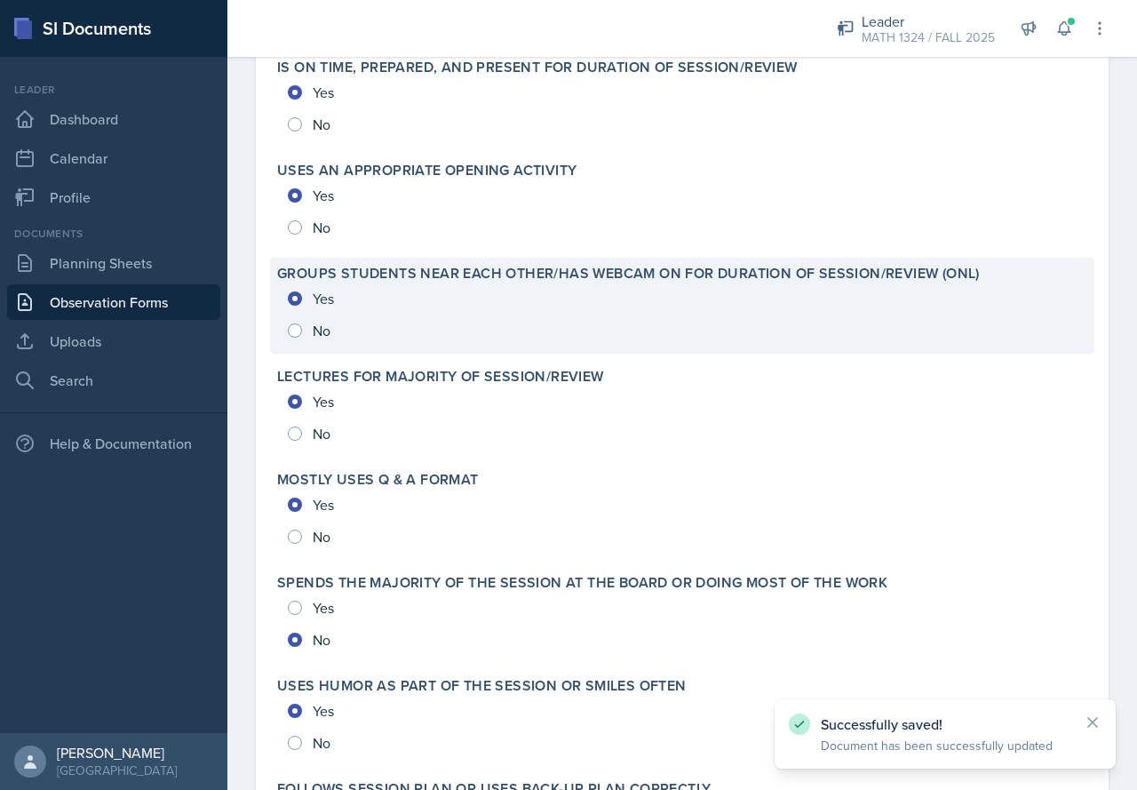
scroll to position [3841, 0]
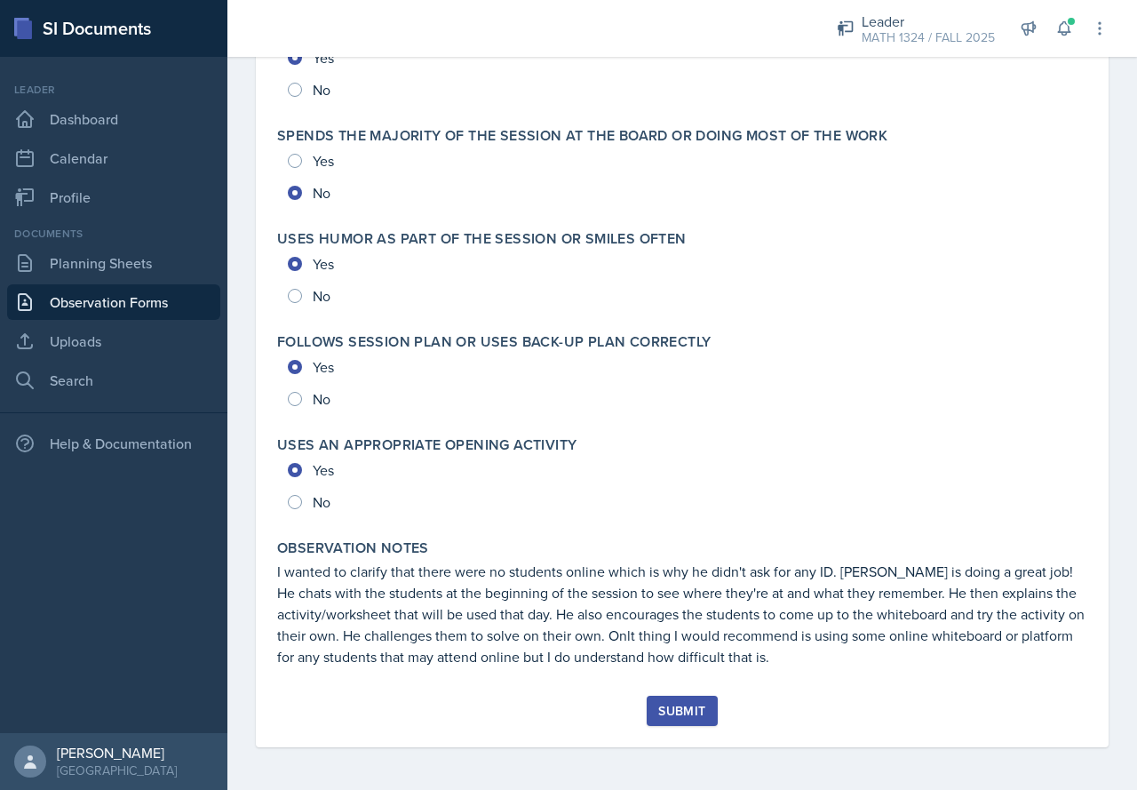
click at [647, 718] on button "Submit" at bounding box center [682, 711] width 70 height 30
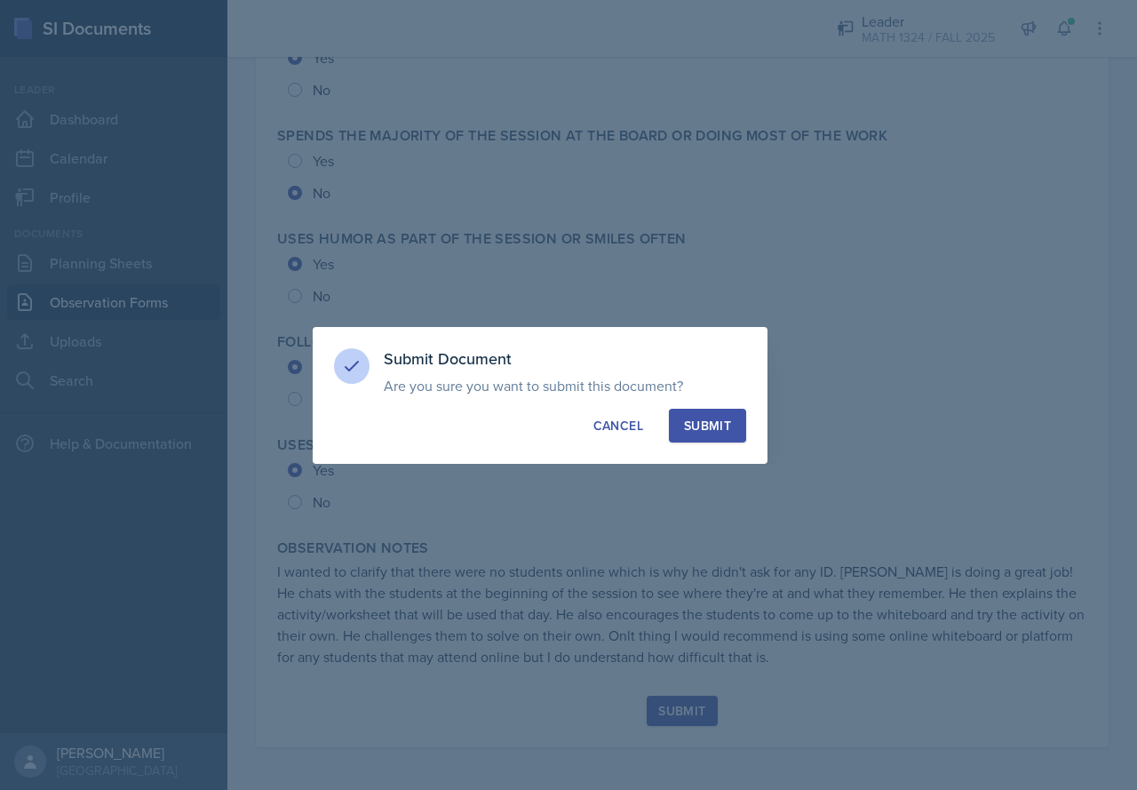
click at [689, 415] on button "Submit" at bounding box center [707, 426] width 77 height 34
radio input "true"
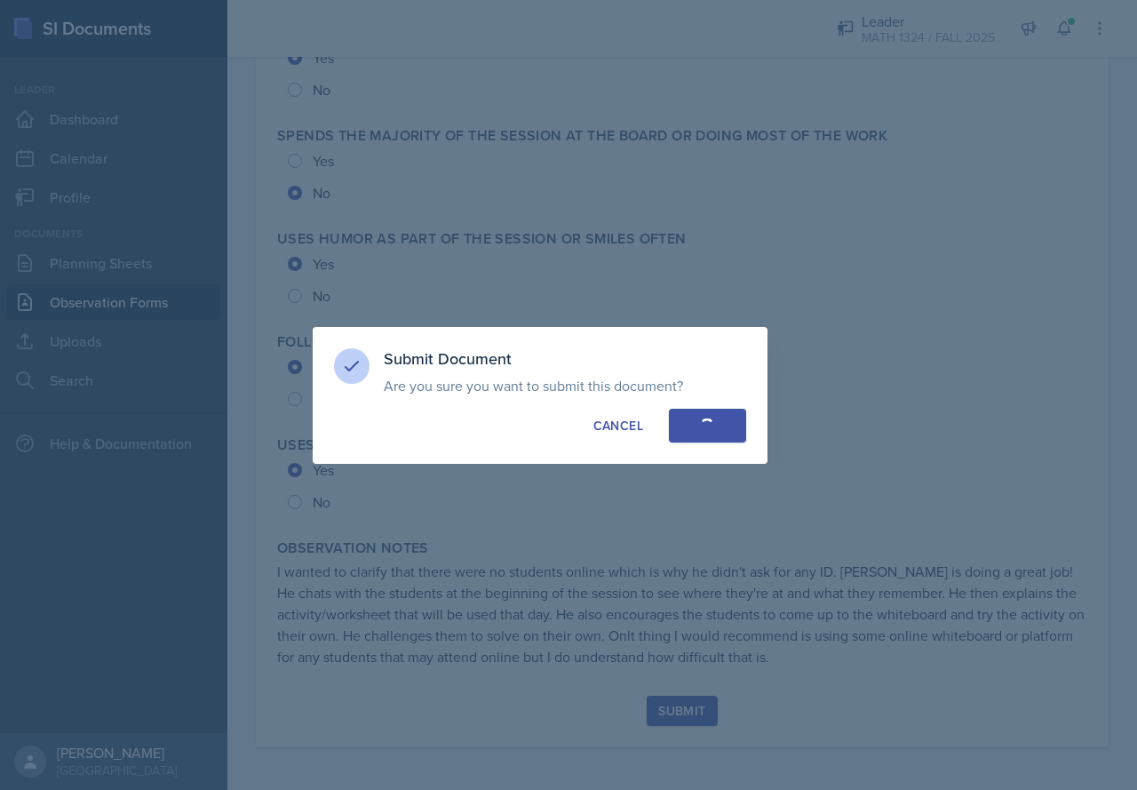
radio input "true"
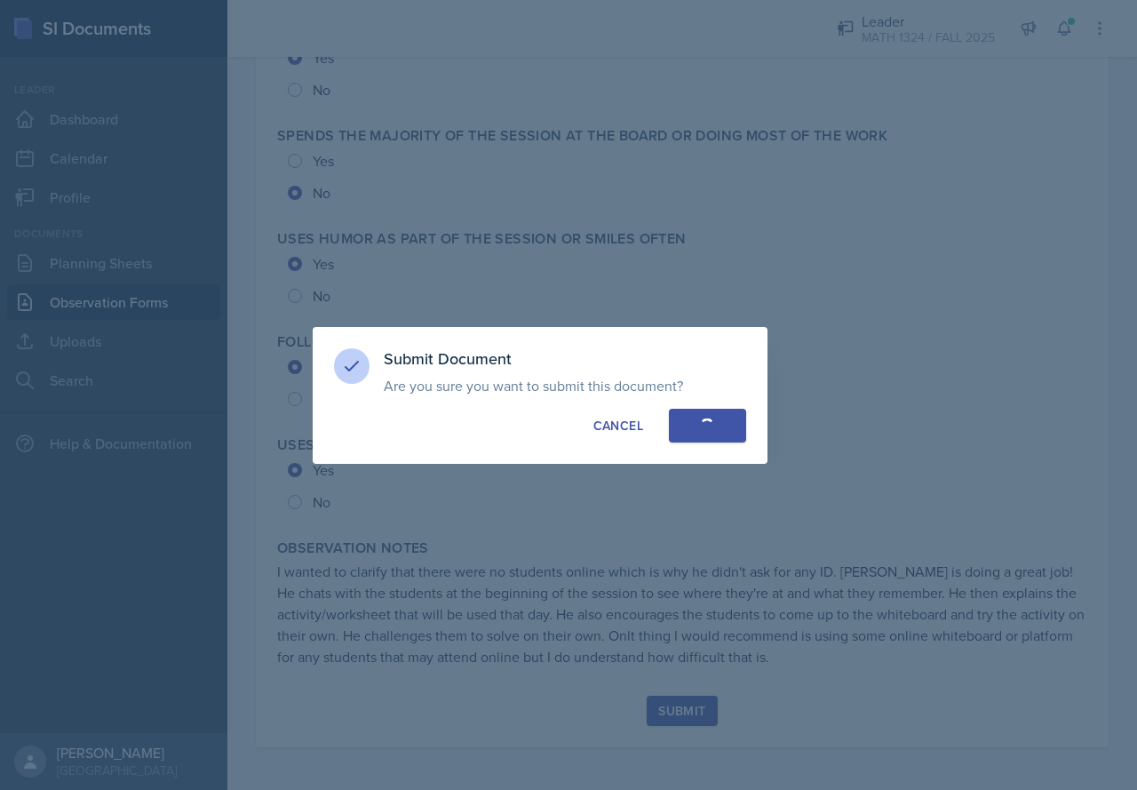
radio input "true"
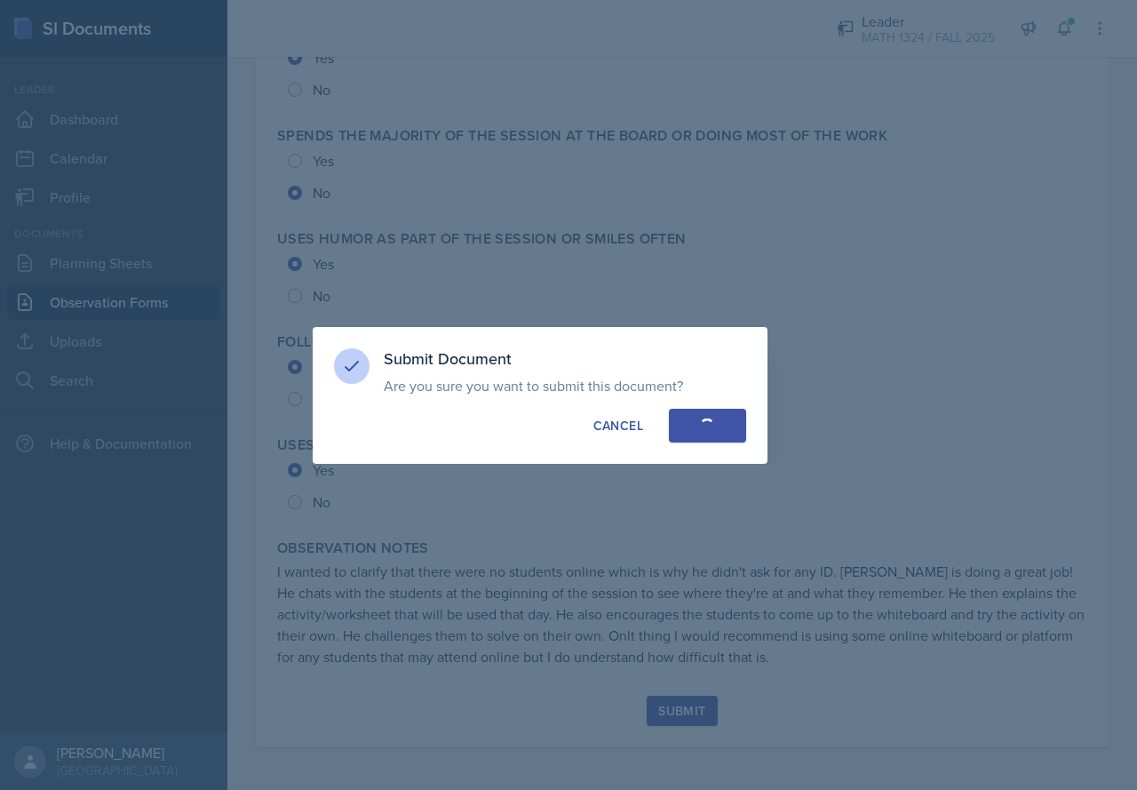
radio input "true"
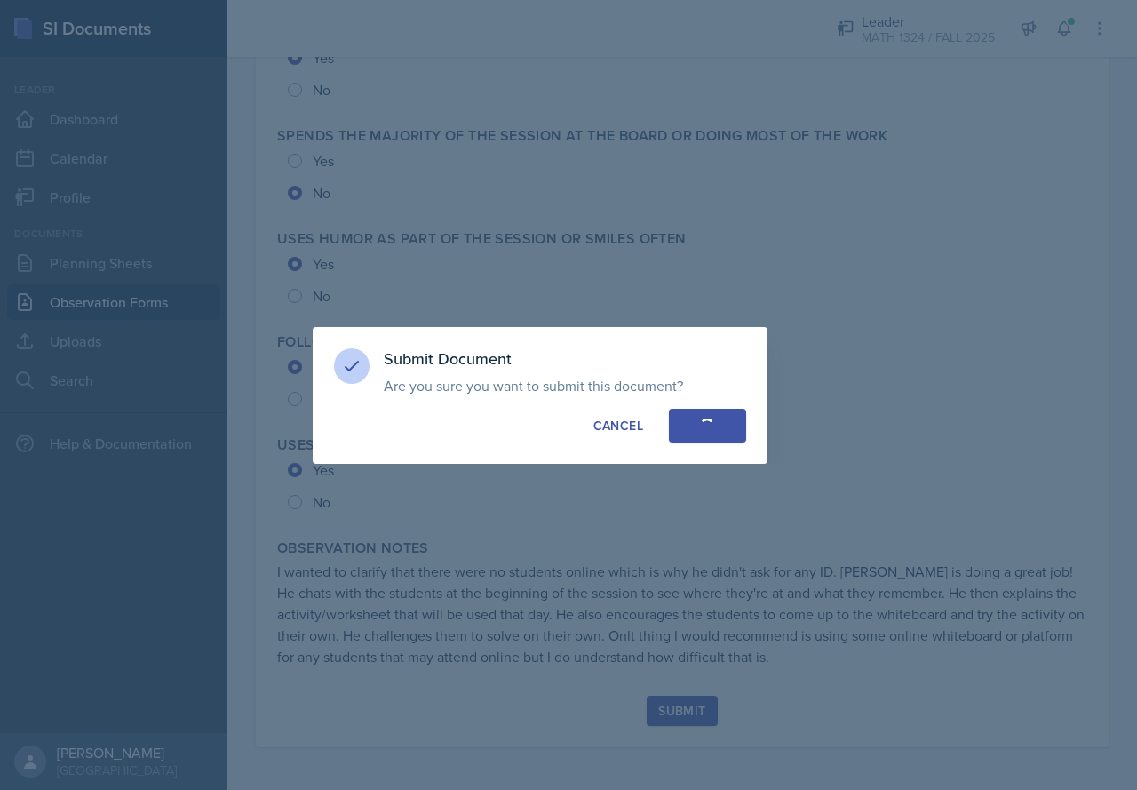
radio input "true"
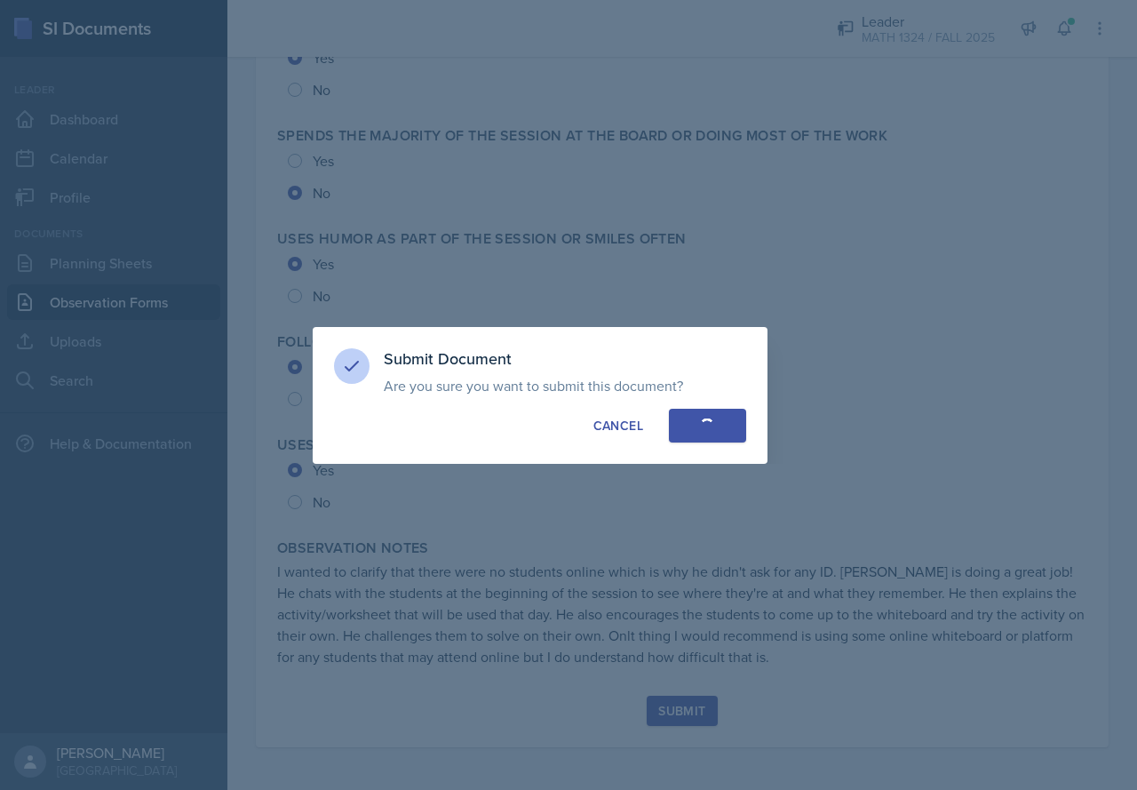
radio input "true"
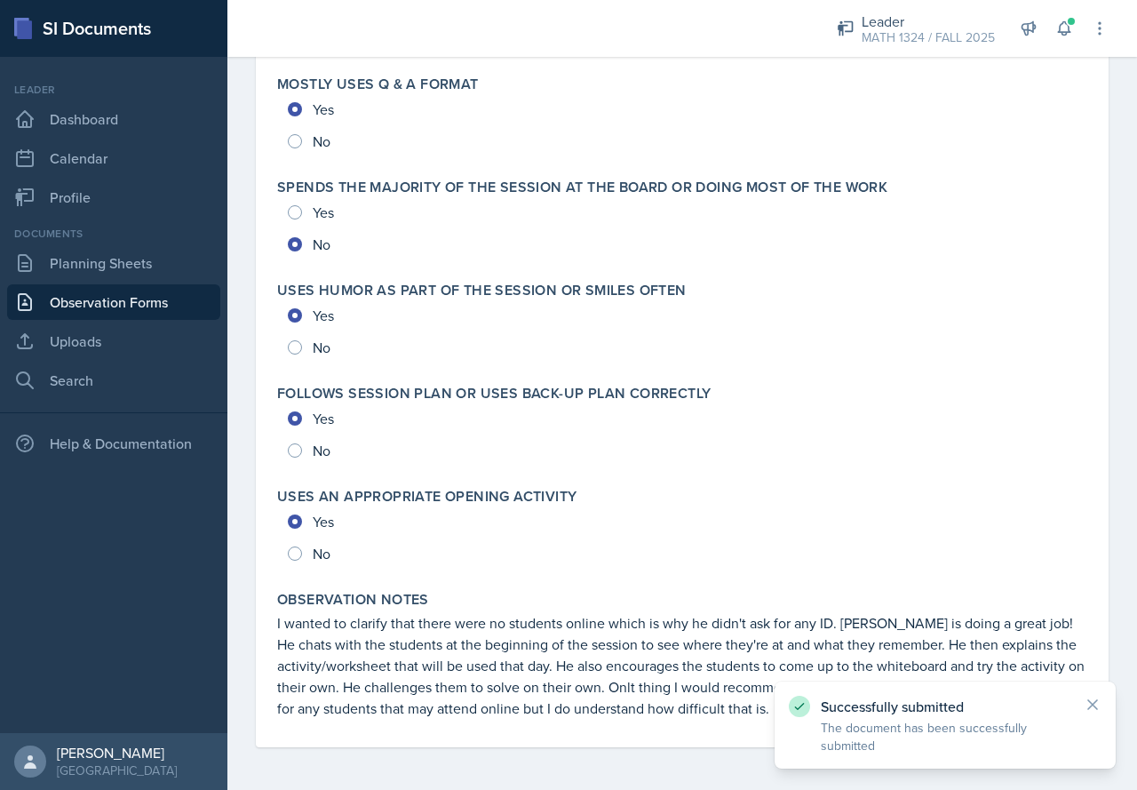
scroll to position [3789, 0]
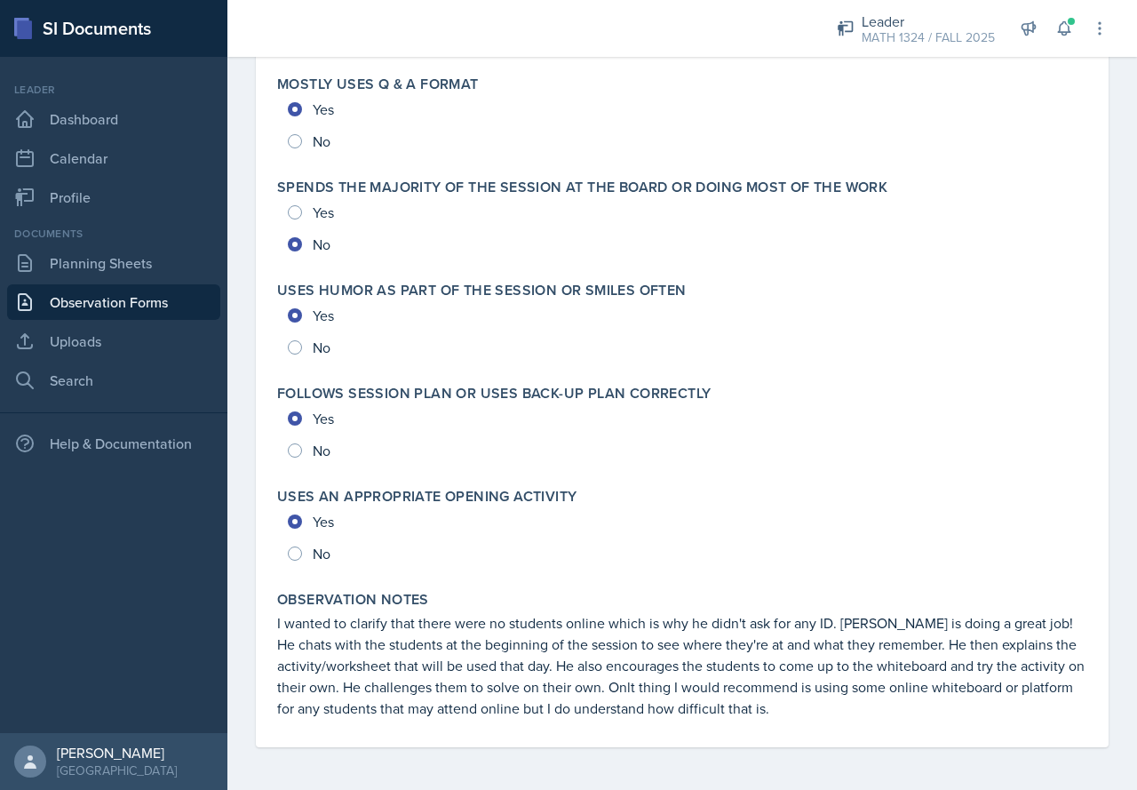
click at [73, 300] on link "Observation Forms" at bounding box center [113, 302] width 213 height 36
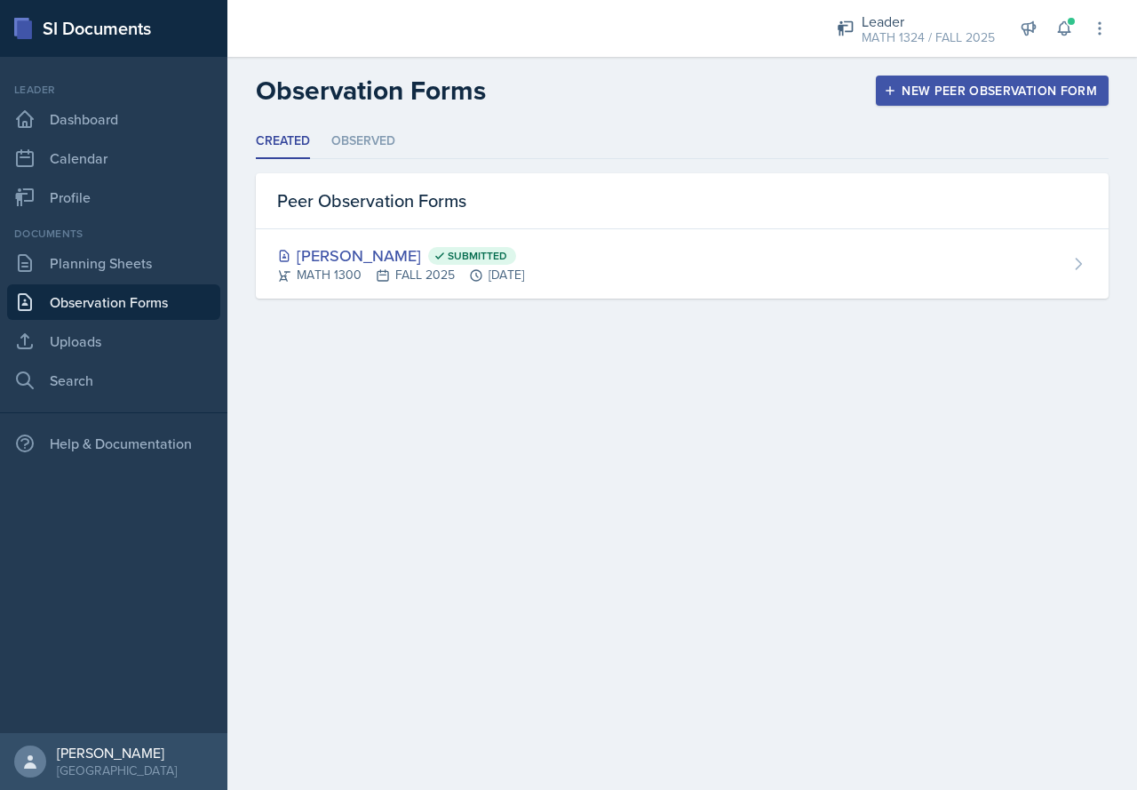
click at [379, 162] on div "Created Observed Created Observed Peer Observation Forms [PERSON_NAME] Submitte…" at bounding box center [682, 211] width 853 height 174
click at [360, 137] on li "Observed" at bounding box center [363, 141] width 64 height 35
click at [317, 324] on div "[PERSON_NAME]" at bounding box center [399, 326] width 245 height 24
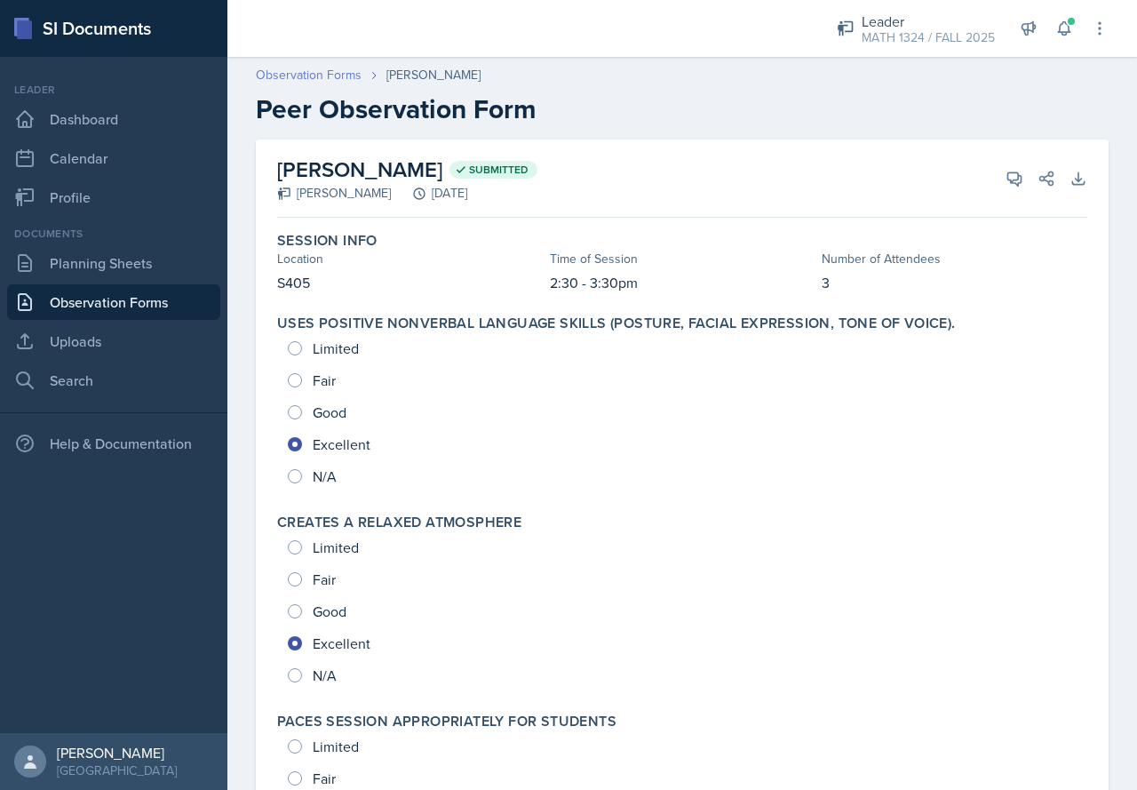
click at [320, 68] on link "Observation Forms" at bounding box center [309, 75] width 106 height 19
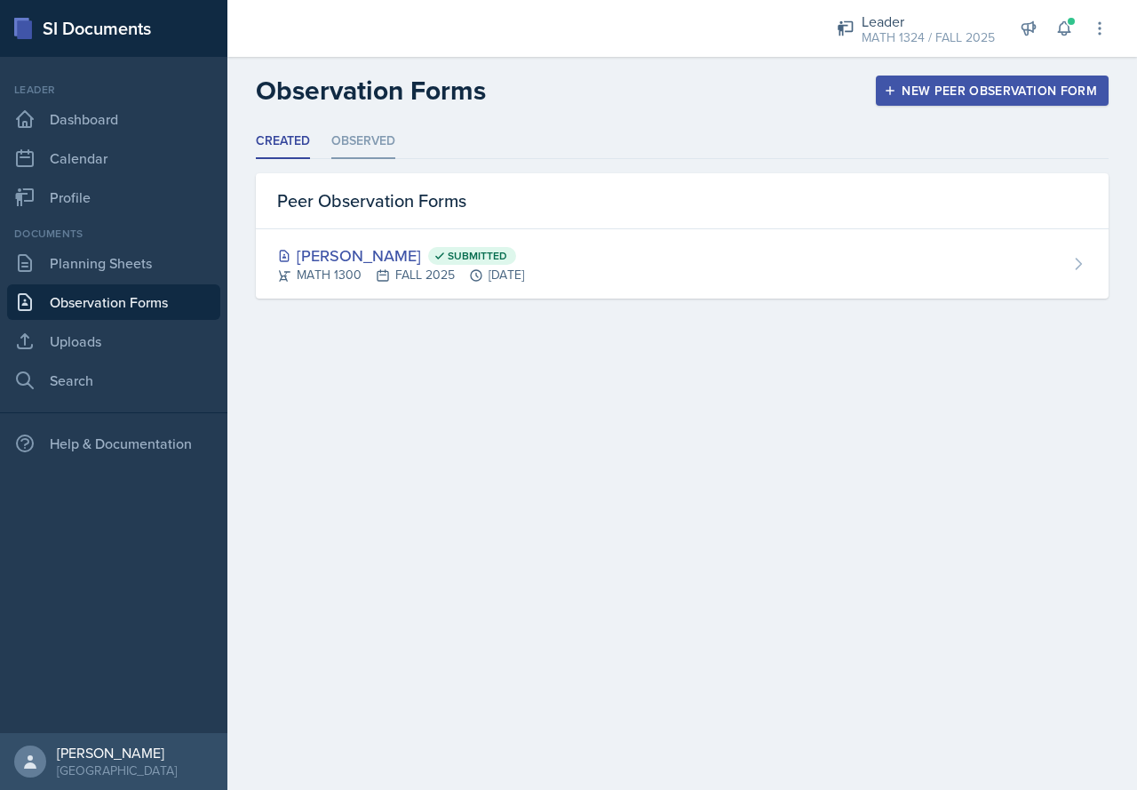
click at [377, 131] on li "Observed" at bounding box center [363, 141] width 64 height 35
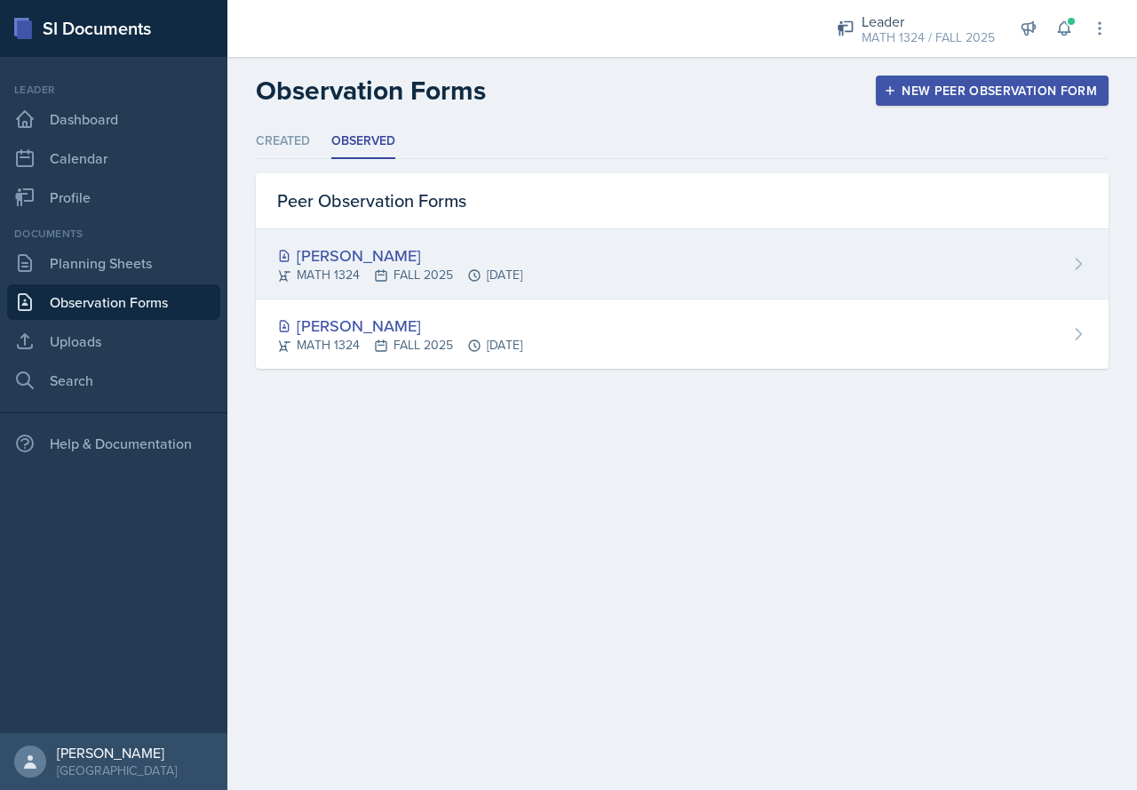
click at [349, 258] on div "[PERSON_NAME]" at bounding box center [399, 255] width 245 height 24
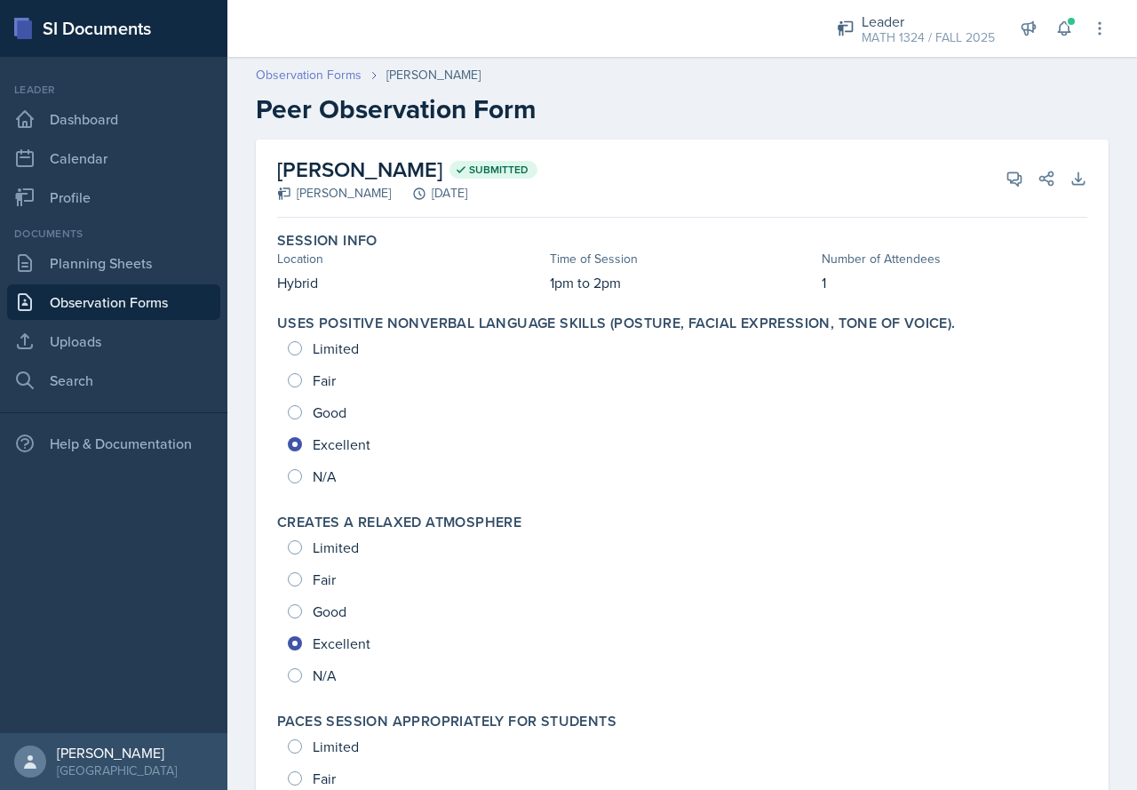
click at [346, 81] on link "Observation Forms" at bounding box center [309, 75] width 106 height 19
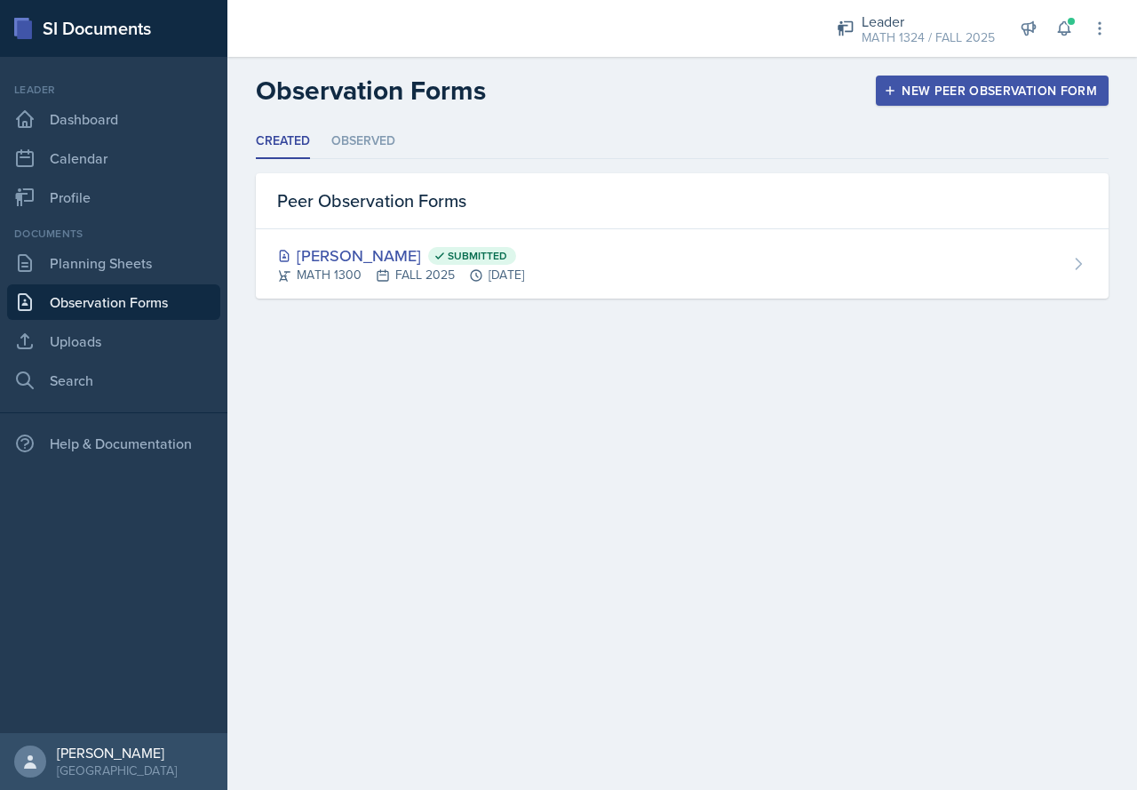
click at [397, 147] on ul "Created Observed" at bounding box center [682, 141] width 853 height 35
click at [394, 145] on li "Observed" at bounding box center [363, 141] width 64 height 35
click at [370, 330] on div "[PERSON_NAME]" at bounding box center [399, 326] width 245 height 24
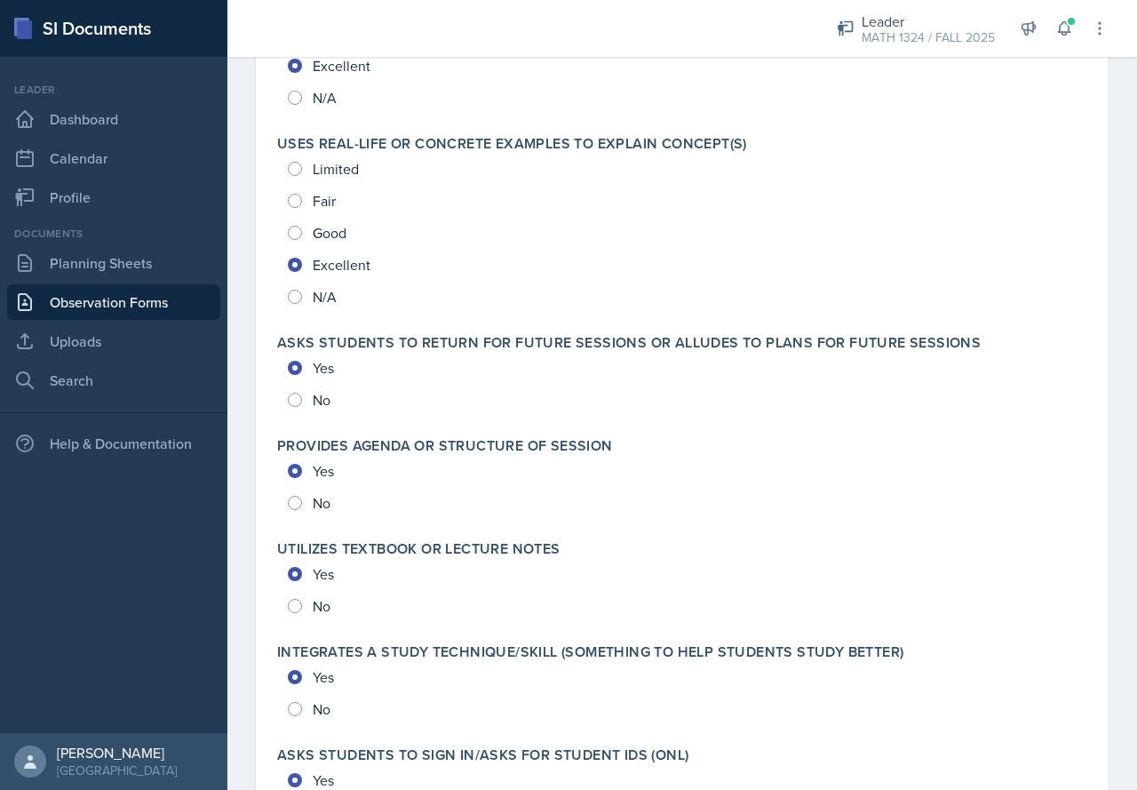
scroll to position [2552, 0]
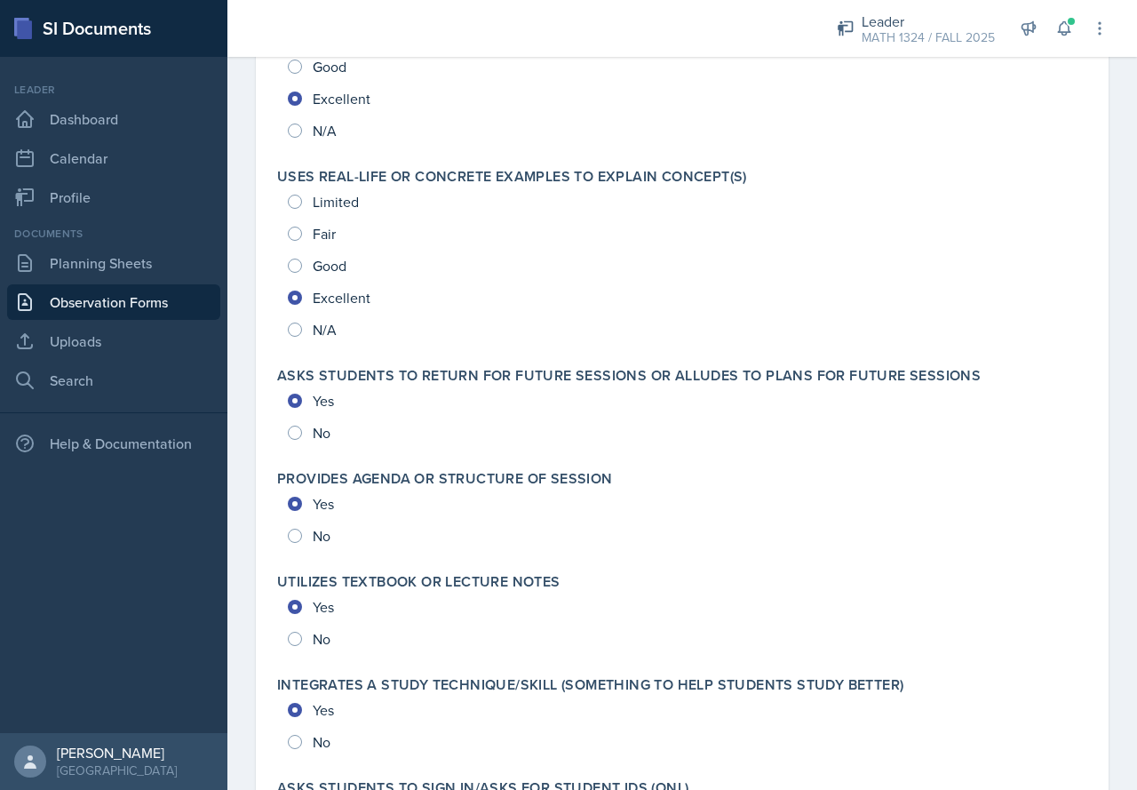
click at [174, 304] on link "Observation Forms" at bounding box center [113, 302] width 213 height 36
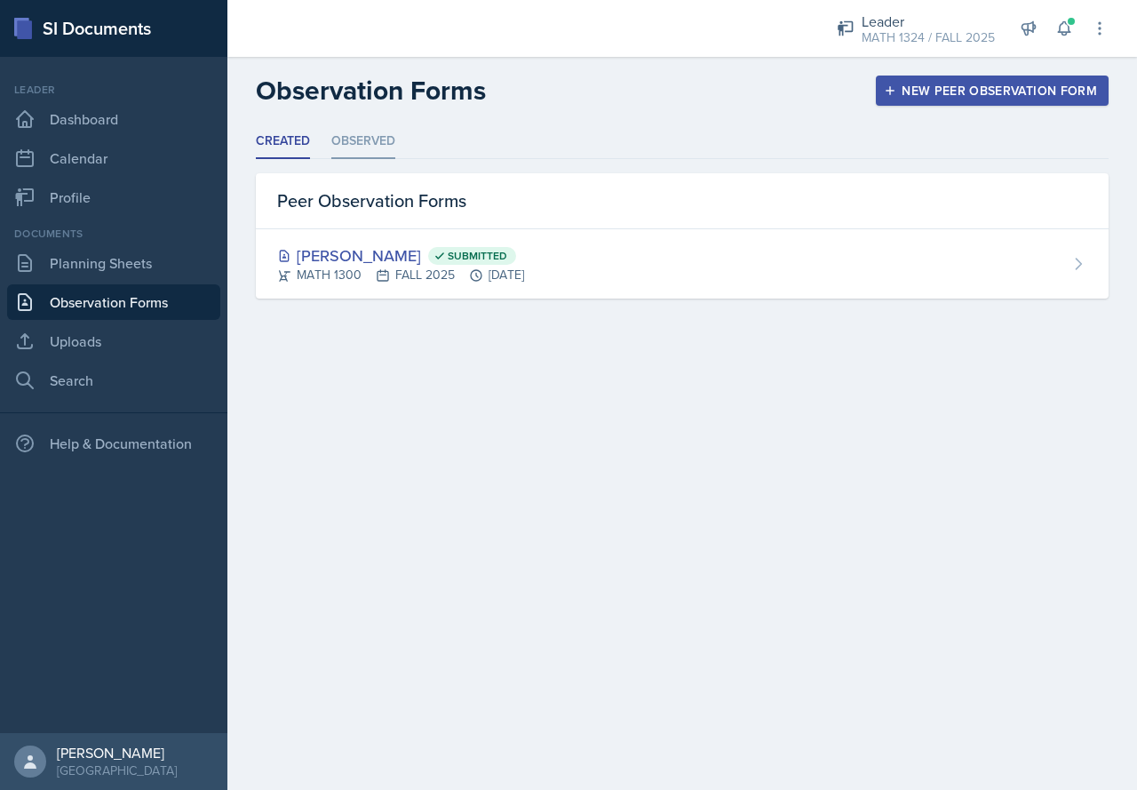
click at [392, 148] on li "Observed" at bounding box center [363, 141] width 64 height 35
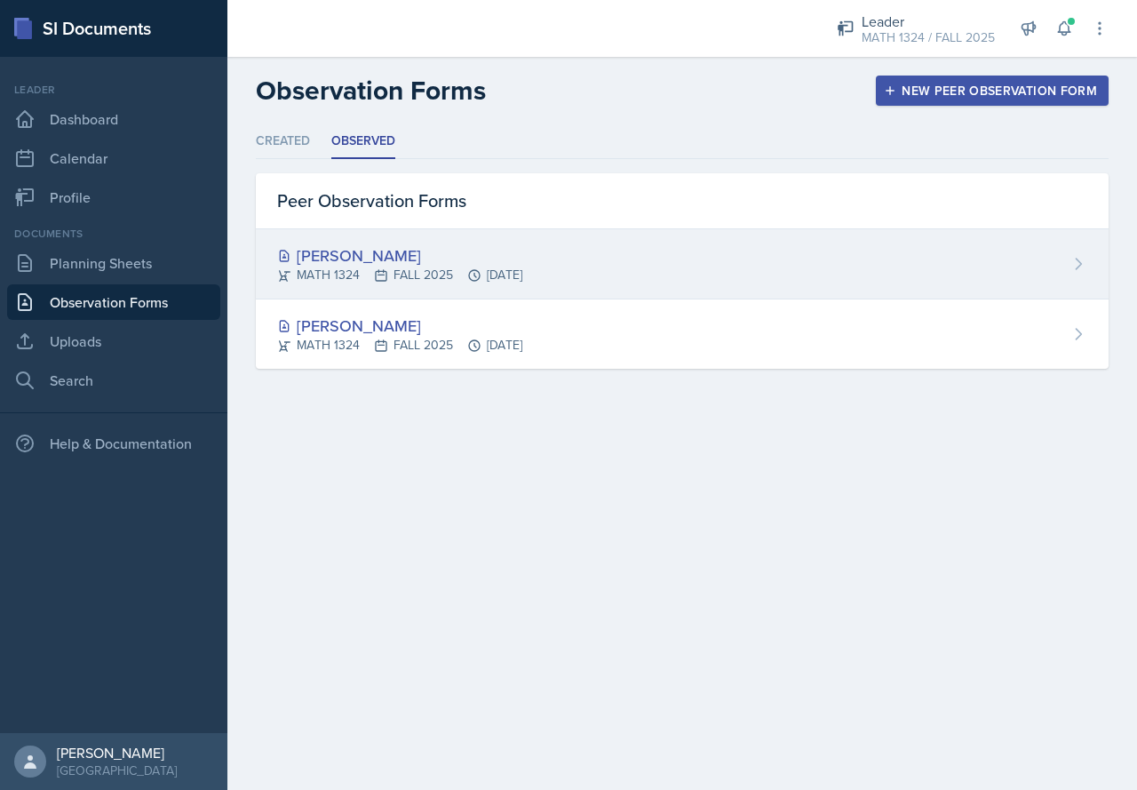
click at [351, 253] on div "[PERSON_NAME]" at bounding box center [399, 255] width 245 height 24
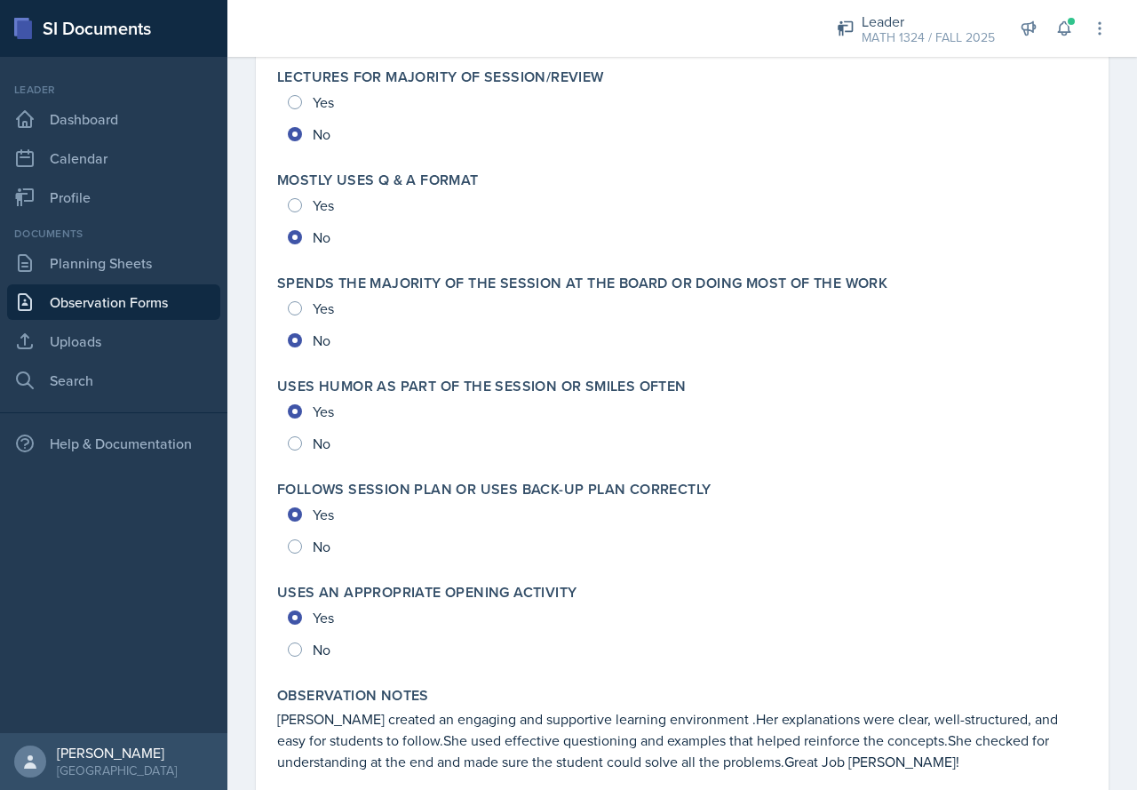
scroll to position [3764, 0]
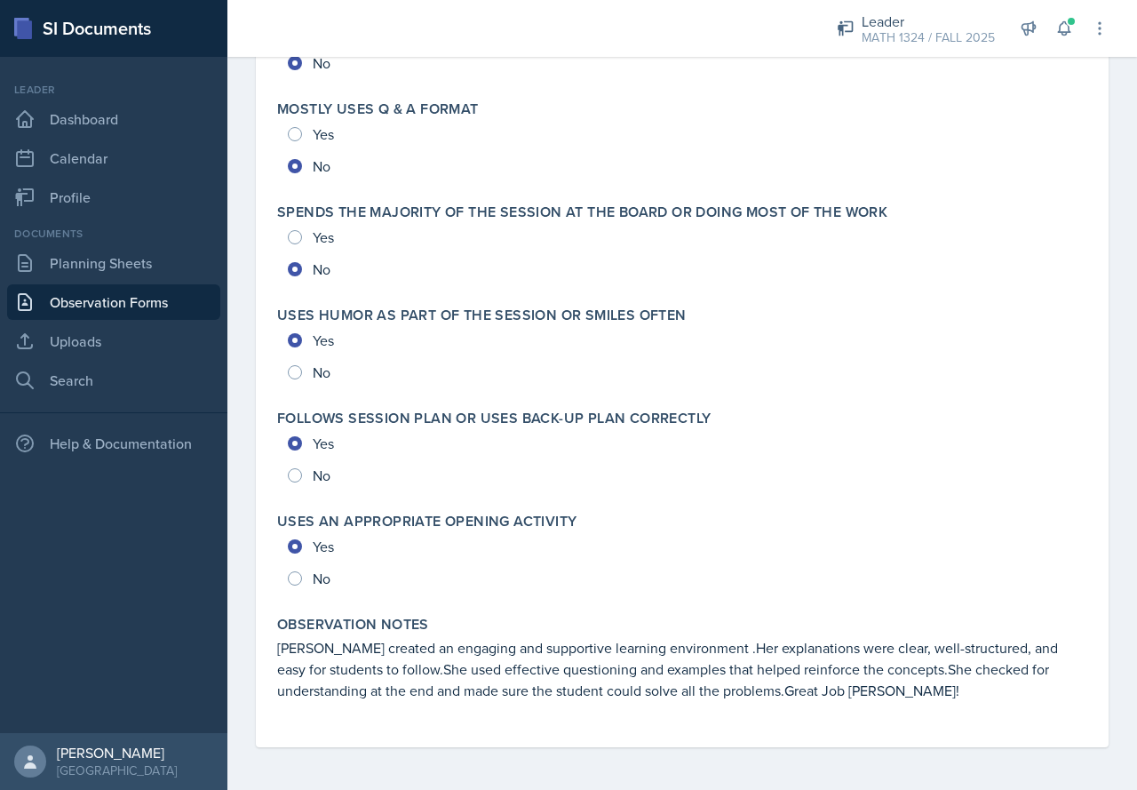
click at [155, 294] on link "Observation Forms" at bounding box center [113, 302] width 213 height 36
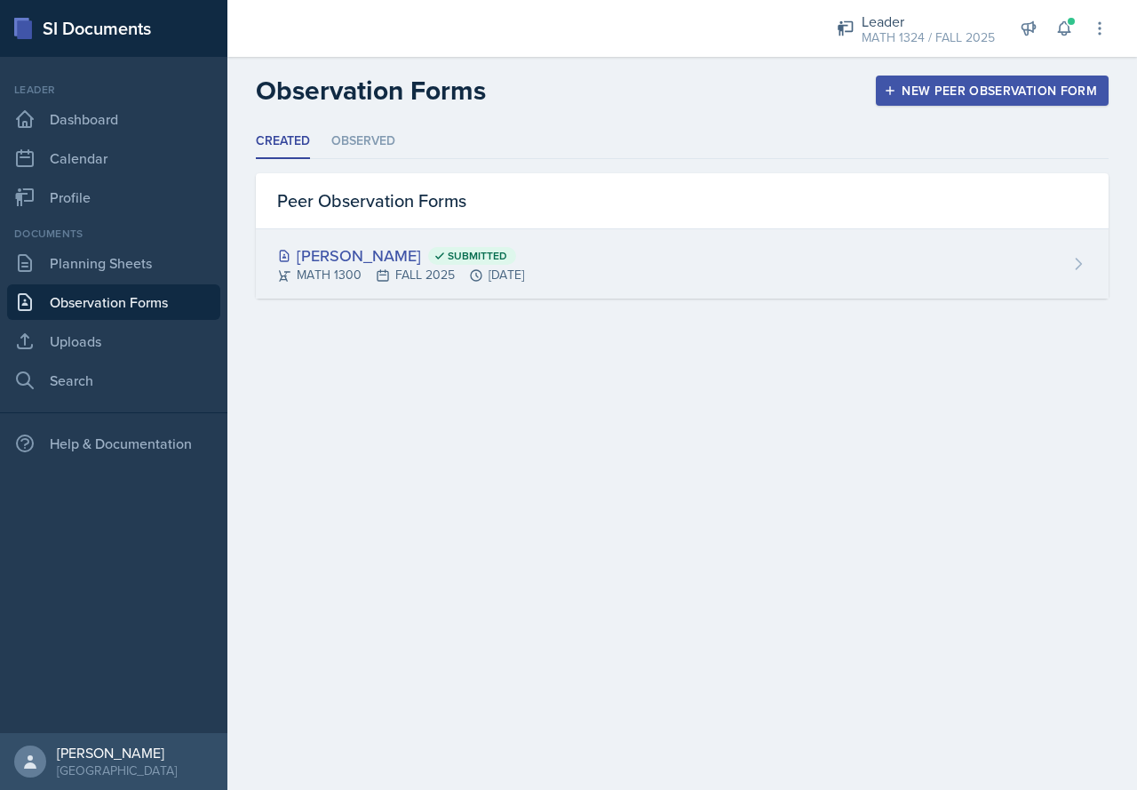
click at [413, 249] on div "[PERSON_NAME] Submitted" at bounding box center [400, 255] width 247 height 24
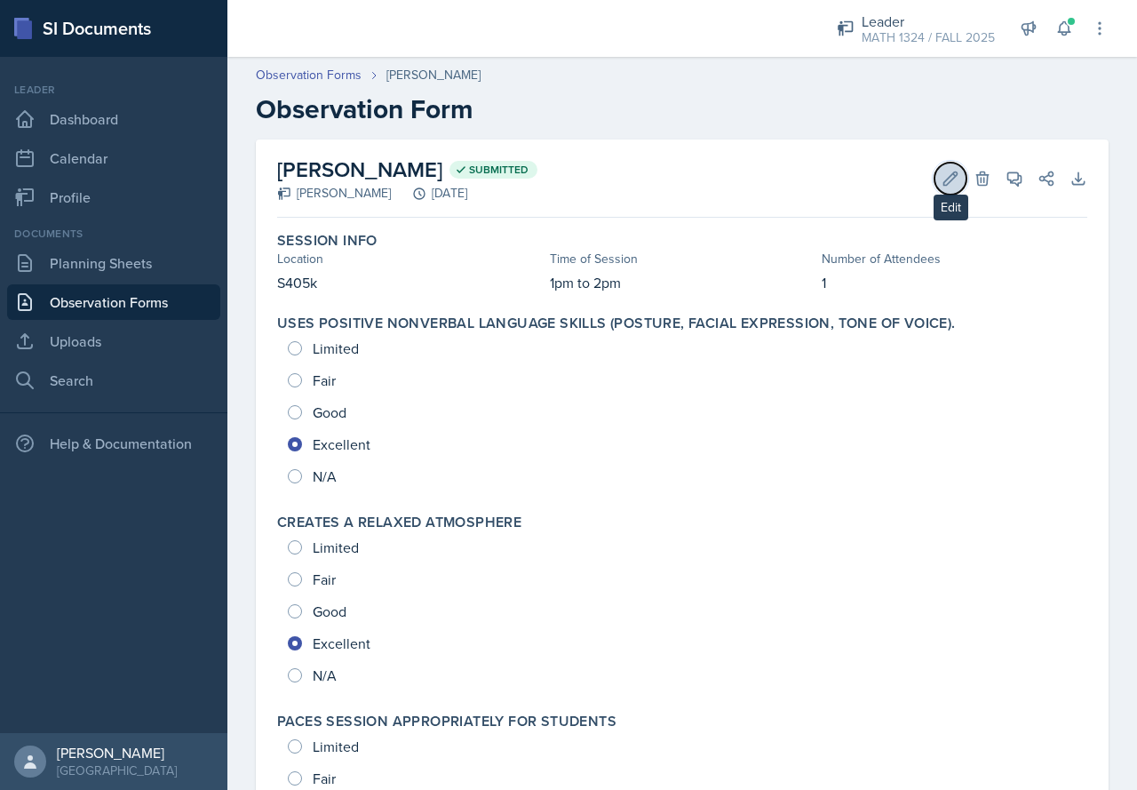
click at [942, 181] on icon at bounding box center [951, 179] width 18 height 18
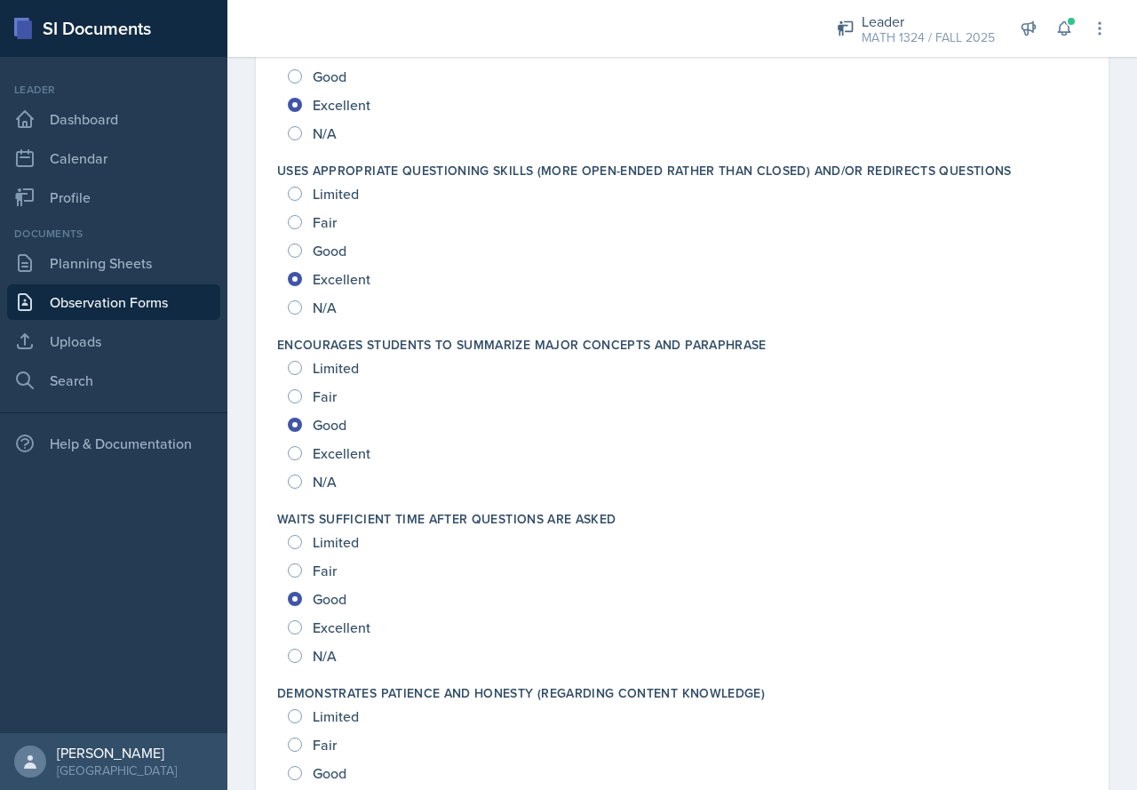
scroll to position [1066, 0]
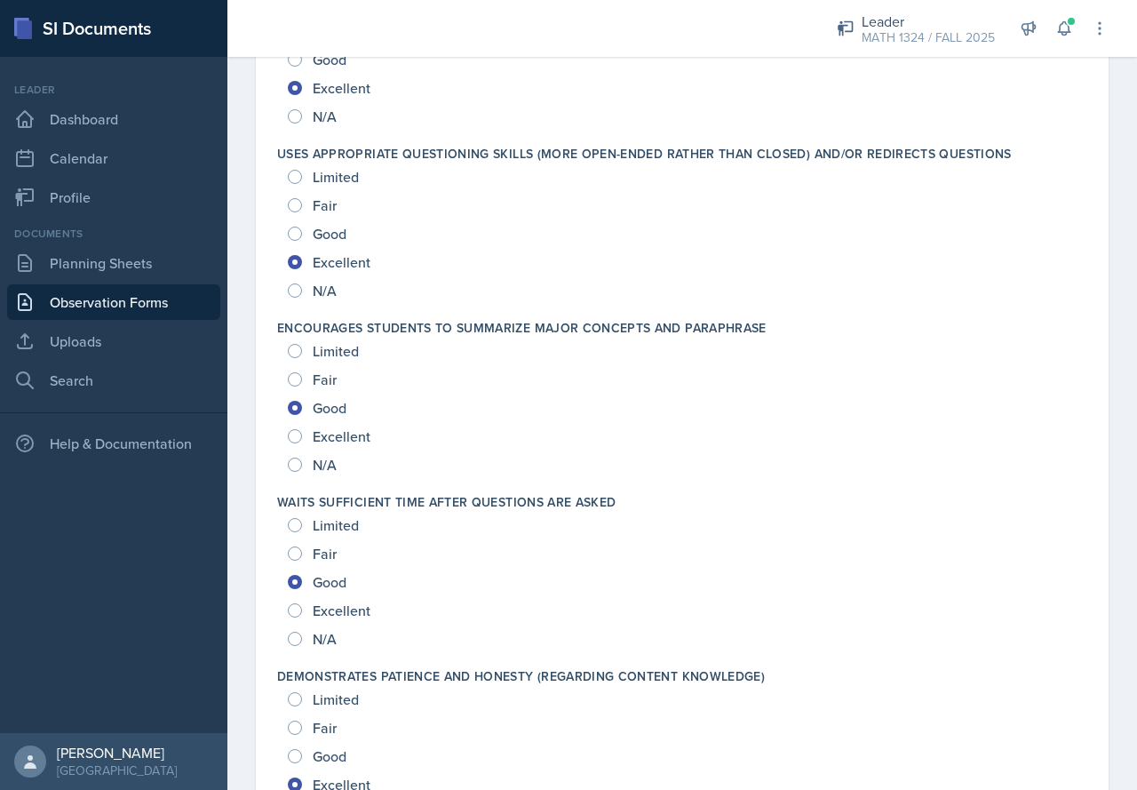
click at [330, 431] on span "Excellent" at bounding box center [342, 436] width 58 height 18
click at [302, 431] on input "Excellent" at bounding box center [295, 436] width 14 height 14
radio input "true"
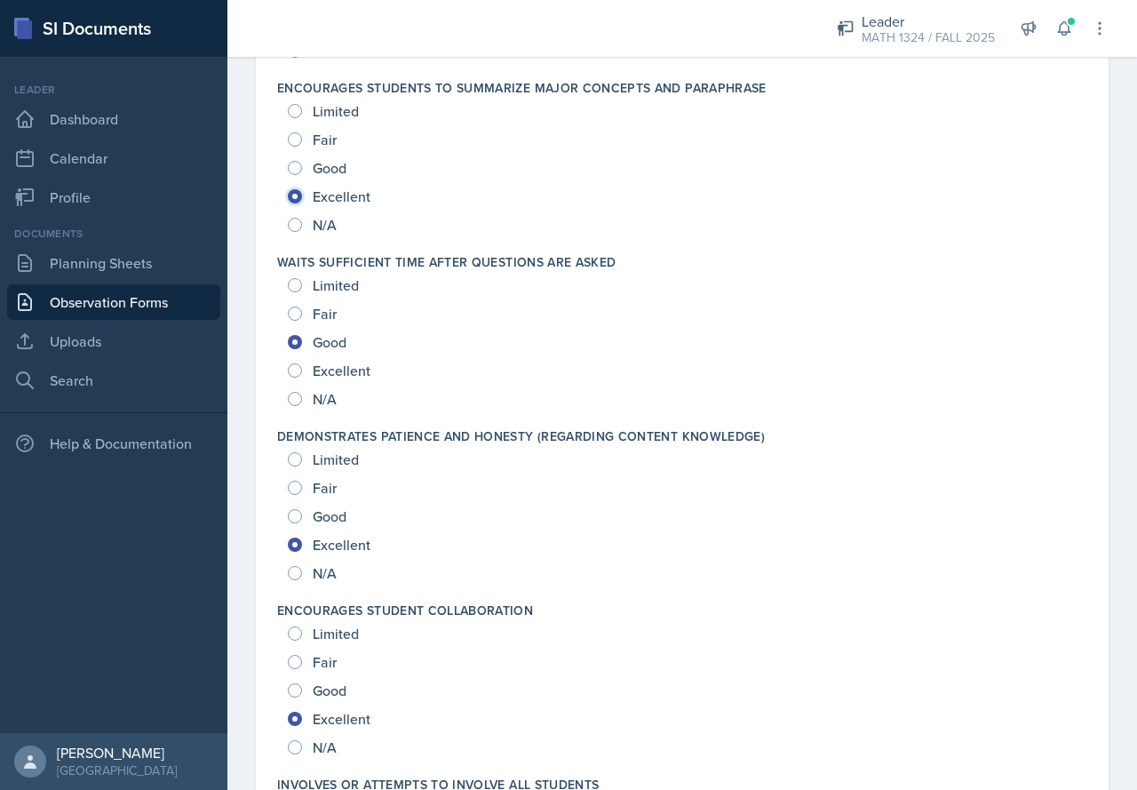
scroll to position [1333, 0]
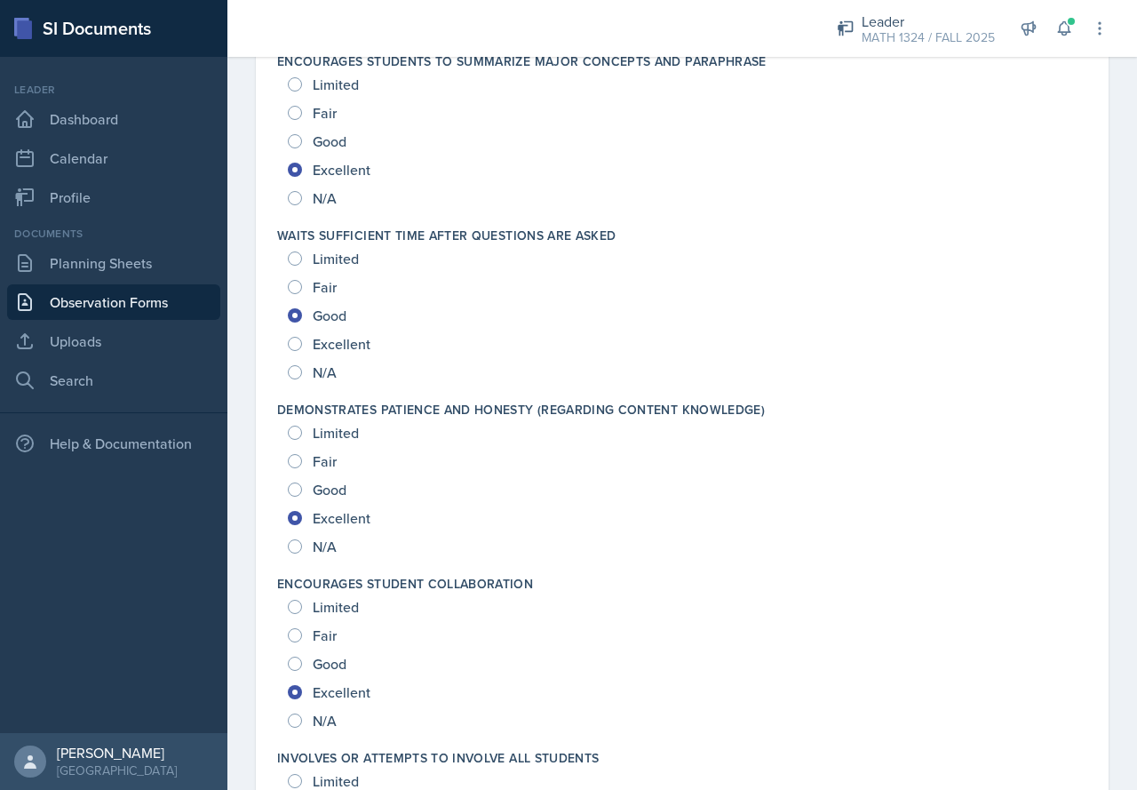
click at [307, 344] on div "Excellent" at bounding box center [331, 344] width 86 height 28
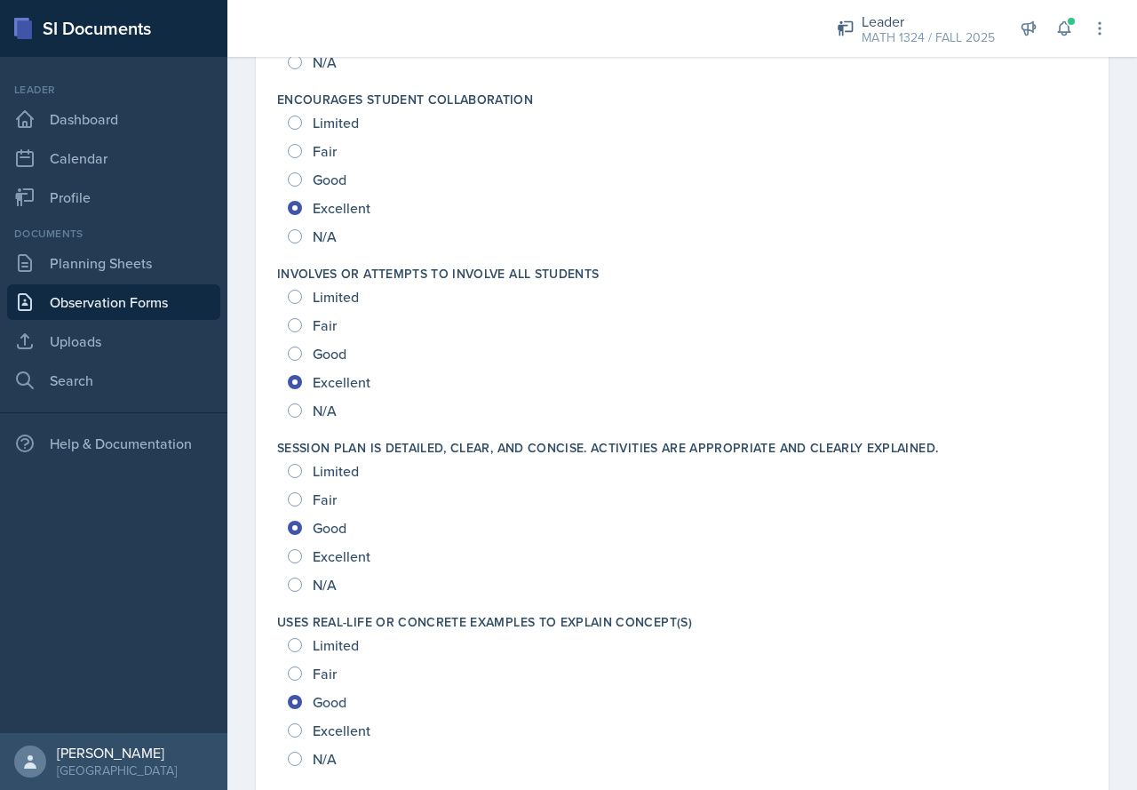
scroll to position [2043, 0]
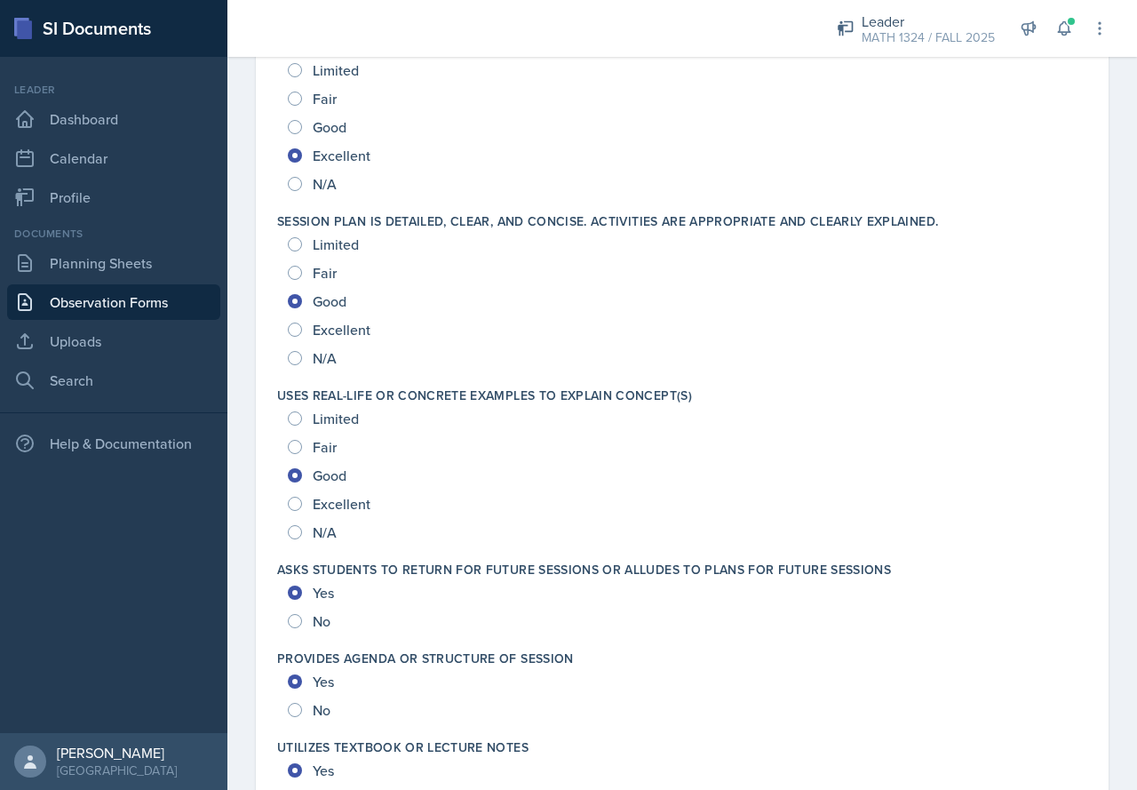
click at [346, 332] on span "Excellent" at bounding box center [342, 330] width 58 height 18
click at [302, 332] on input "Excellent" at bounding box center [295, 329] width 14 height 14
radio input "true"
click at [359, 500] on span "Excellent" at bounding box center [342, 504] width 58 height 18
click at [302, 500] on input "Excellent" at bounding box center [295, 504] width 14 height 14
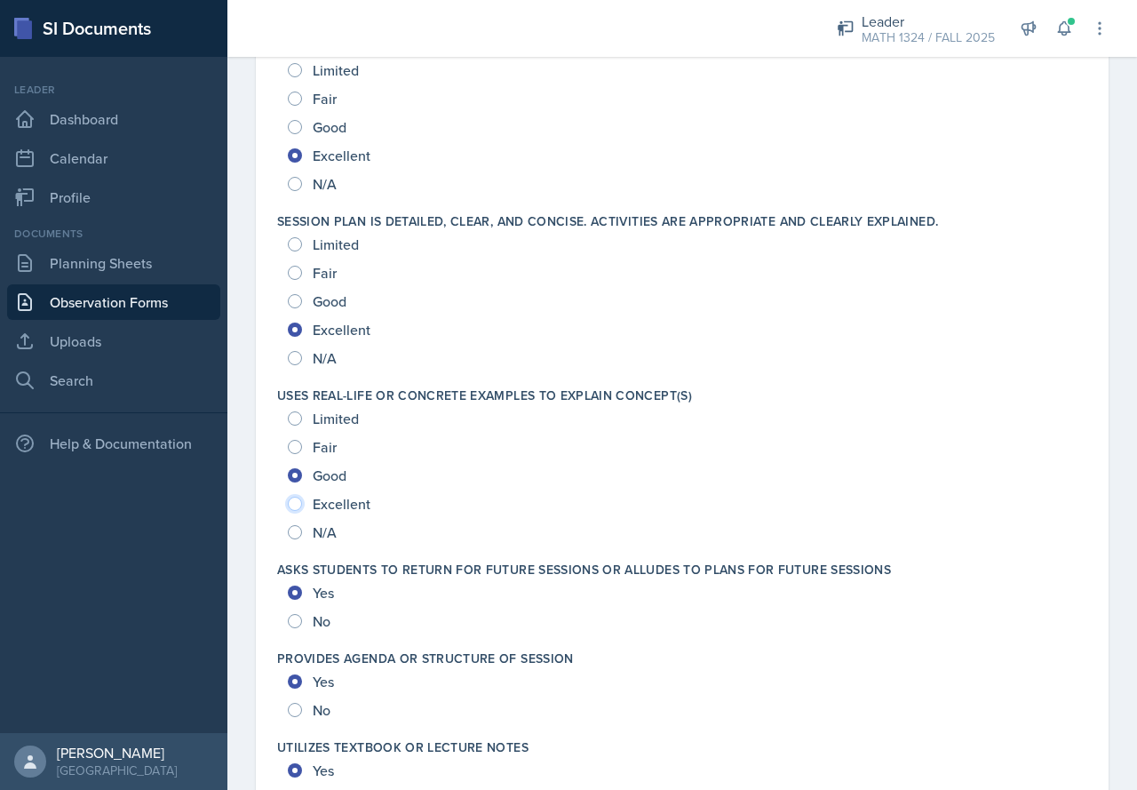
radio input "true"
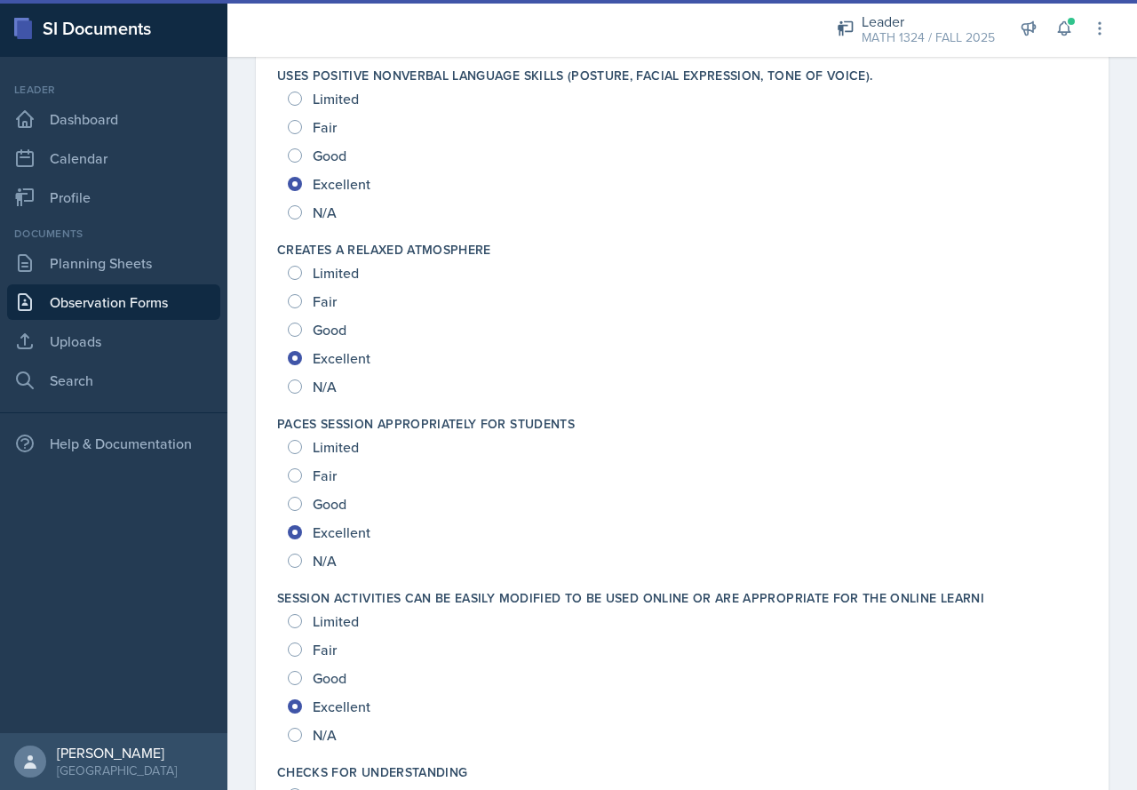
scroll to position [0, 0]
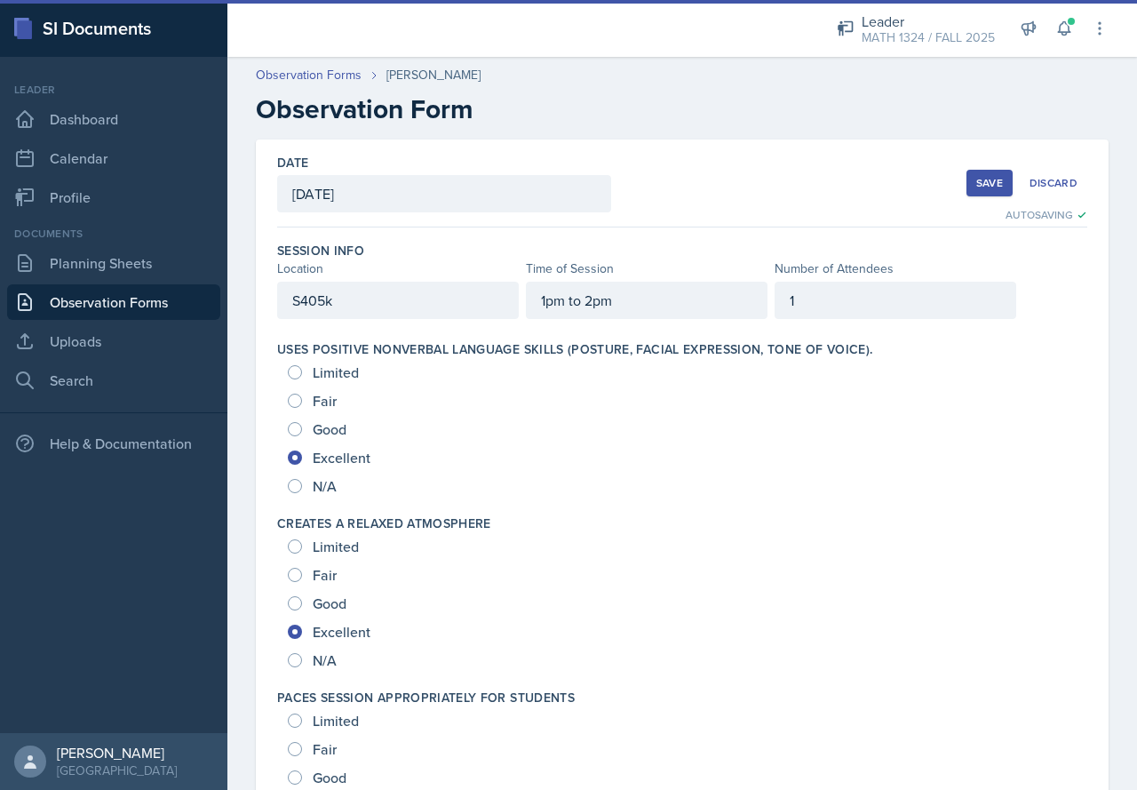
click at [988, 188] on div "Save" at bounding box center [989, 183] width 27 height 14
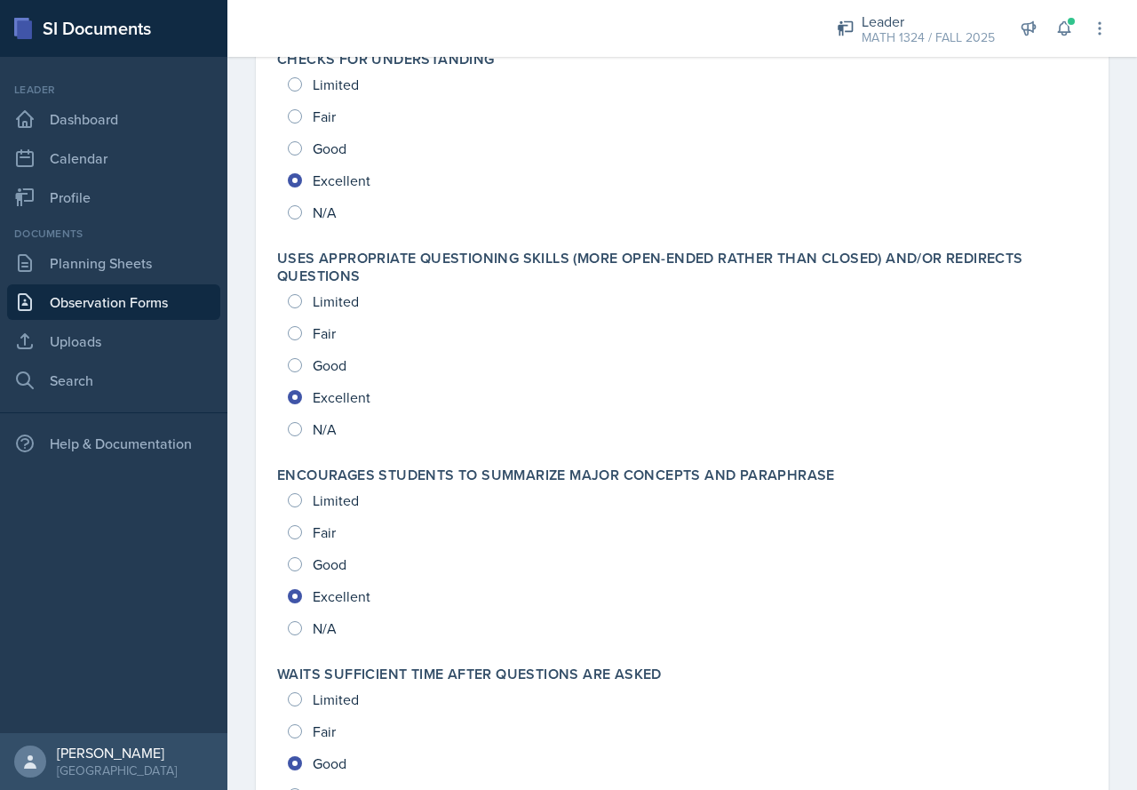
scroll to position [946, 0]
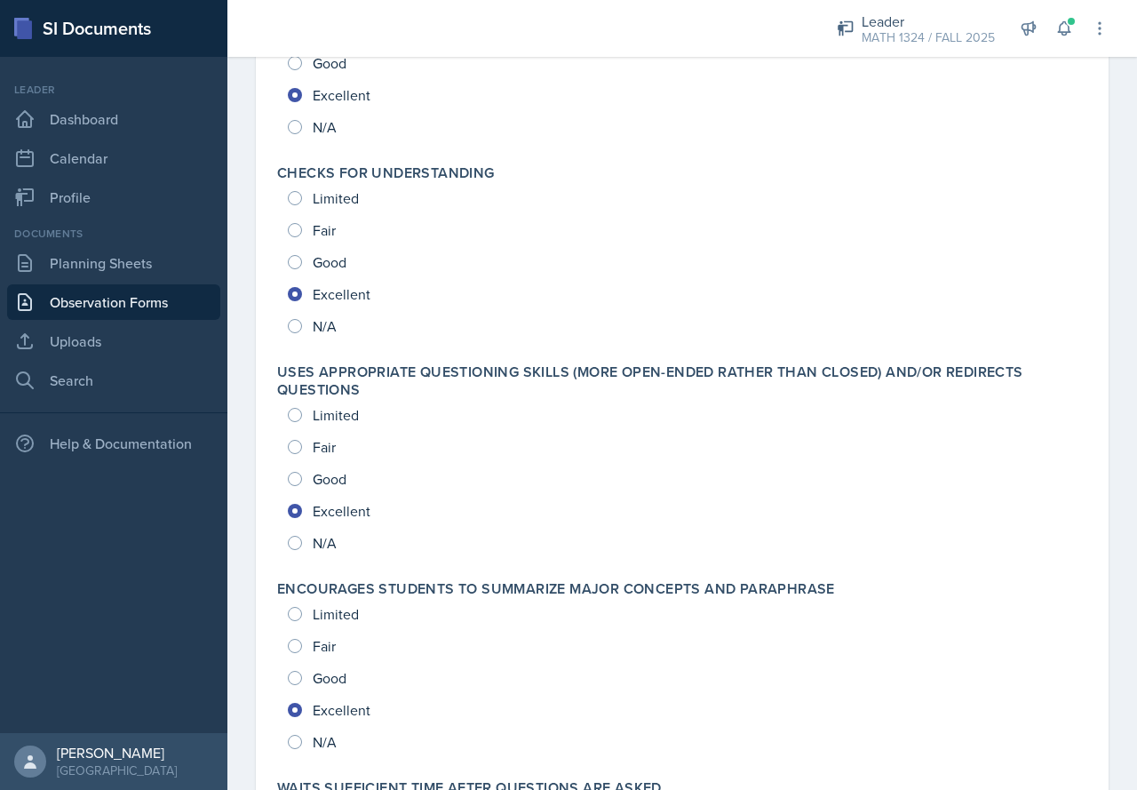
click at [155, 287] on link "Observation Forms" at bounding box center [113, 302] width 213 height 36
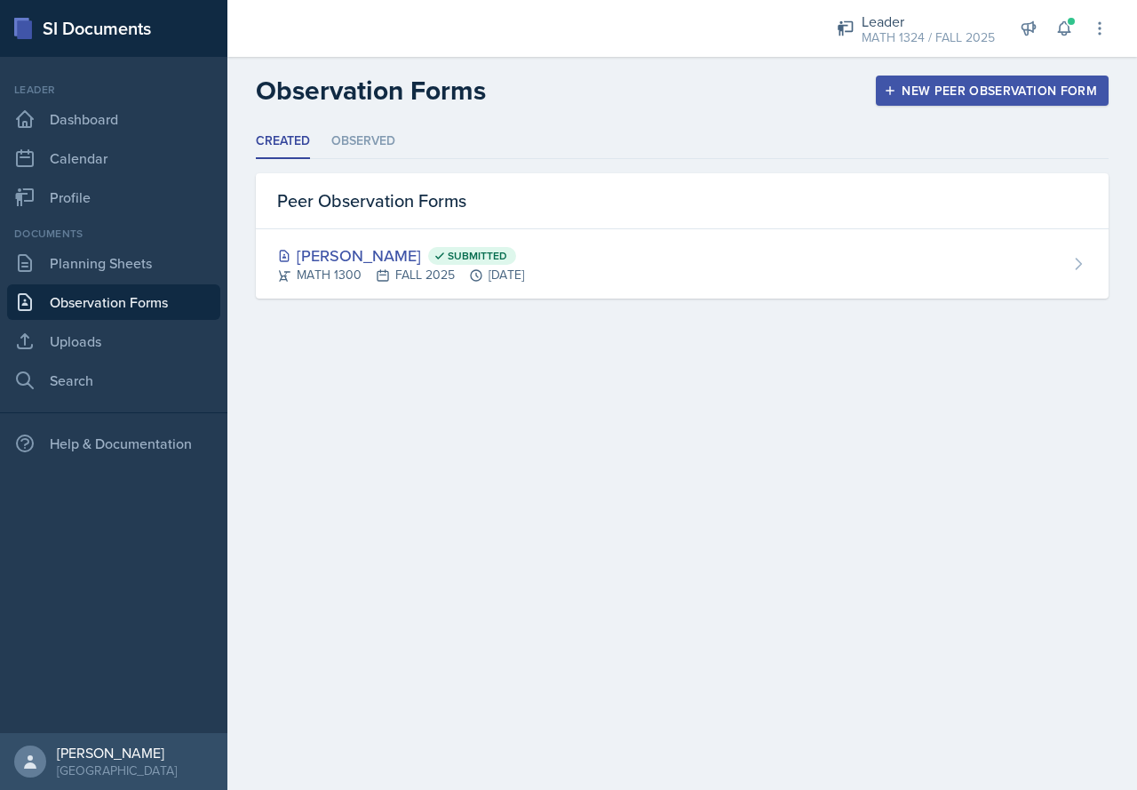
click at [330, 150] on ul "Created Observed" at bounding box center [682, 141] width 853 height 35
click at [364, 143] on li "Observed" at bounding box center [363, 141] width 64 height 35
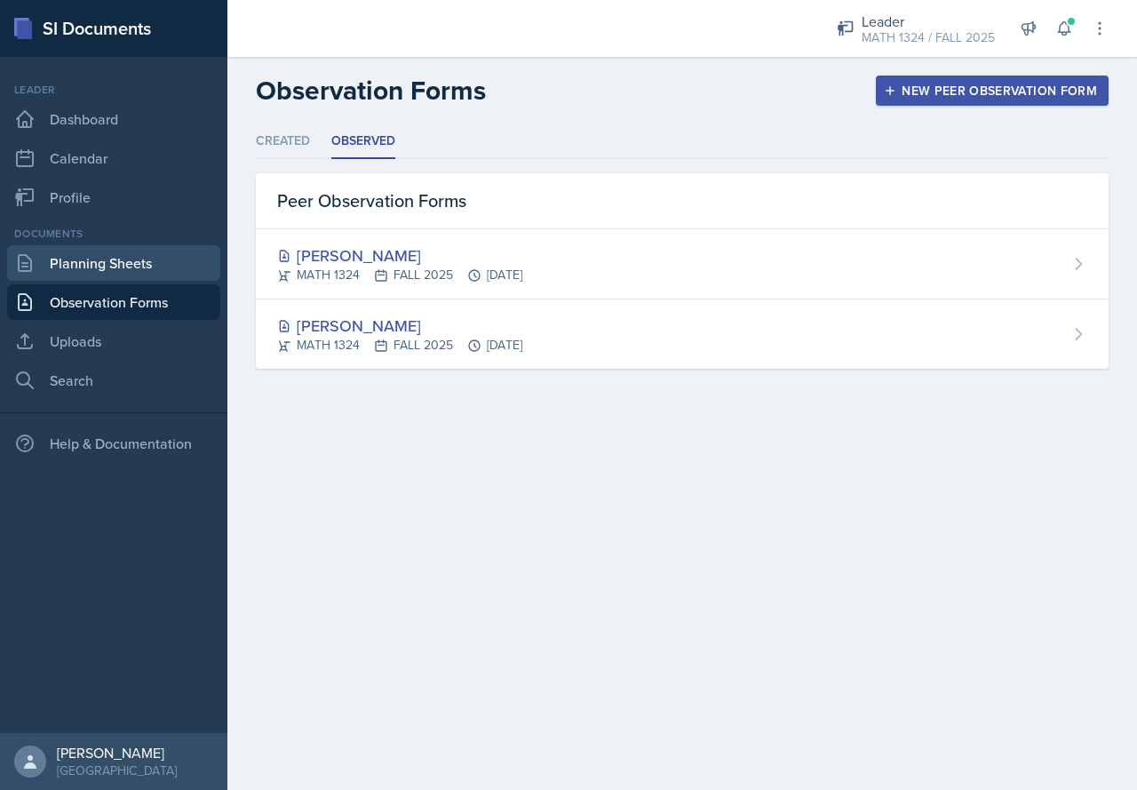
click at [118, 255] on link "Planning Sheets" at bounding box center [113, 263] width 213 height 36
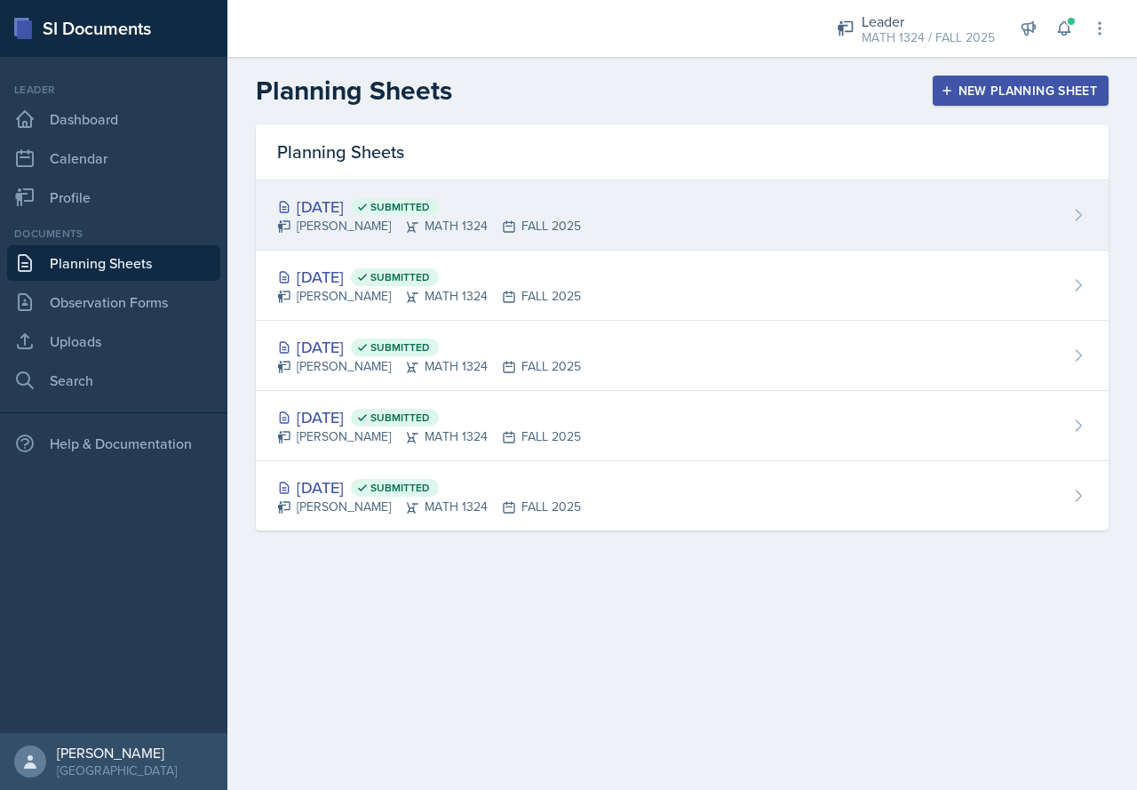
click at [365, 209] on div "[DATE] Submitted" at bounding box center [429, 207] width 304 height 24
